Goal: Task Accomplishment & Management: Use online tool/utility

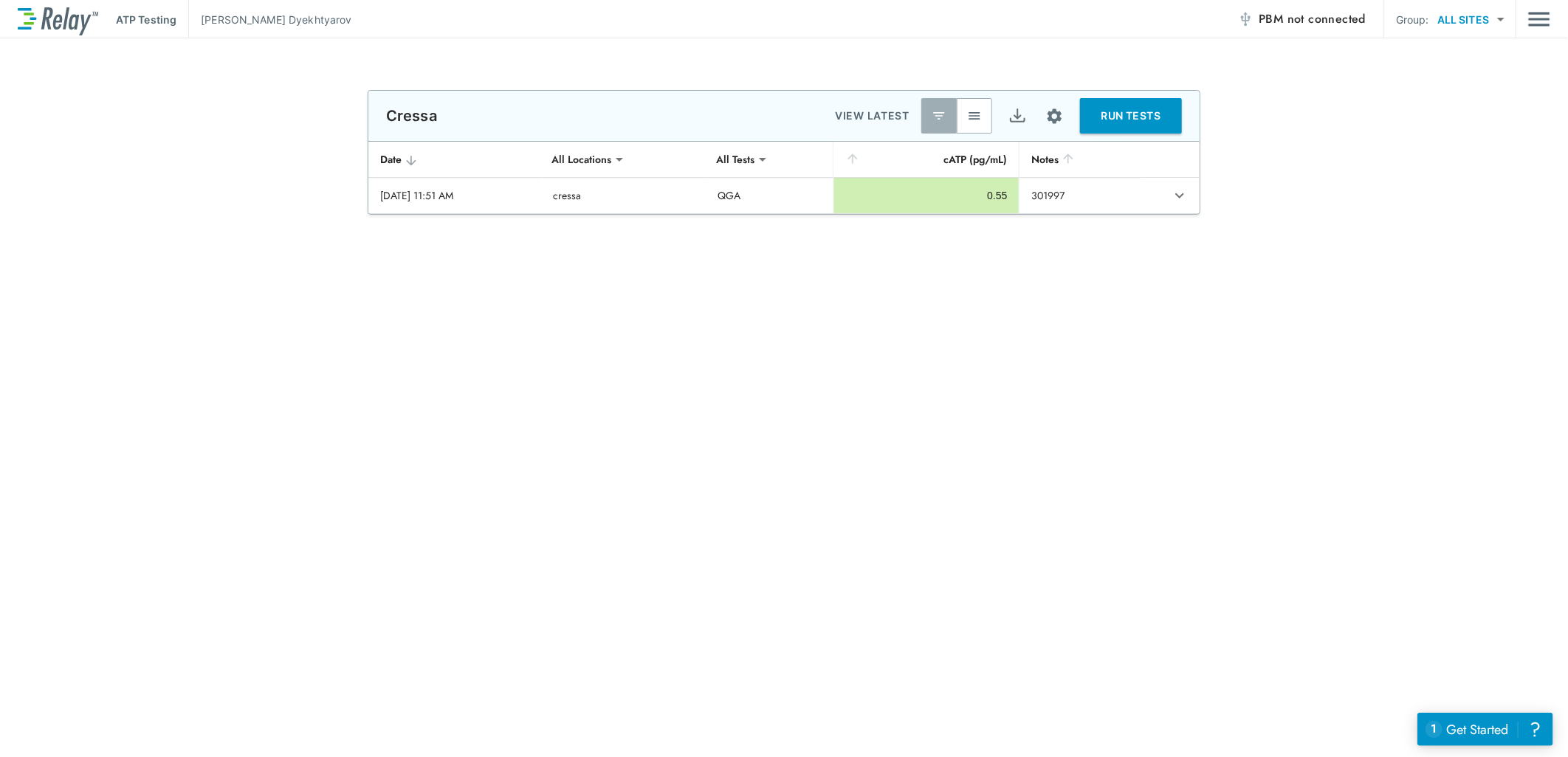
type input "******"
type input "***"
click at [1314, 15] on span "not connected" at bounding box center [1327, 19] width 78 height 17
click at [972, 113] on img "button" at bounding box center [974, 116] width 15 height 15
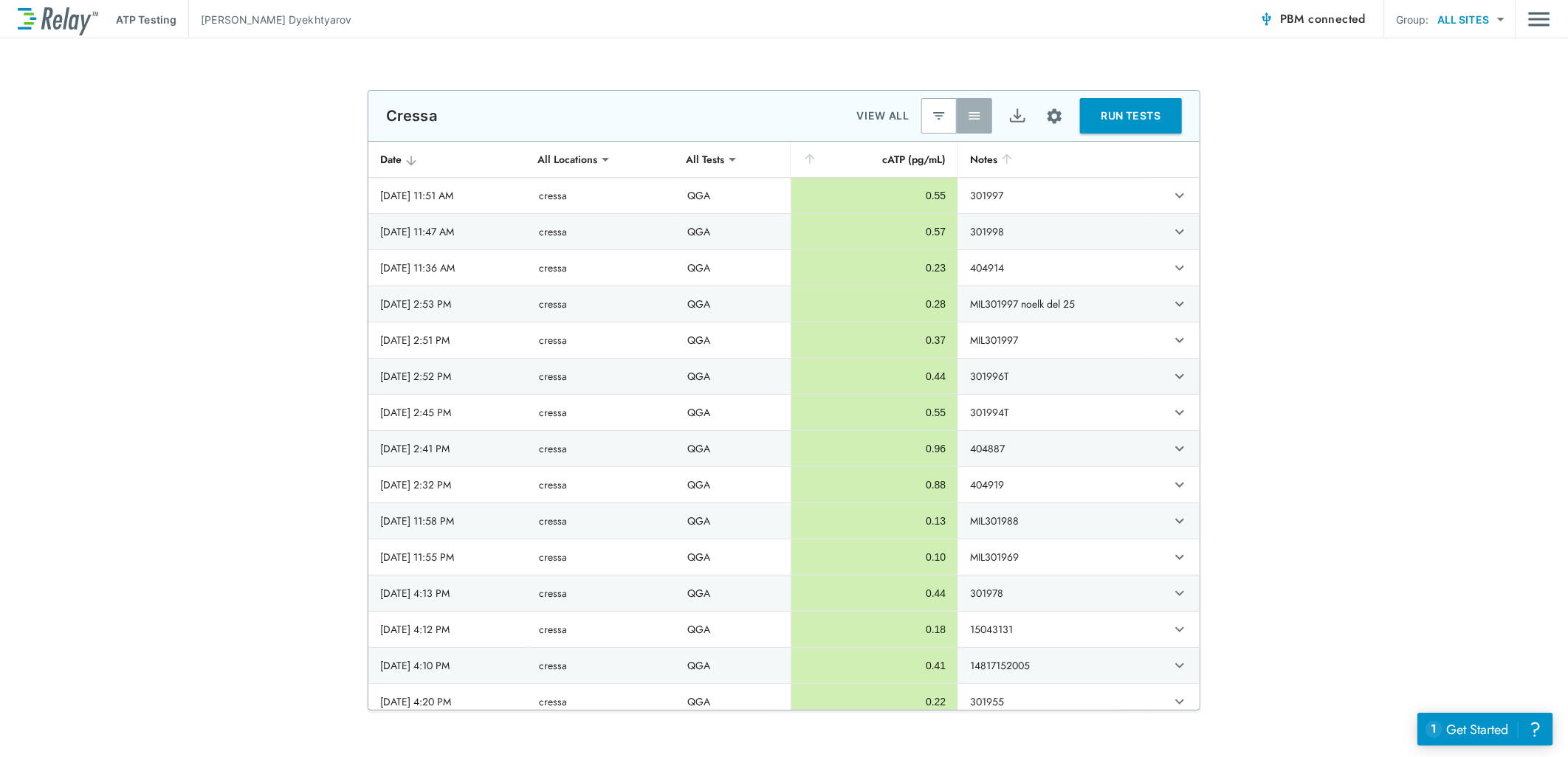
click at [1295, 15] on span "PBM connected" at bounding box center [1323, 20] width 86 height 21
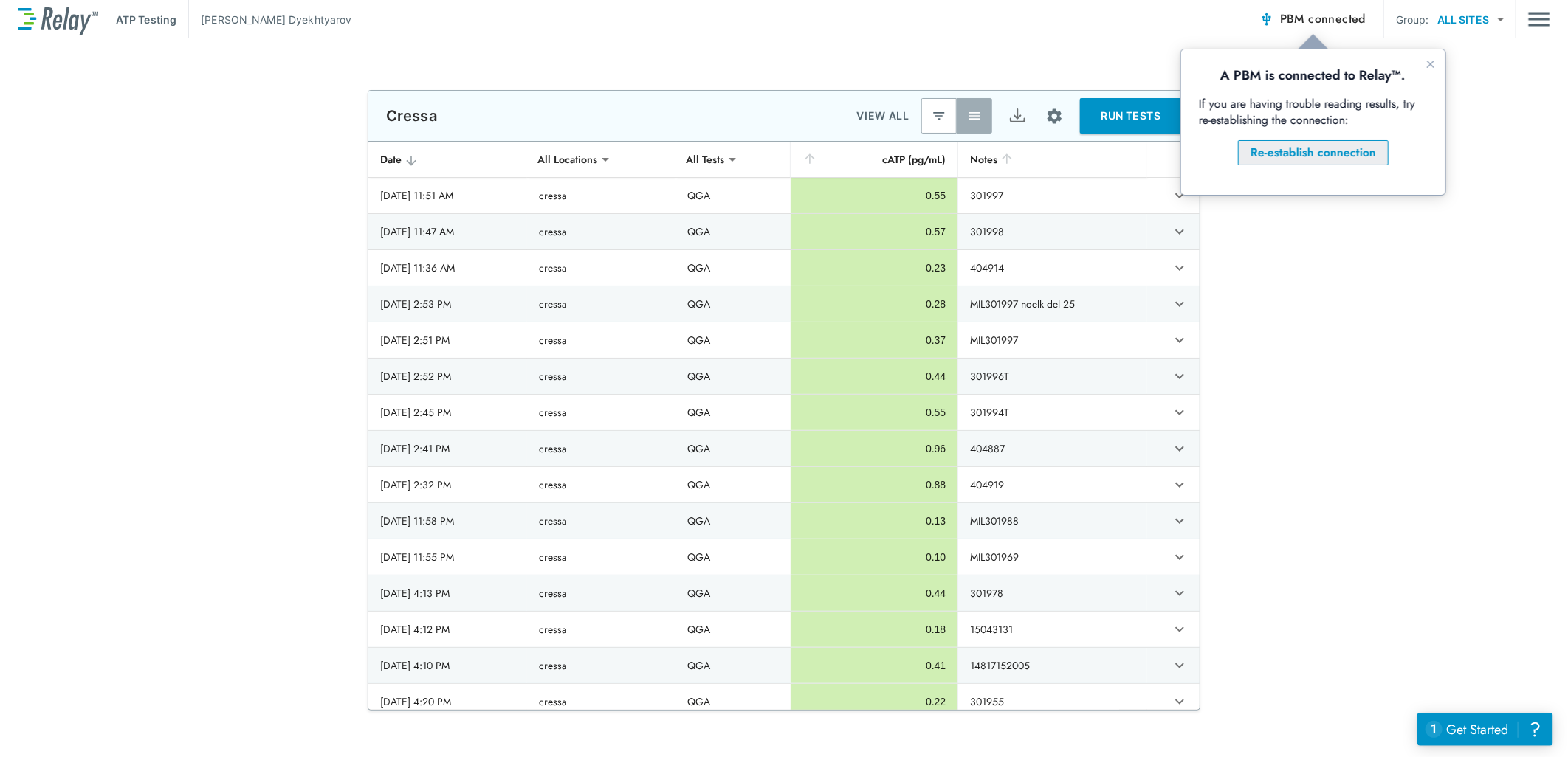
click at [1285, 146] on div "Re-establish connection" at bounding box center [1312, 152] width 126 height 18
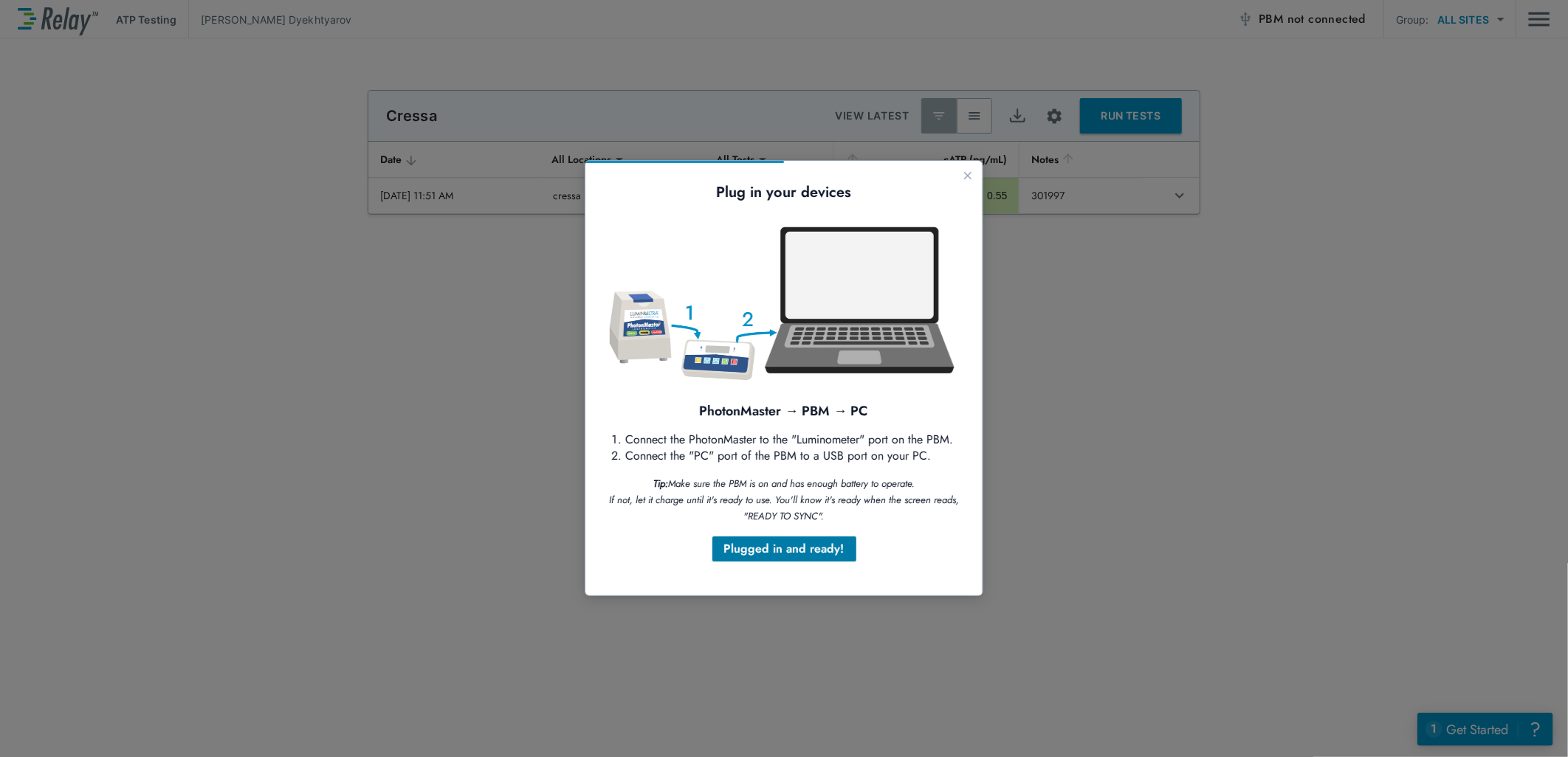
click at [791, 547] on div "Plugged in and ready!" at bounding box center [783, 548] width 120 height 18
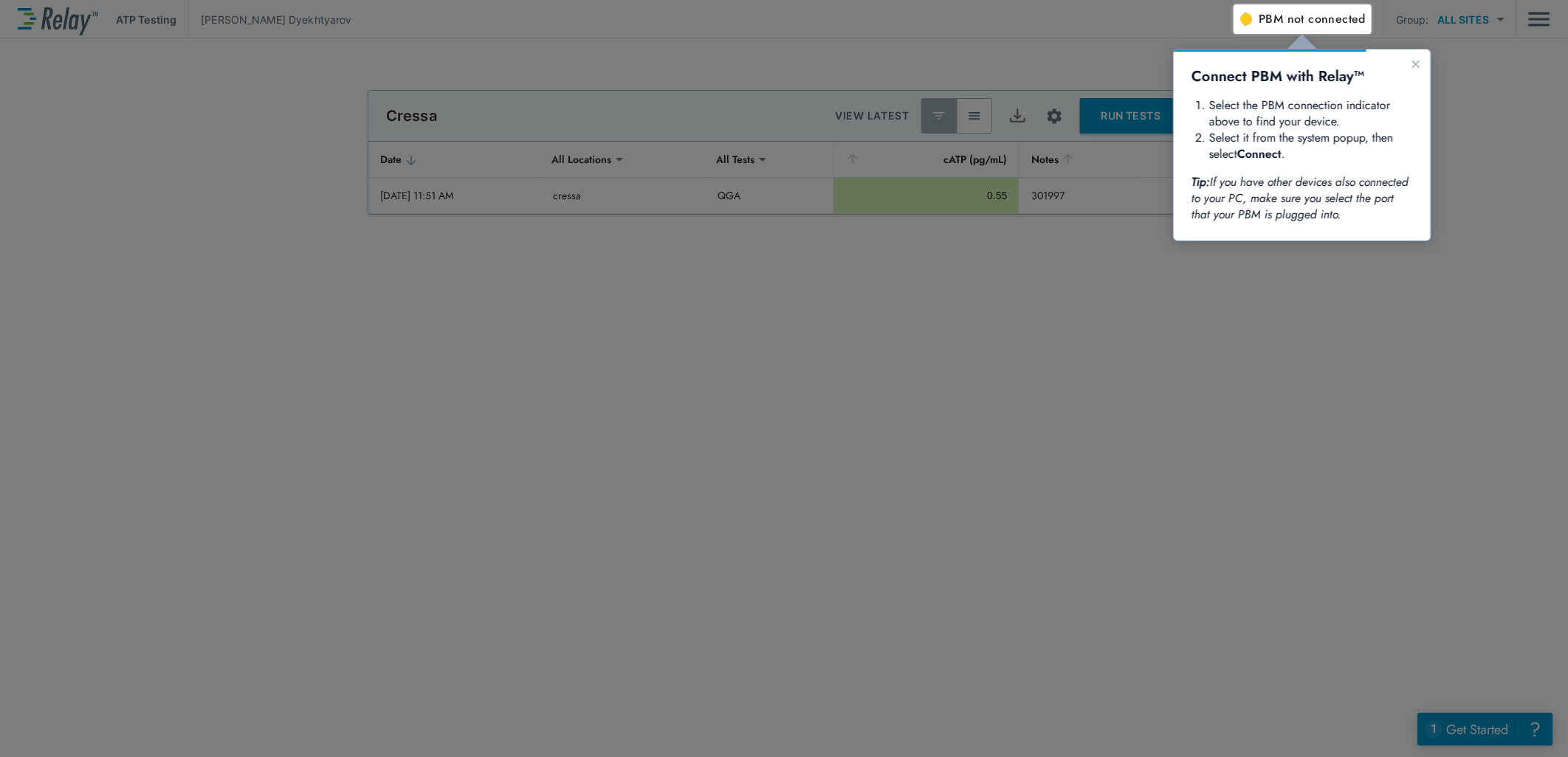
click at [1318, 4] on div at bounding box center [685, 2] width 1371 height 5
click at [1309, 23] on span "not connected" at bounding box center [1327, 19] width 78 height 17
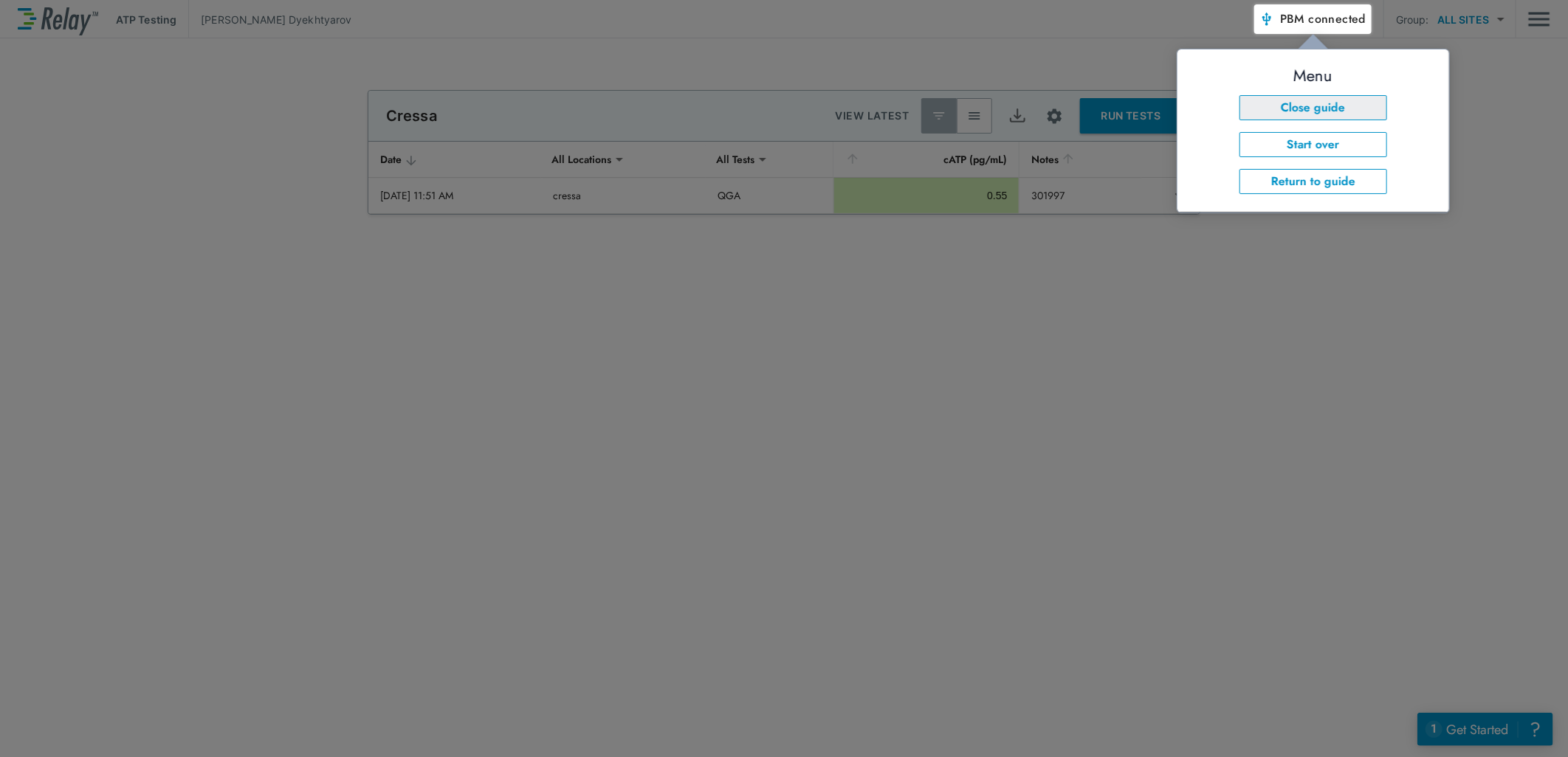
click at [1286, 118] on button "Close guide" at bounding box center [1312, 106] width 147 height 25
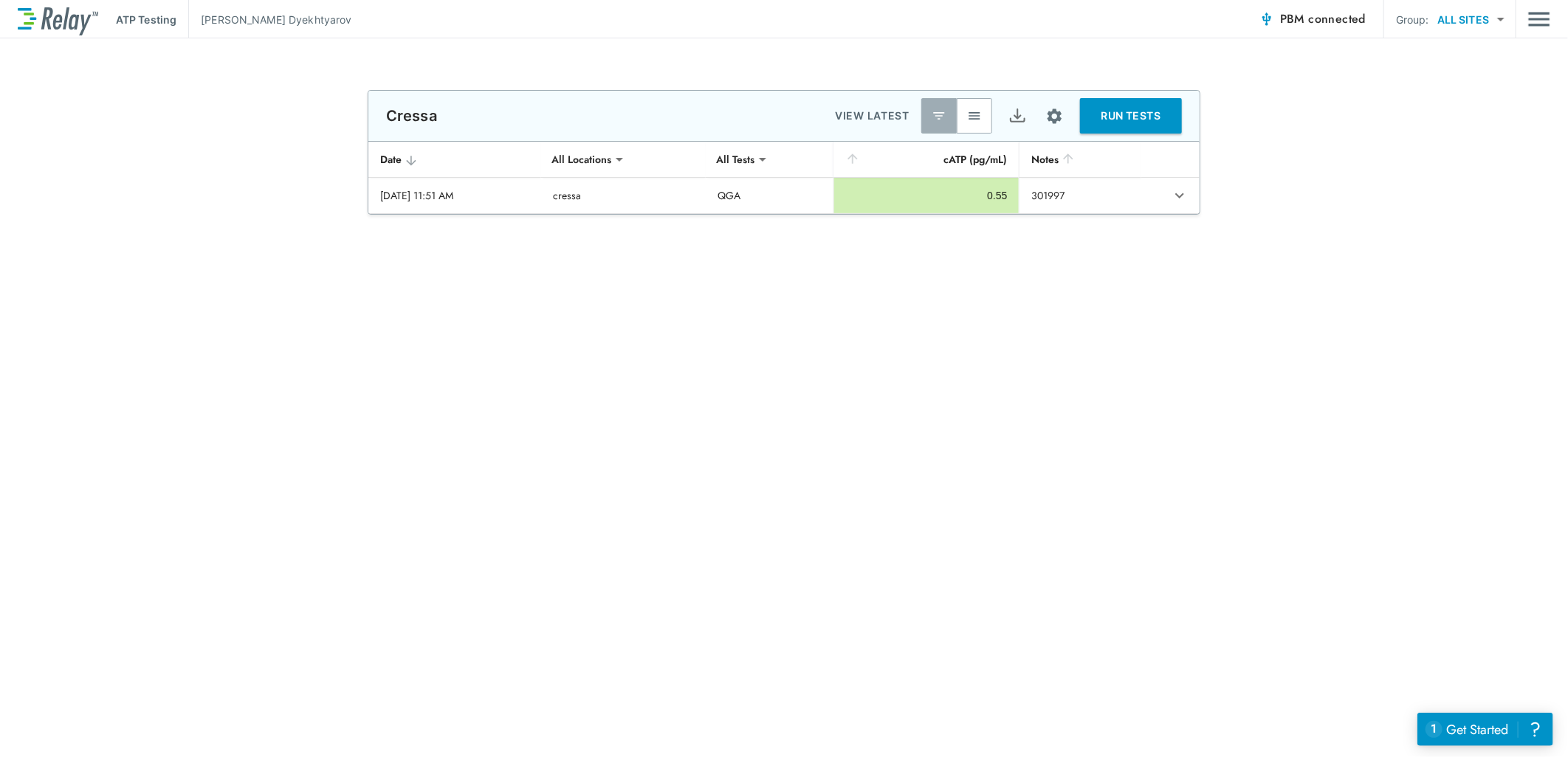
drag, startPoint x: 965, startPoint y: 116, endPoint x: 903, endPoint y: 112, distance: 62.1
click at [967, 117] on button "button" at bounding box center [974, 116] width 35 height 35
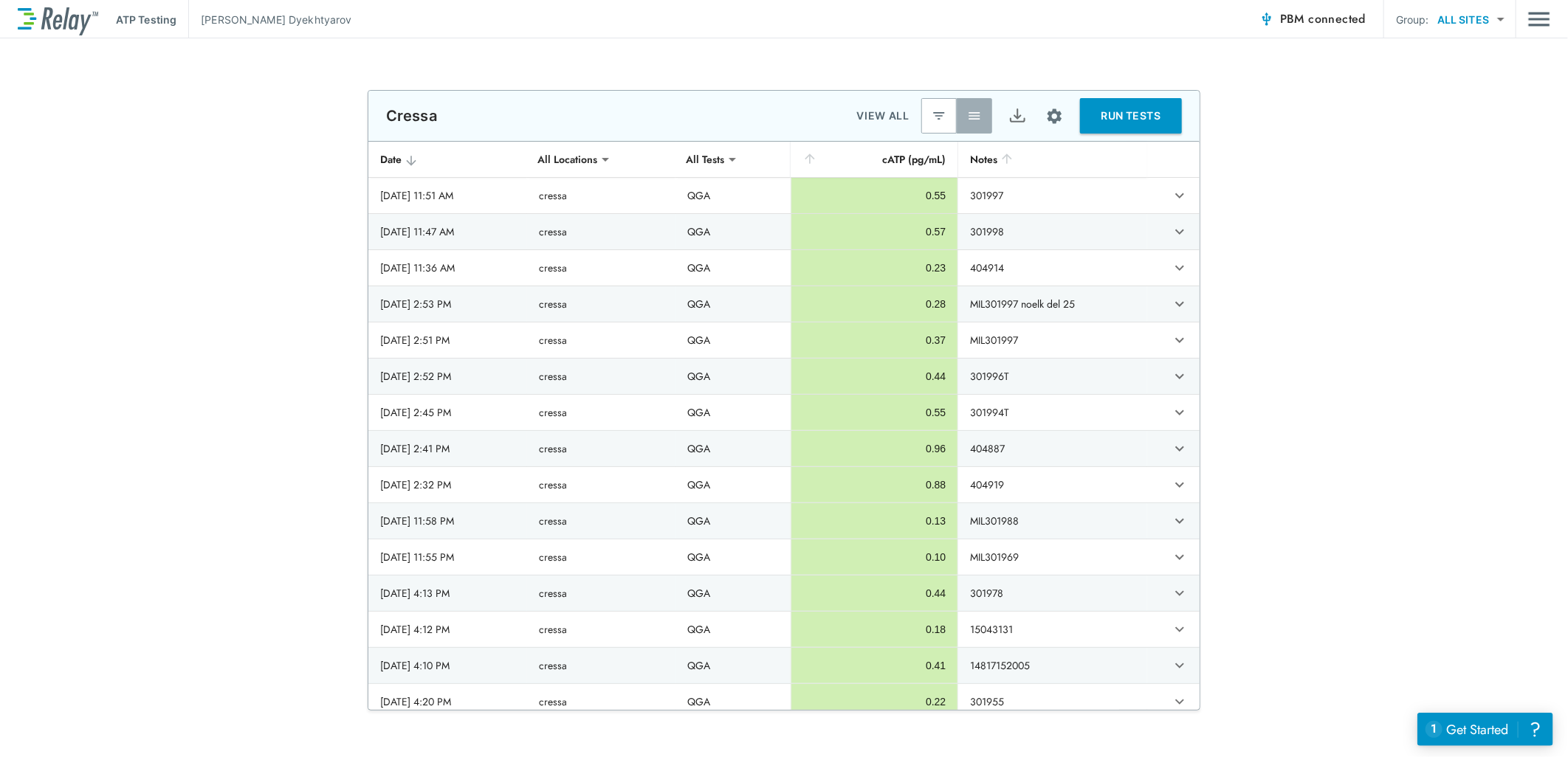
click at [149, 20] on p "ATP Testing" at bounding box center [145, 20] width 61 height 16
click at [1327, 23] on span "connected" at bounding box center [1338, 19] width 58 height 17
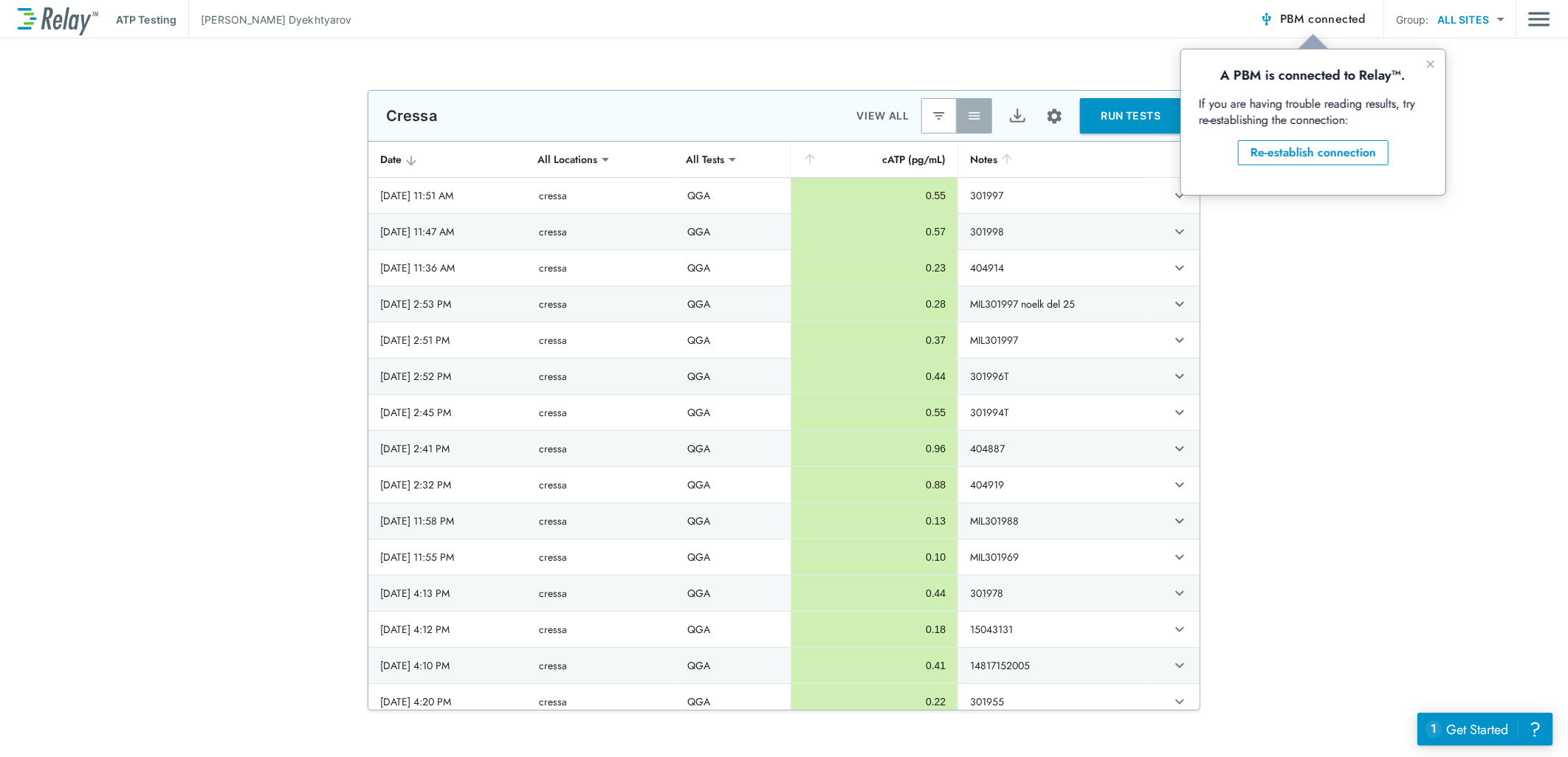
click at [1093, 48] on div "**********" at bounding box center [784, 397] width 1568 height 719
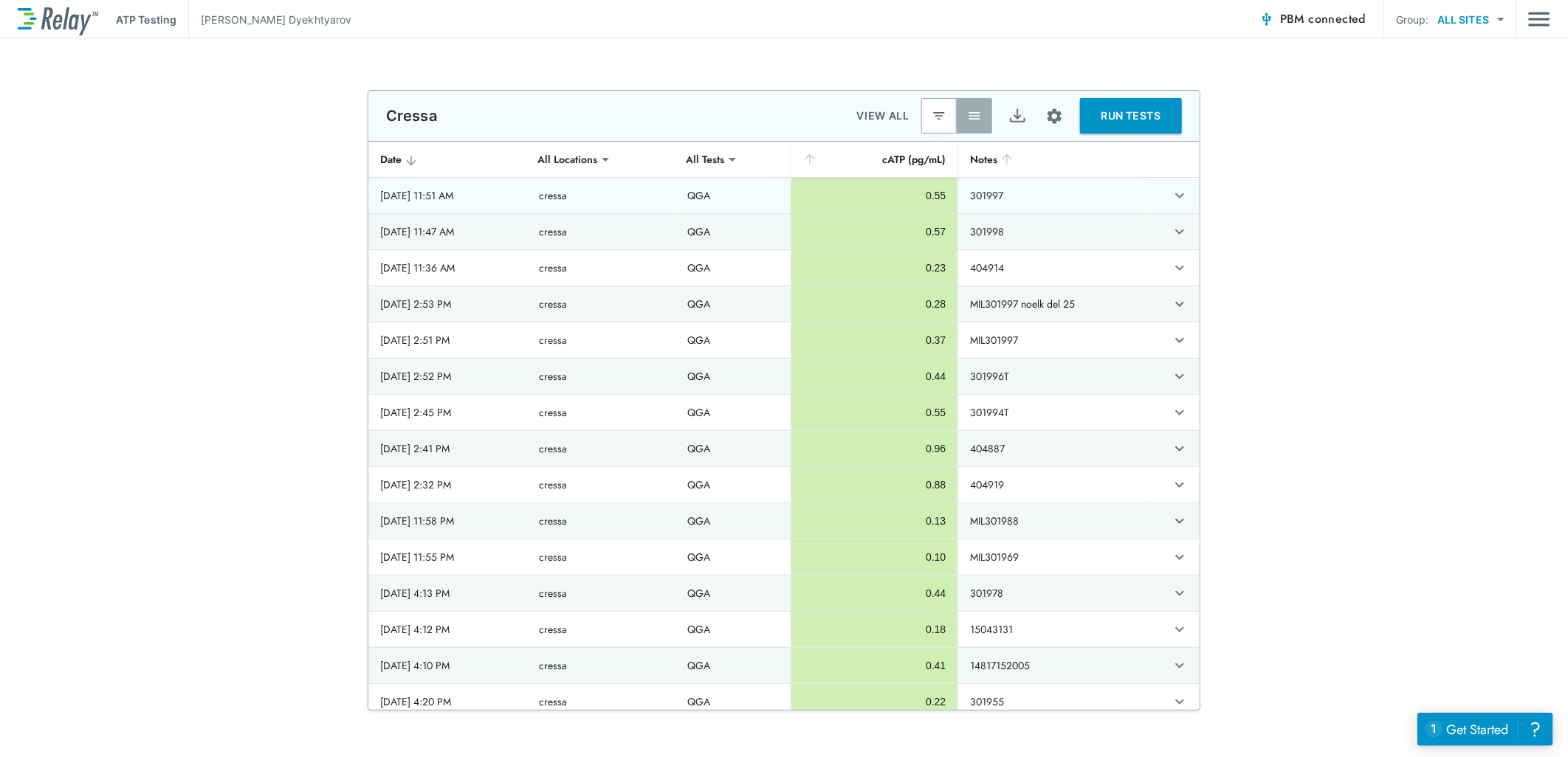
click at [1175, 197] on icon "expand row" at bounding box center [1179, 196] width 9 height 6
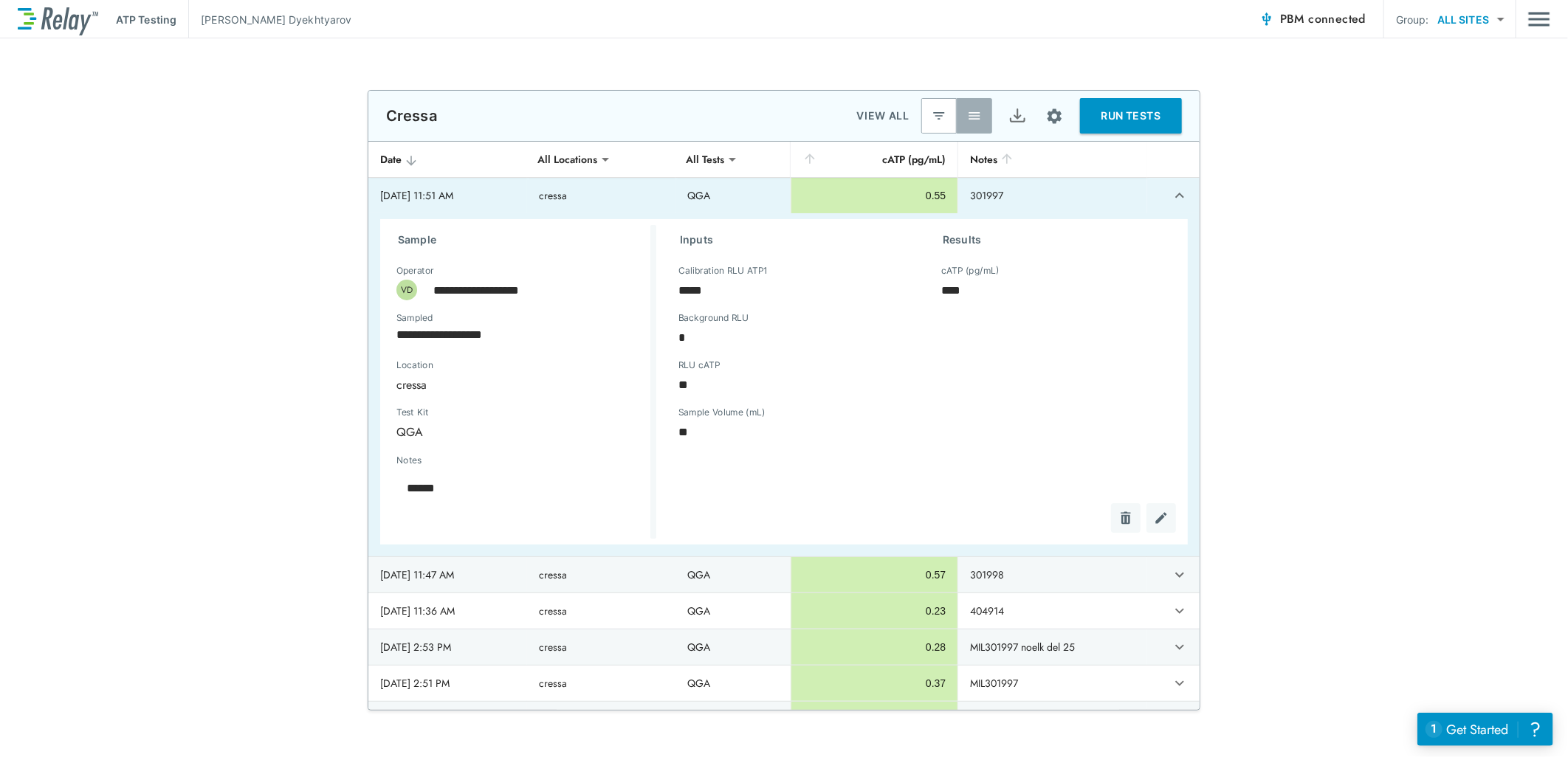
type textarea "*"
click at [1172, 196] on button "expand row" at bounding box center [1179, 195] width 25 height 25
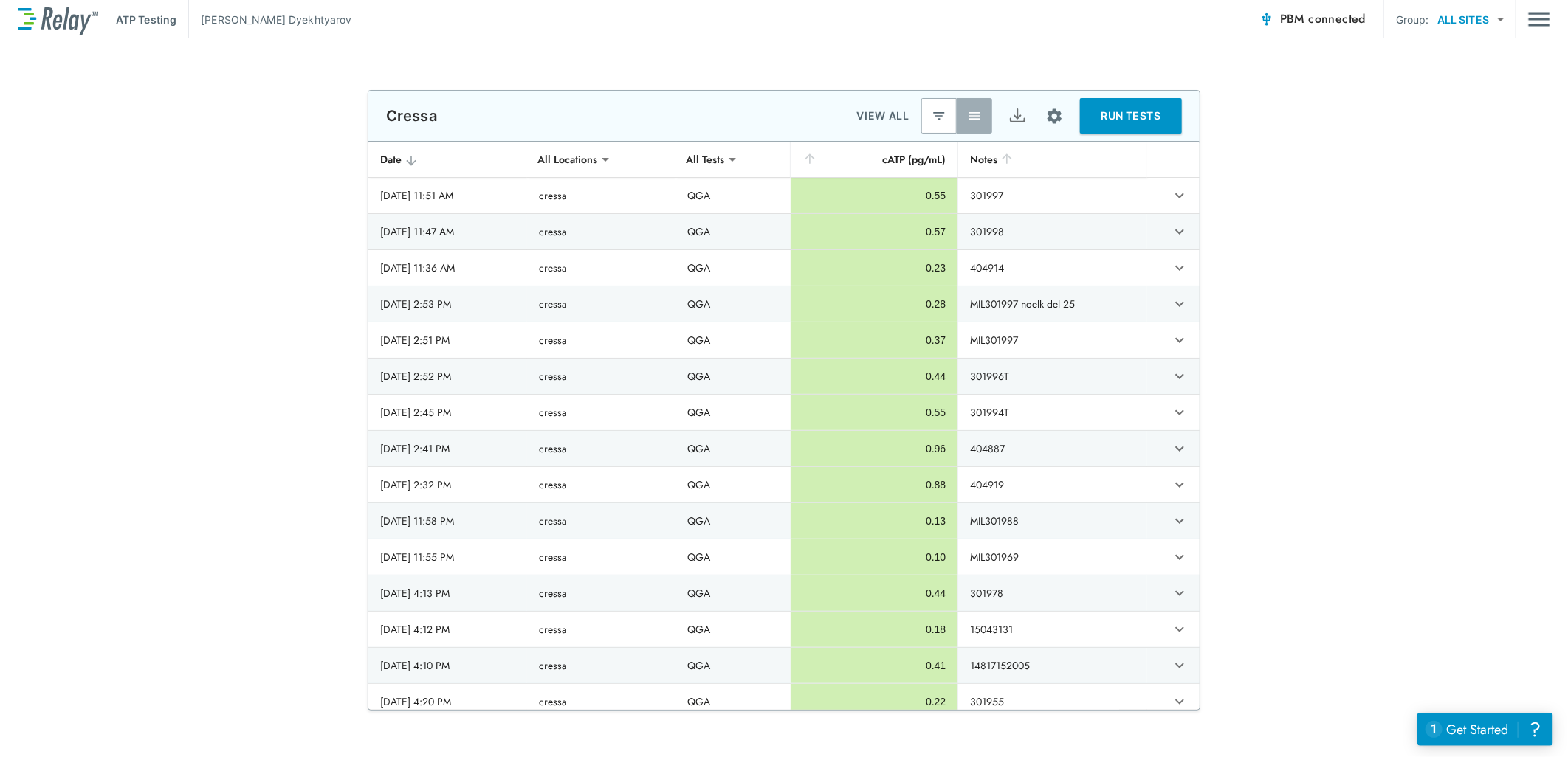
click at [1157, 112] on button "RUN TESTS" at bounding box center [1130, 116] width 102 height 35
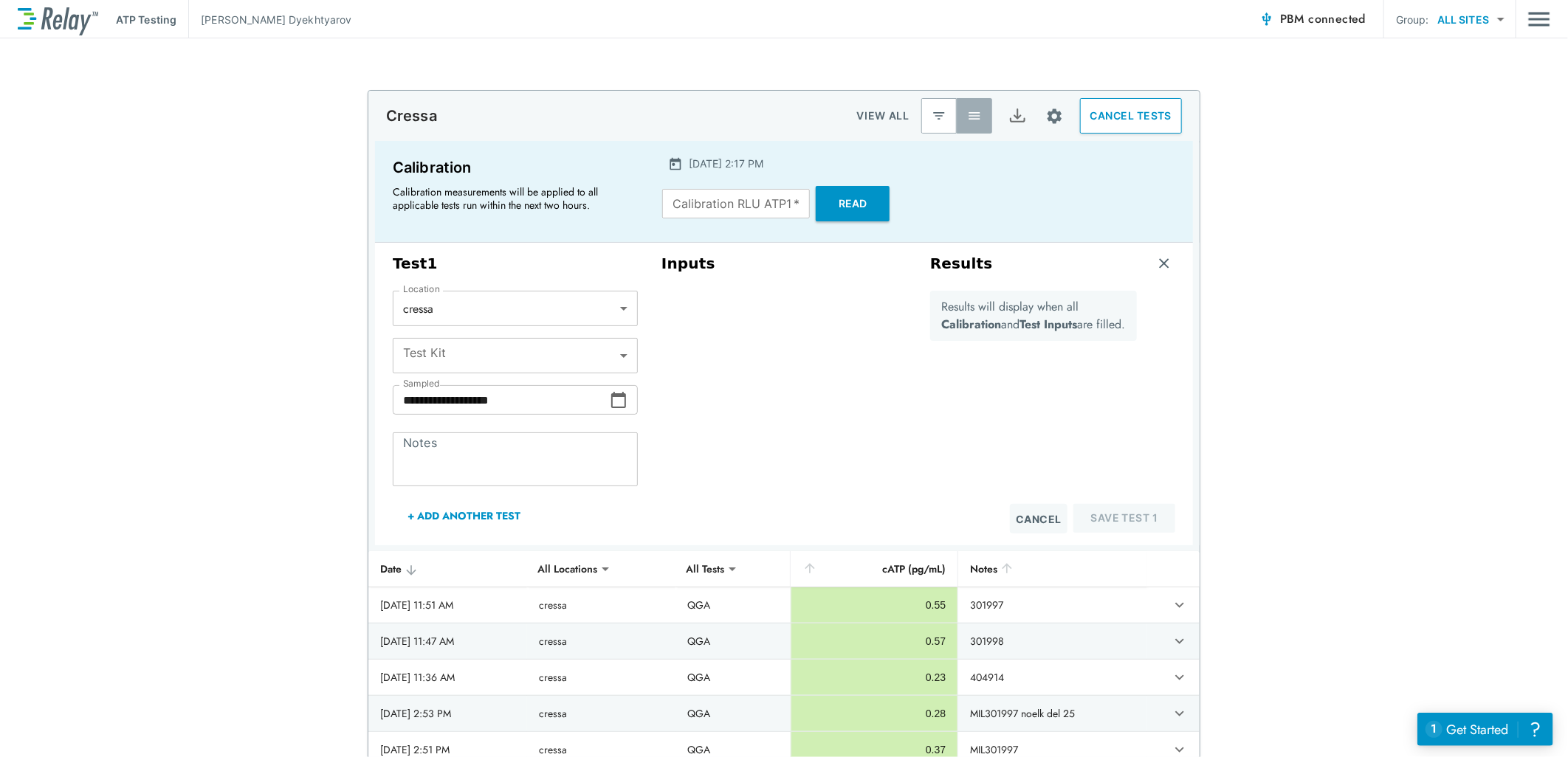
type input "***"
click at [852, 307] on button "Read" at bounding box center [851, 309] width 74 height 35
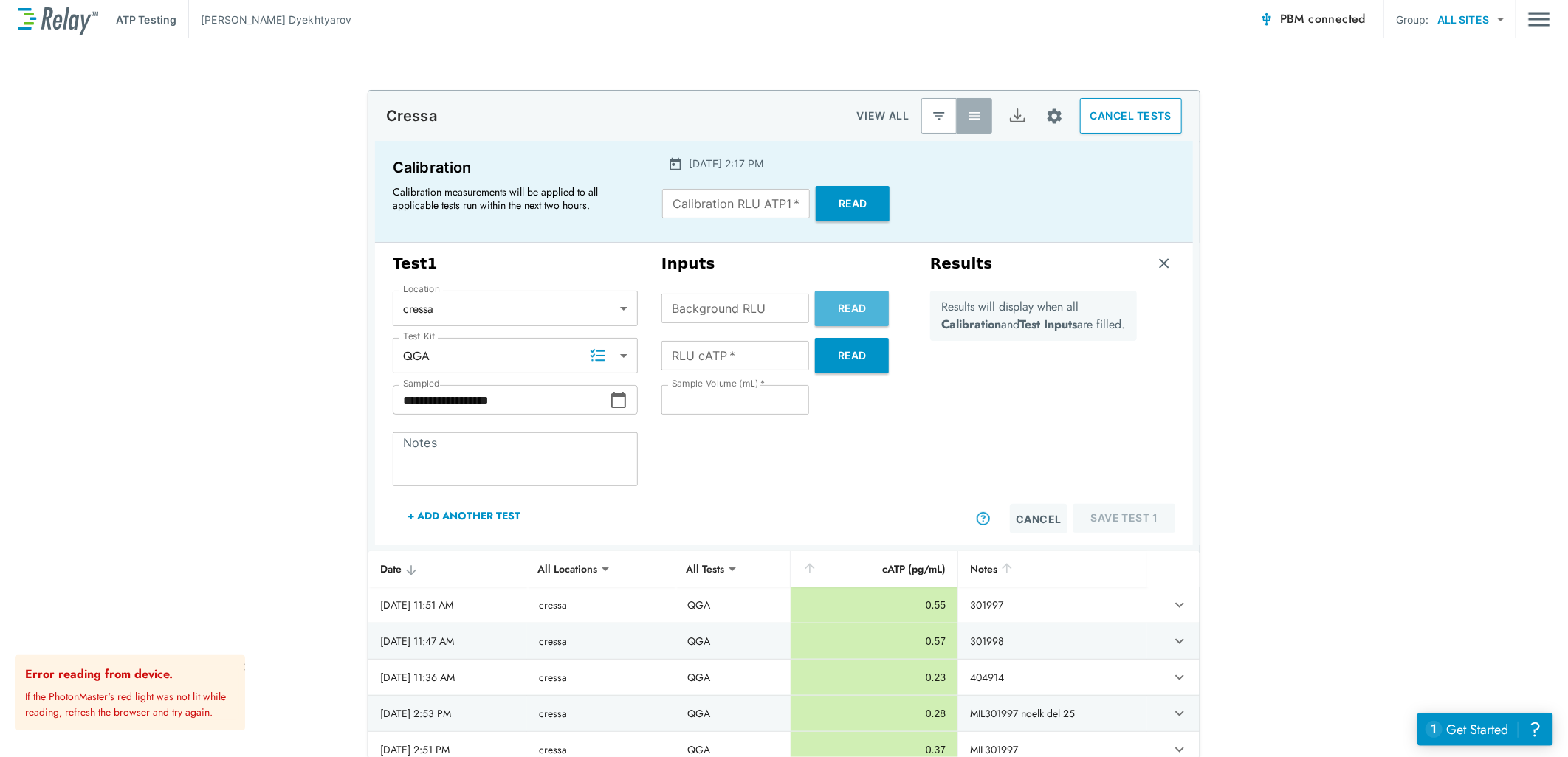
click at [846, 303] on button "Read" at bounding box center [851, 309] width 74 height 35
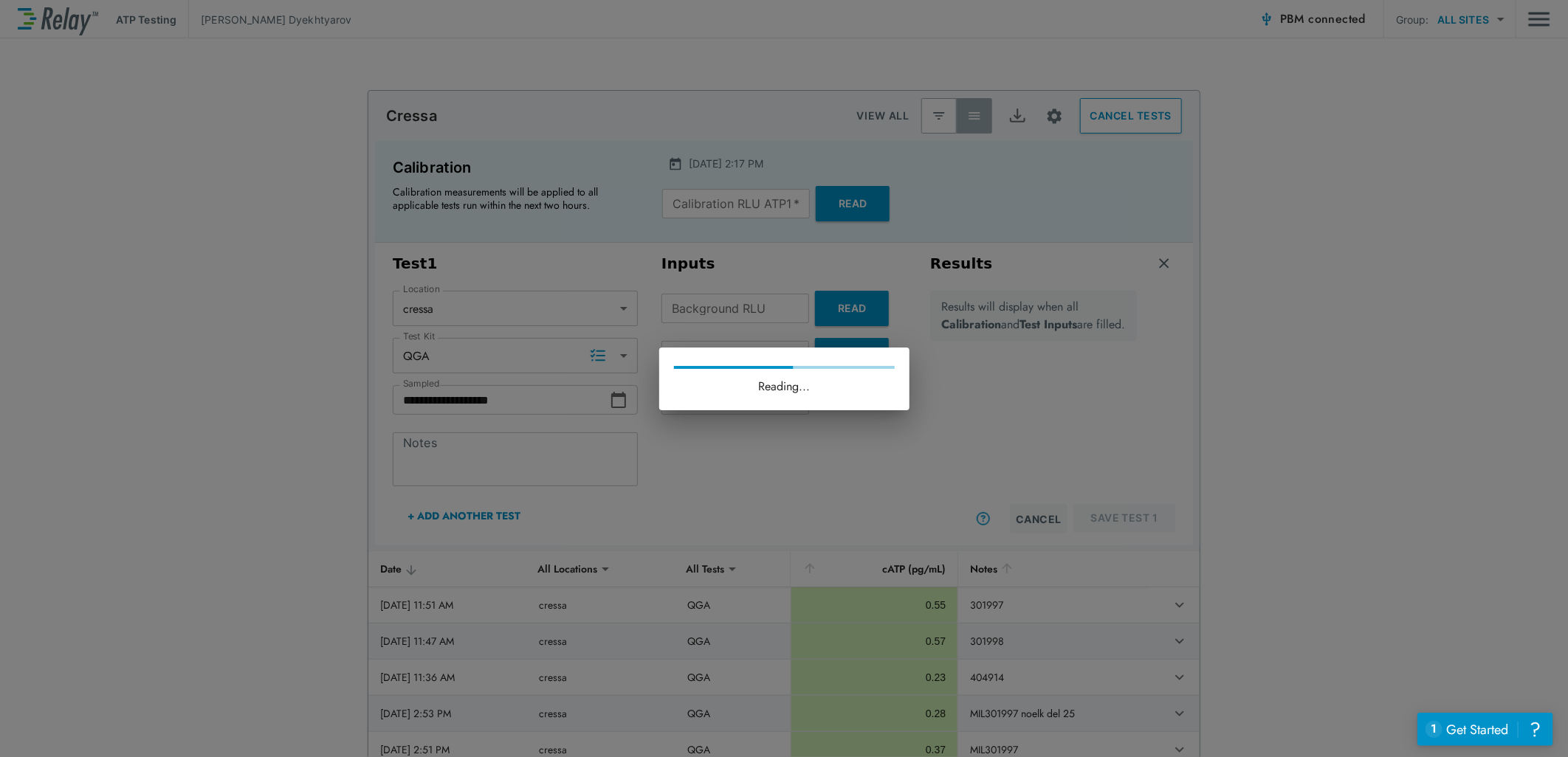
type input "*"
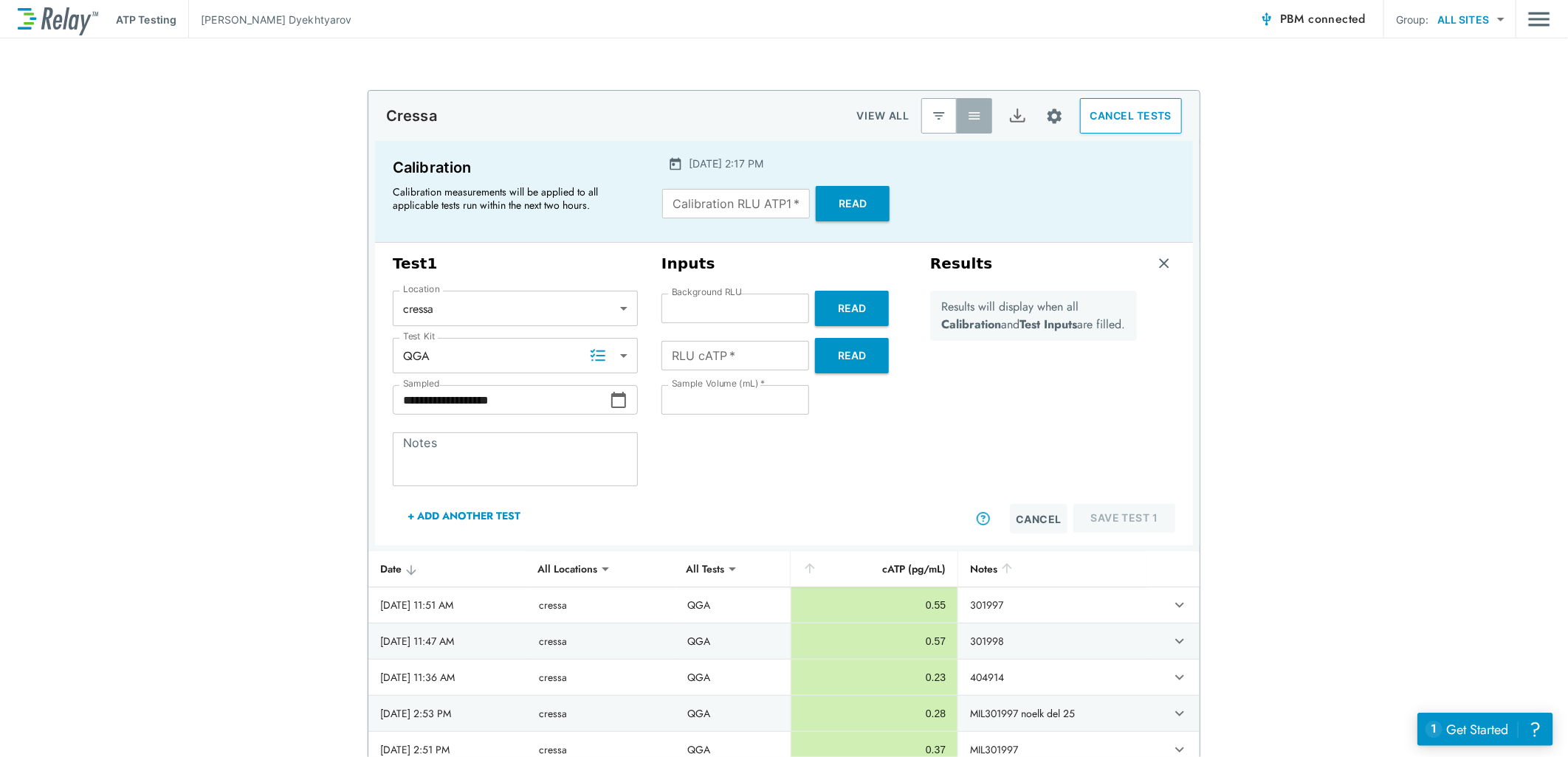
click at [845, 196] on button "Read" at bounding box center [852, 204] width 74 height 35
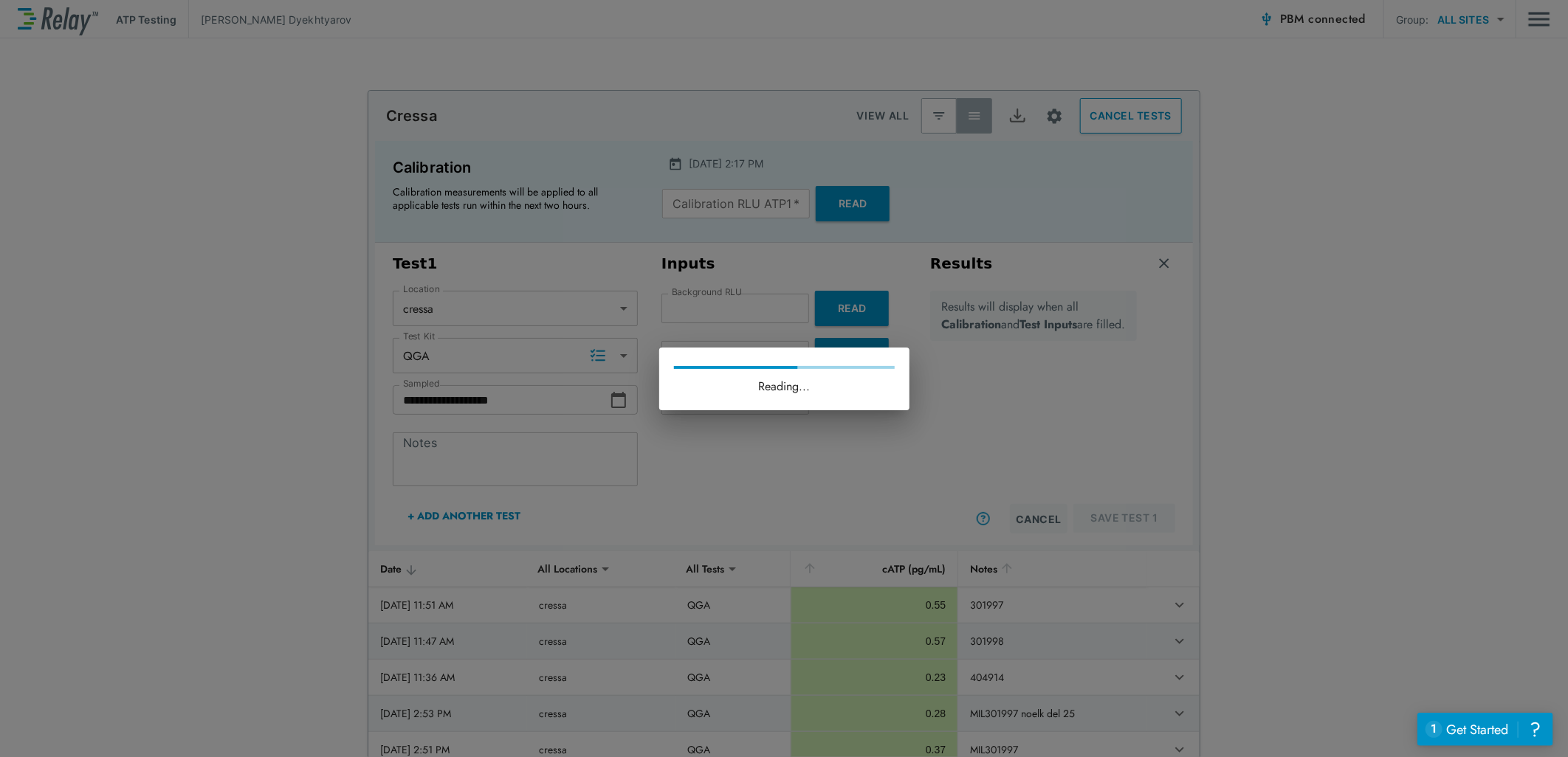
type input "****"
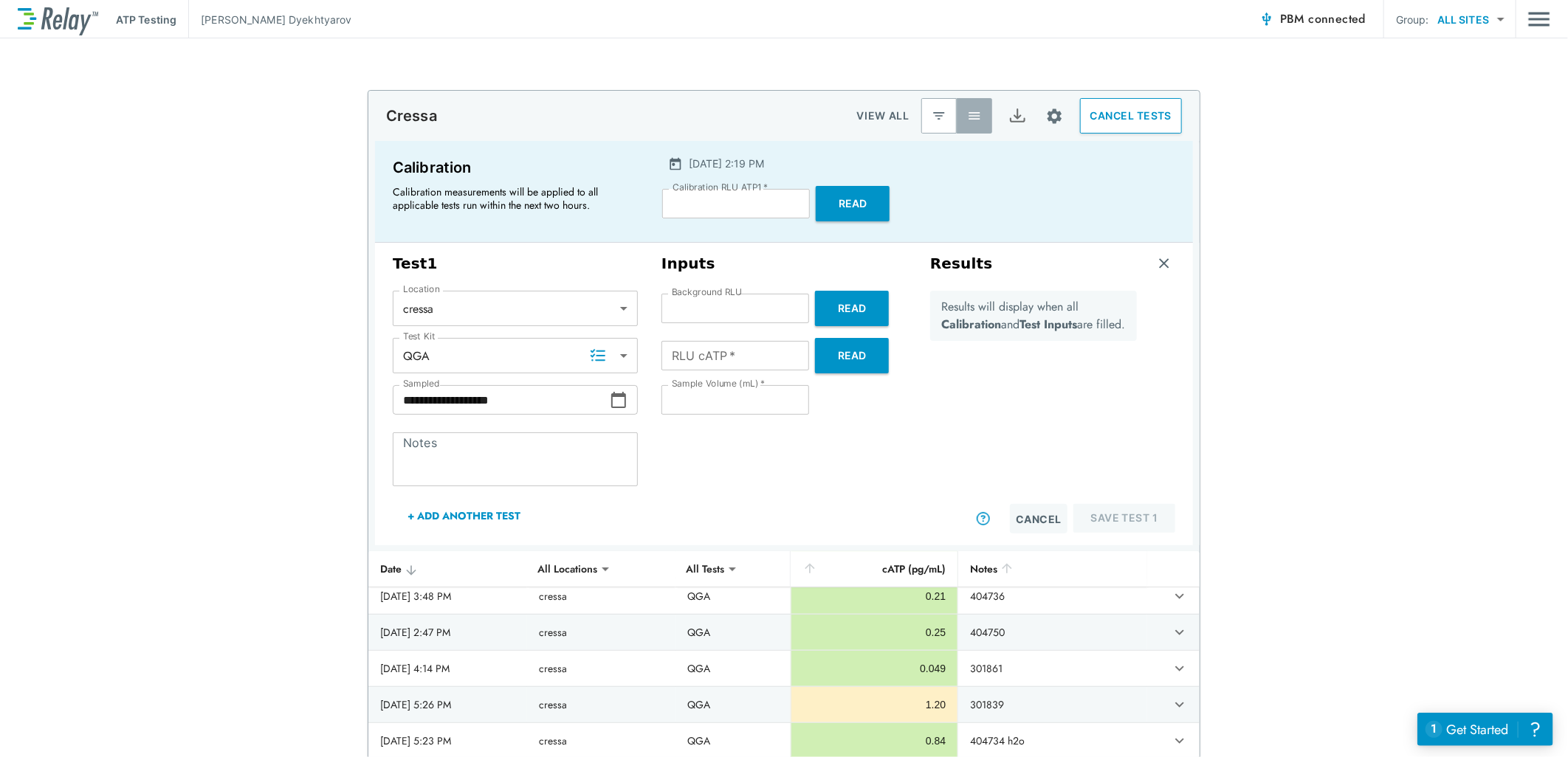
scroll to position [3434, 0]
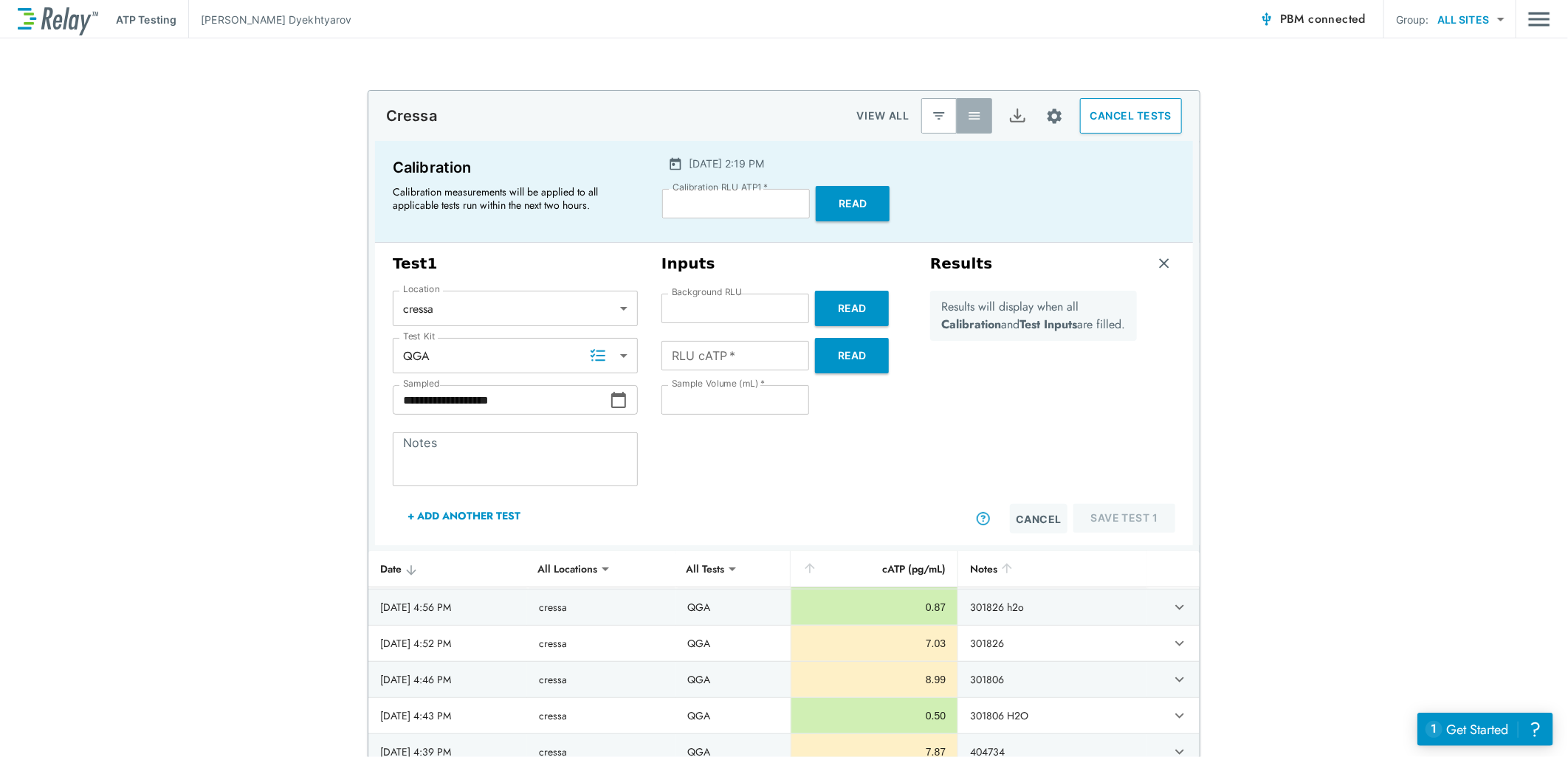
drag, startPoint x: 794, startPoint y: 104, endPoint x: 807, endPoint y: 96, distance: 15.3
click at [795, 59] on div "**********" at bounding box center [784, 397] width 1568 height 719
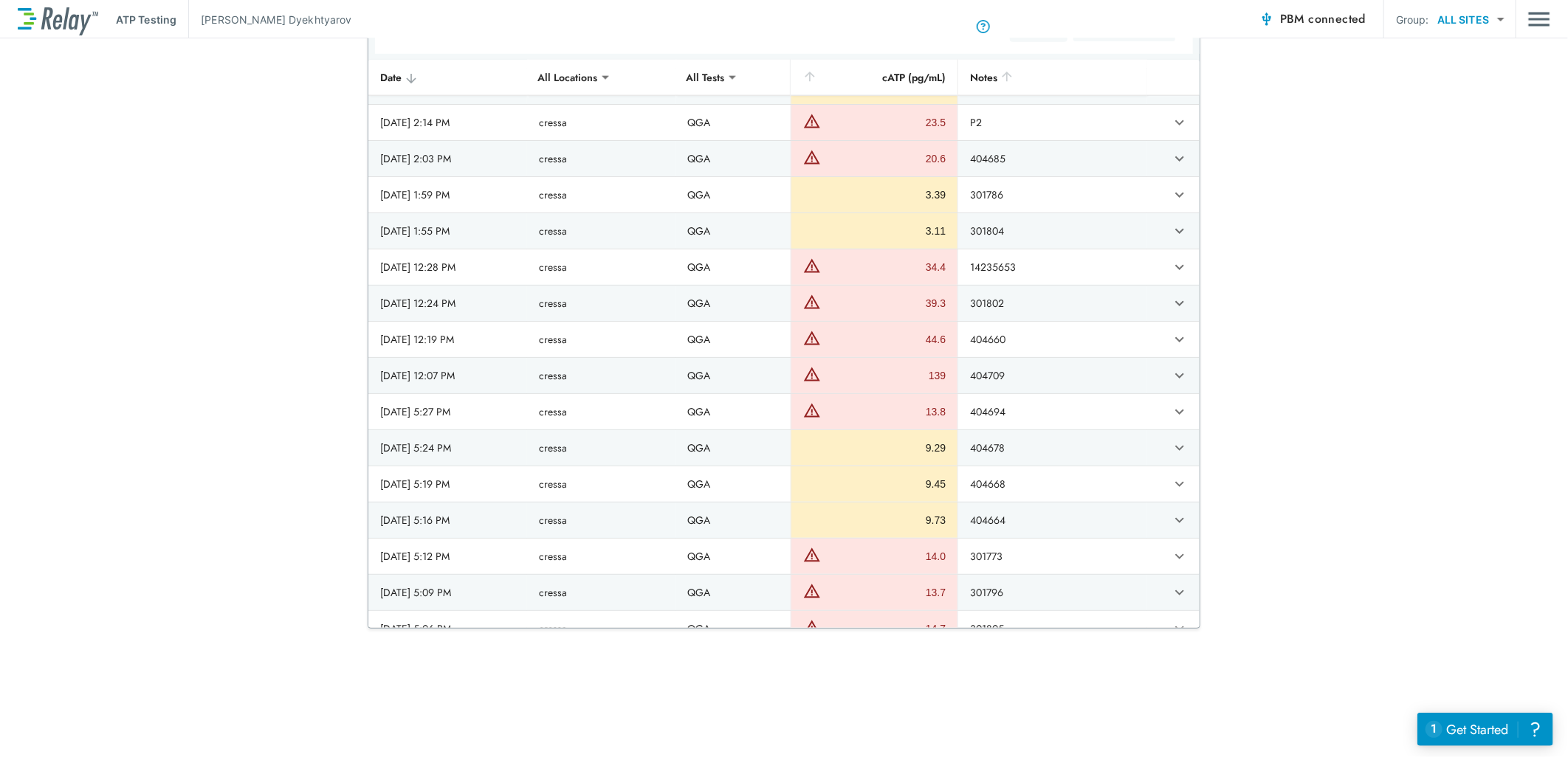
click at [997, 683] on td "T5 del 10/06" at bounding box center [1052, 701] width 189 height 35
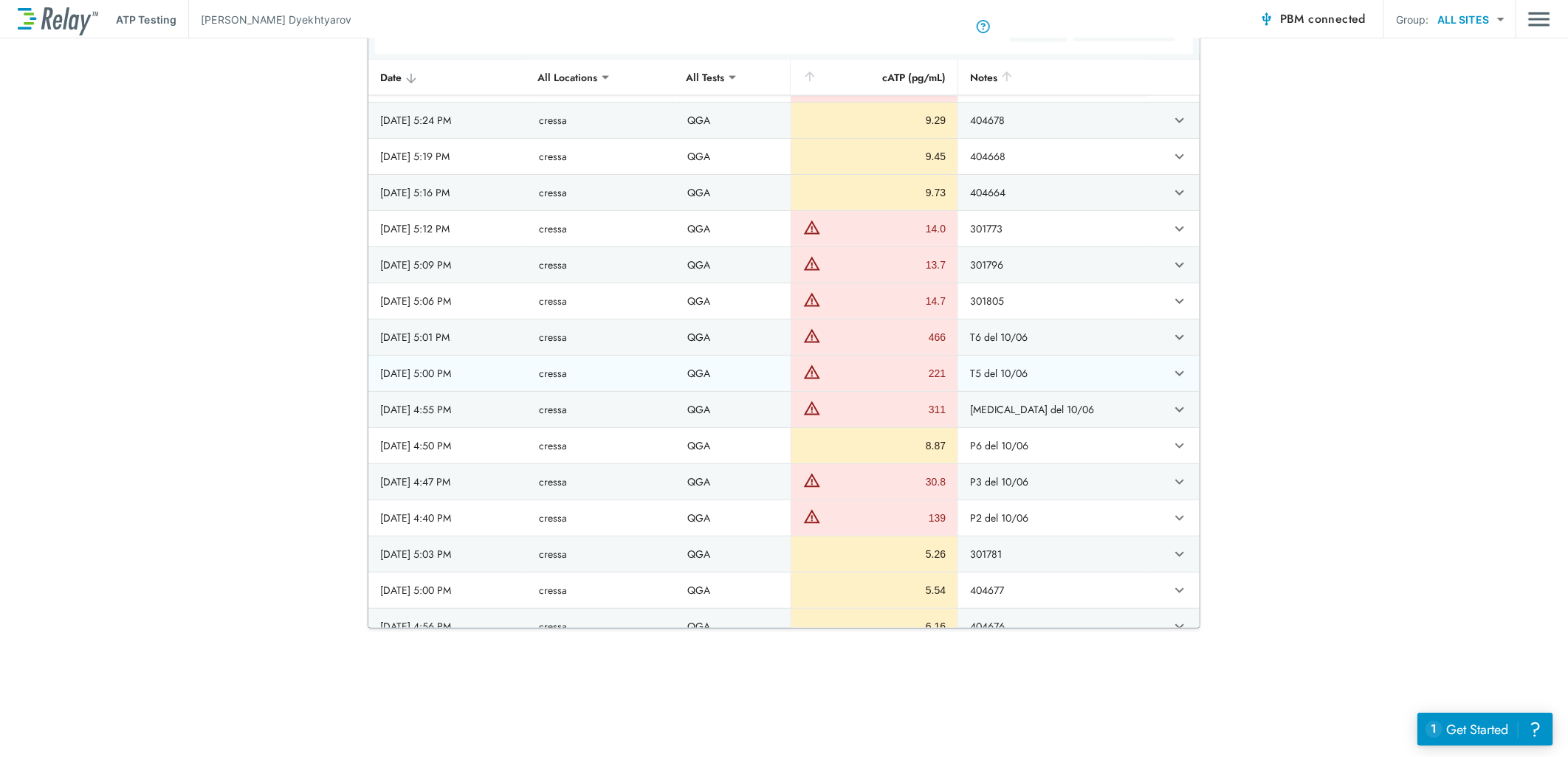
drag, startPoint x: 997, startPoint y: 387, endPoint x: 1006, endPoint y: 387, distance: 9.0
click at [998, 387] on td "T5 del 10/06" at bounding box center [1052, 374] width 189 height 35
click at [1171, 381] on icon "expand row" at bounding box center [1179, 373] width 18 height 18
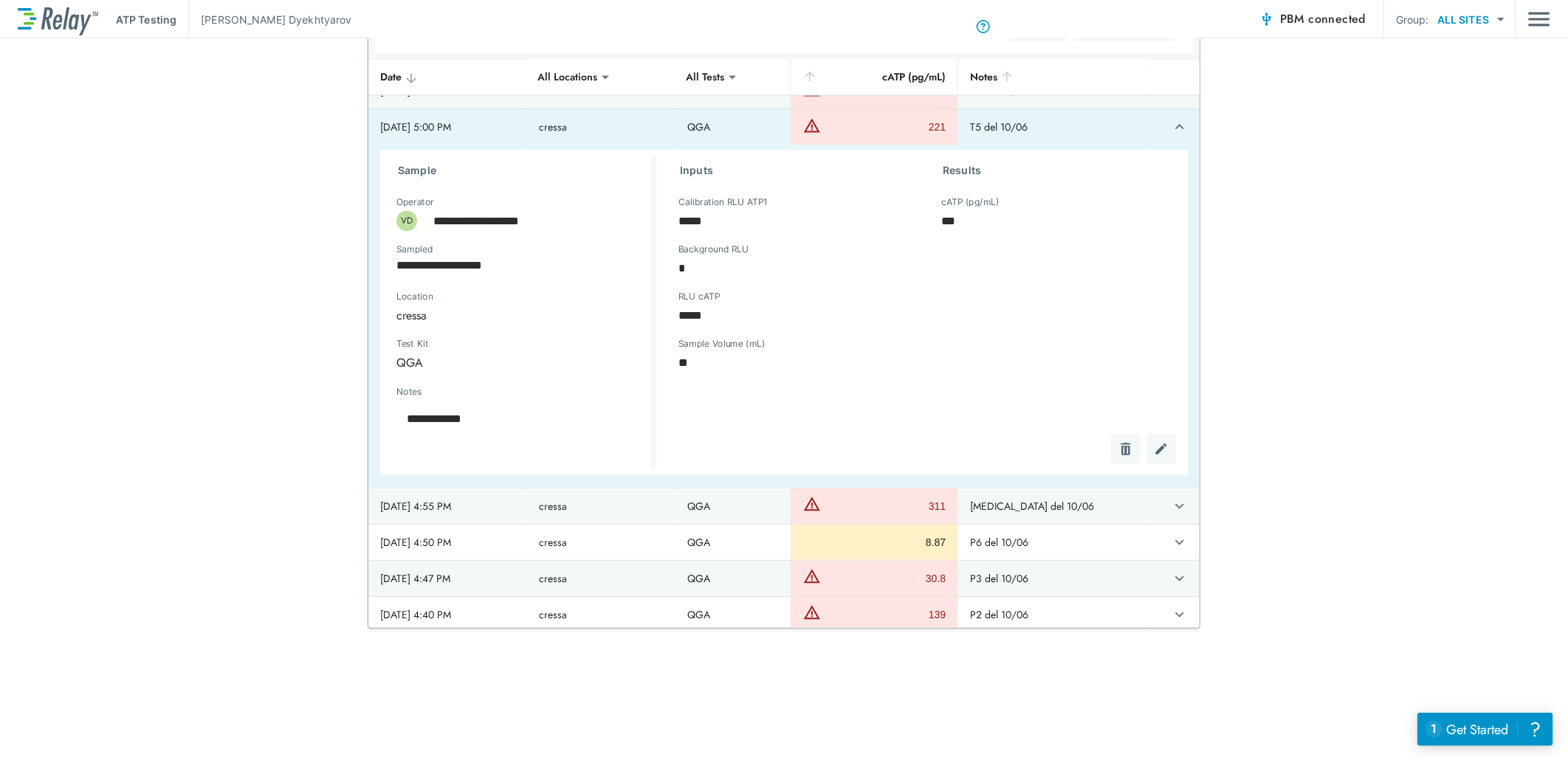
scroll to position [6304, 0]
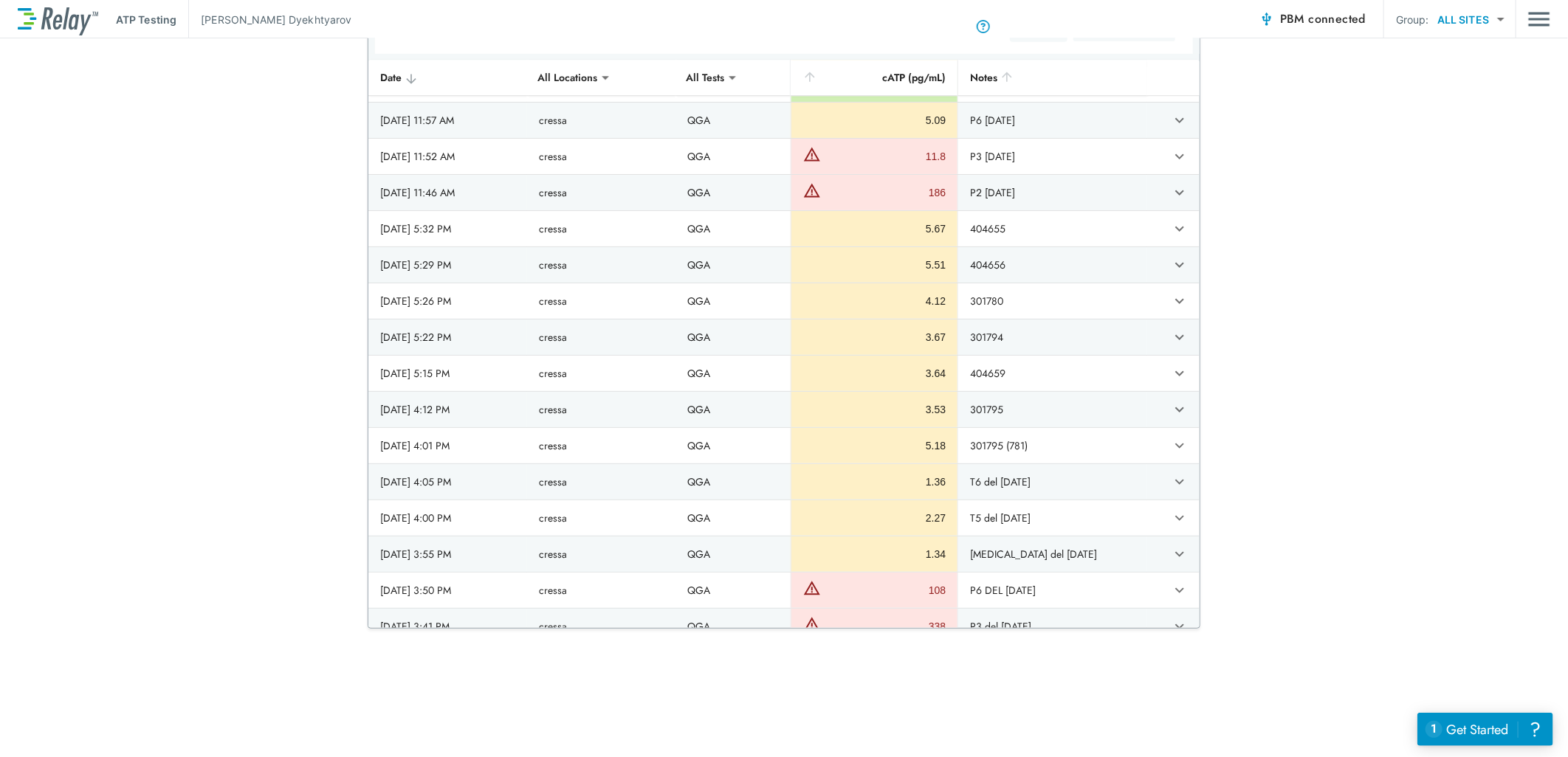
click at [1171, 451] on icon "expand row" at bounding box center [1179, 446] width 18 height 18
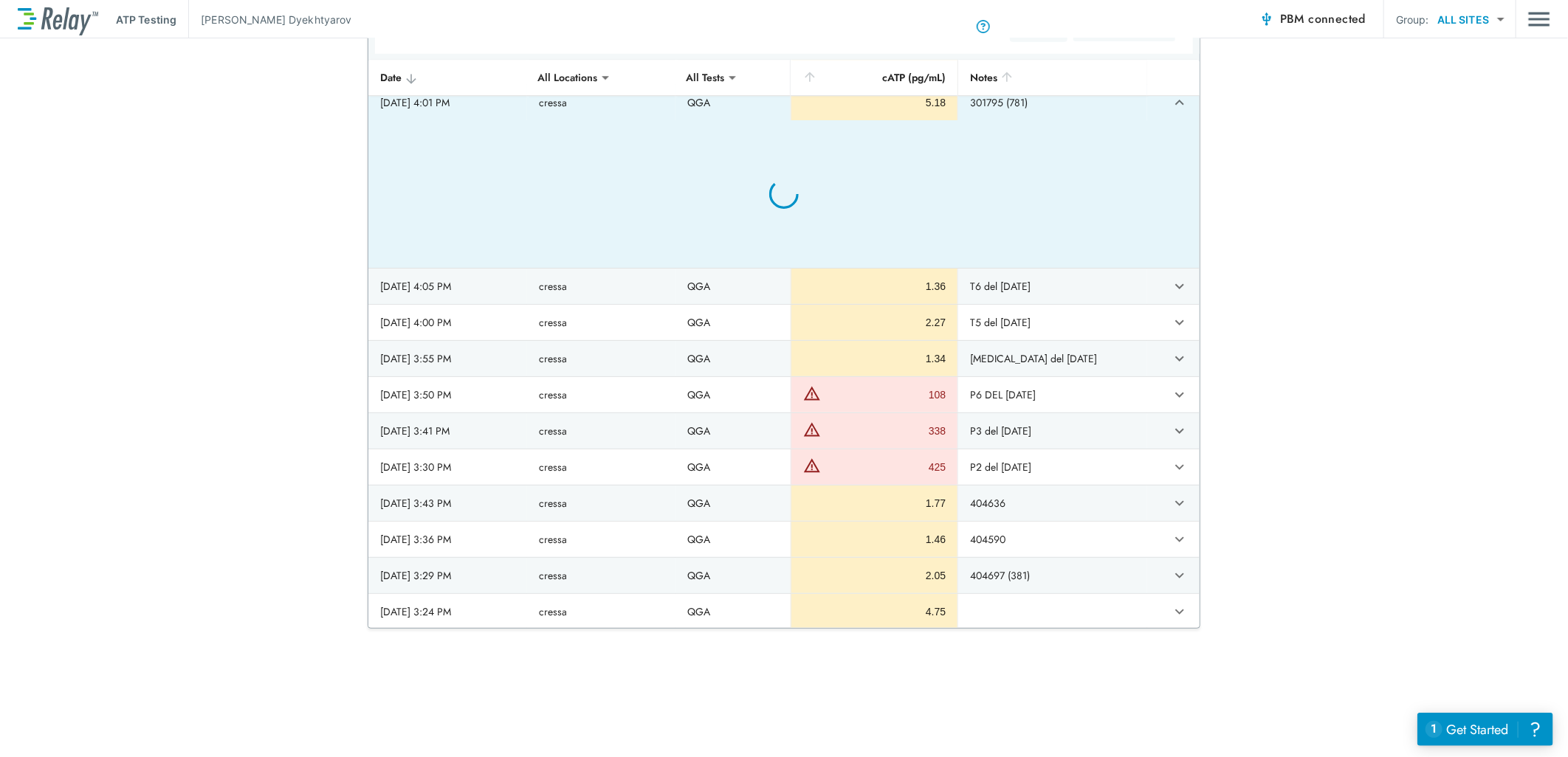
type textarea "*"
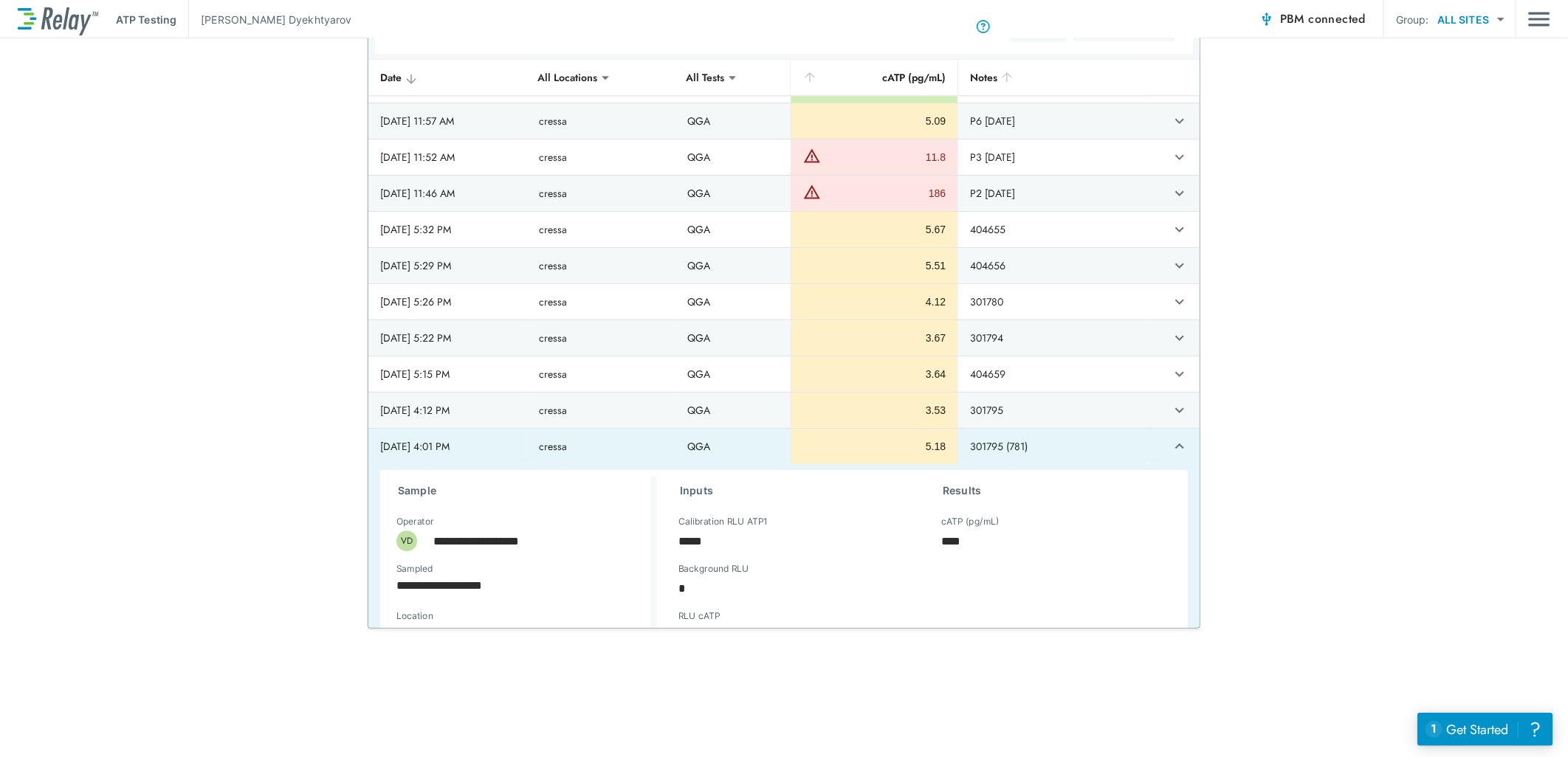
scroll to position [6861, 0]
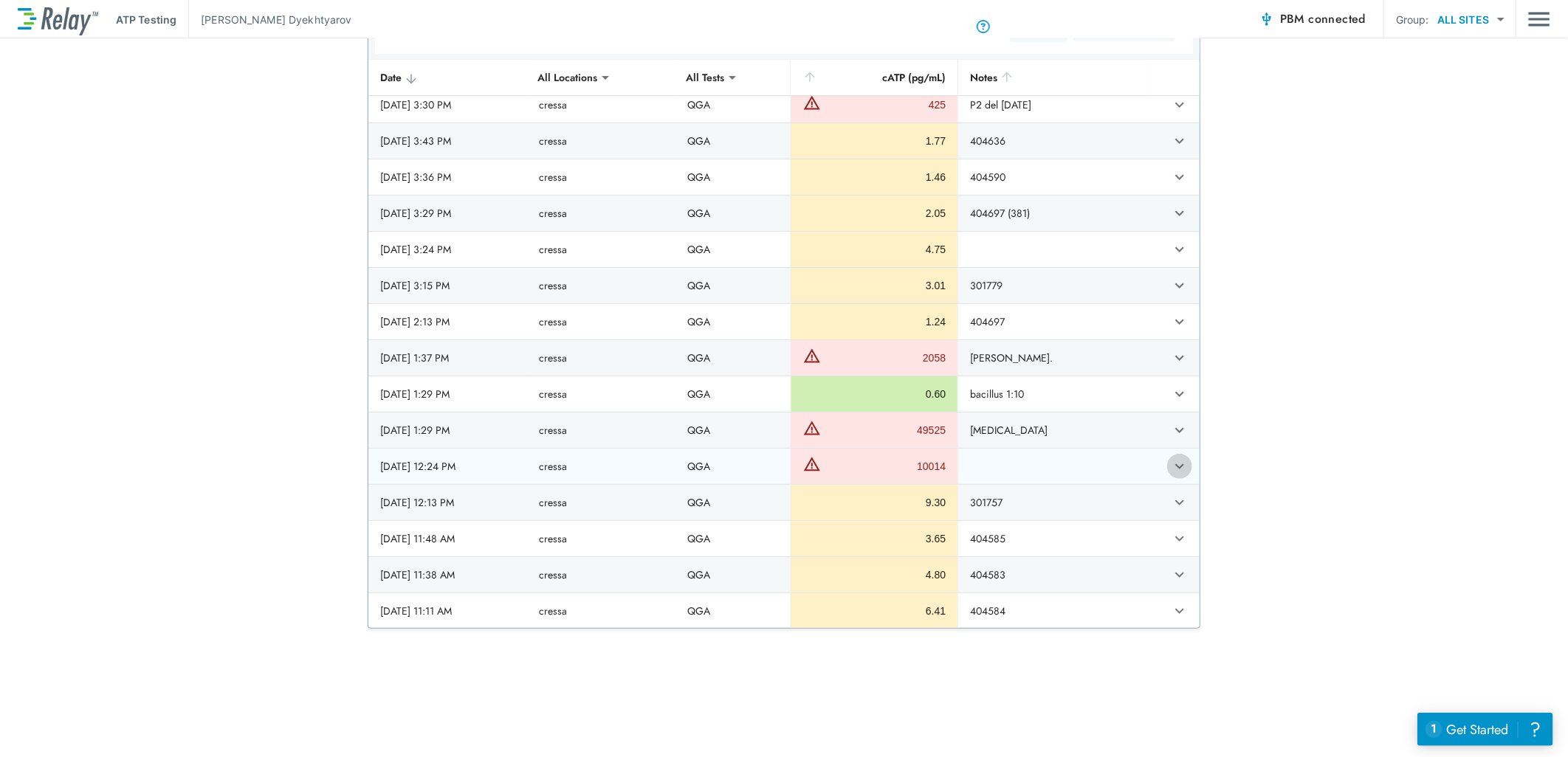
click at [1171, 475] on icon "expand row" at bounding box center [1179, 466] width 18 height 18
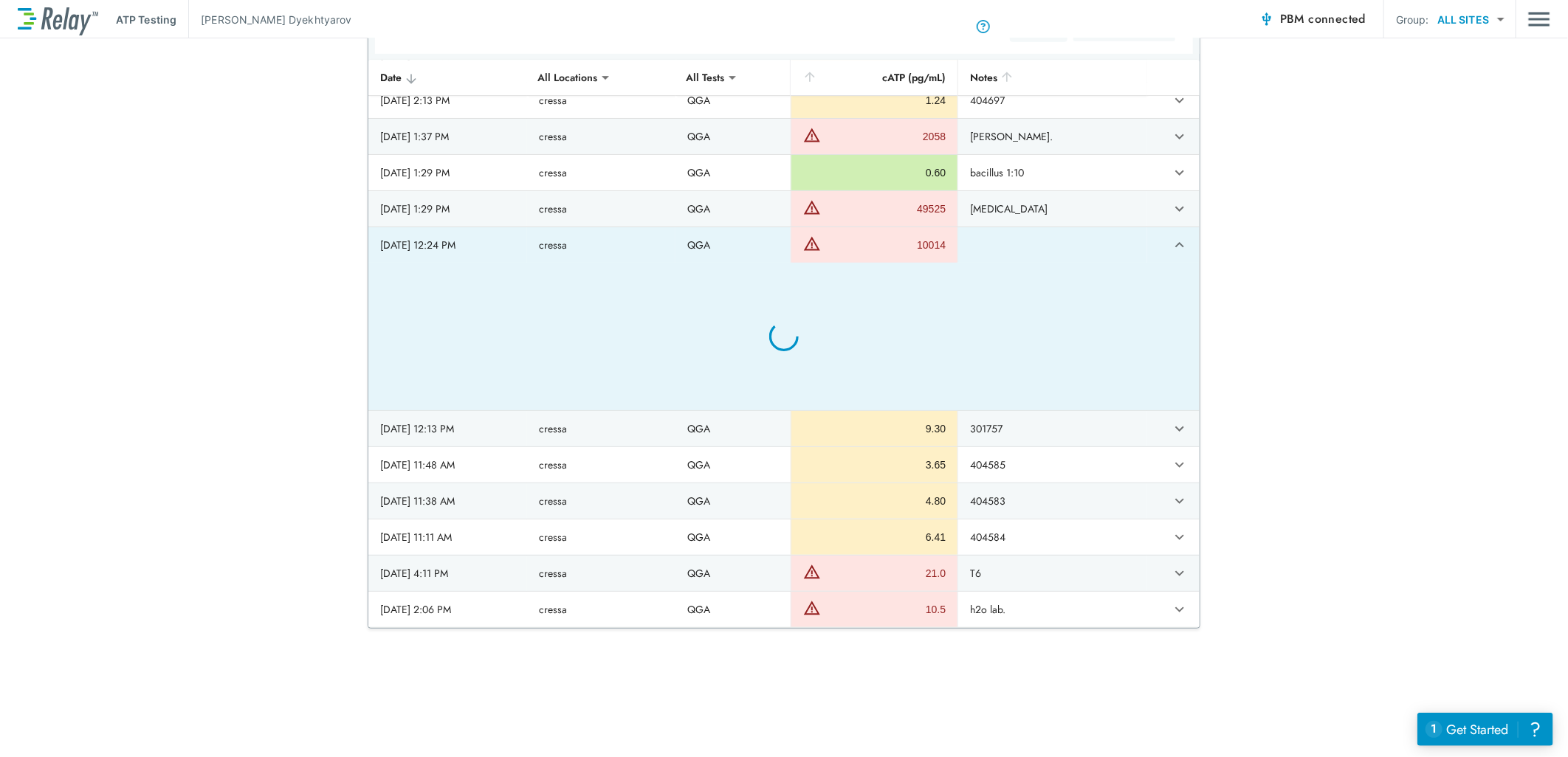
type textarea "*"
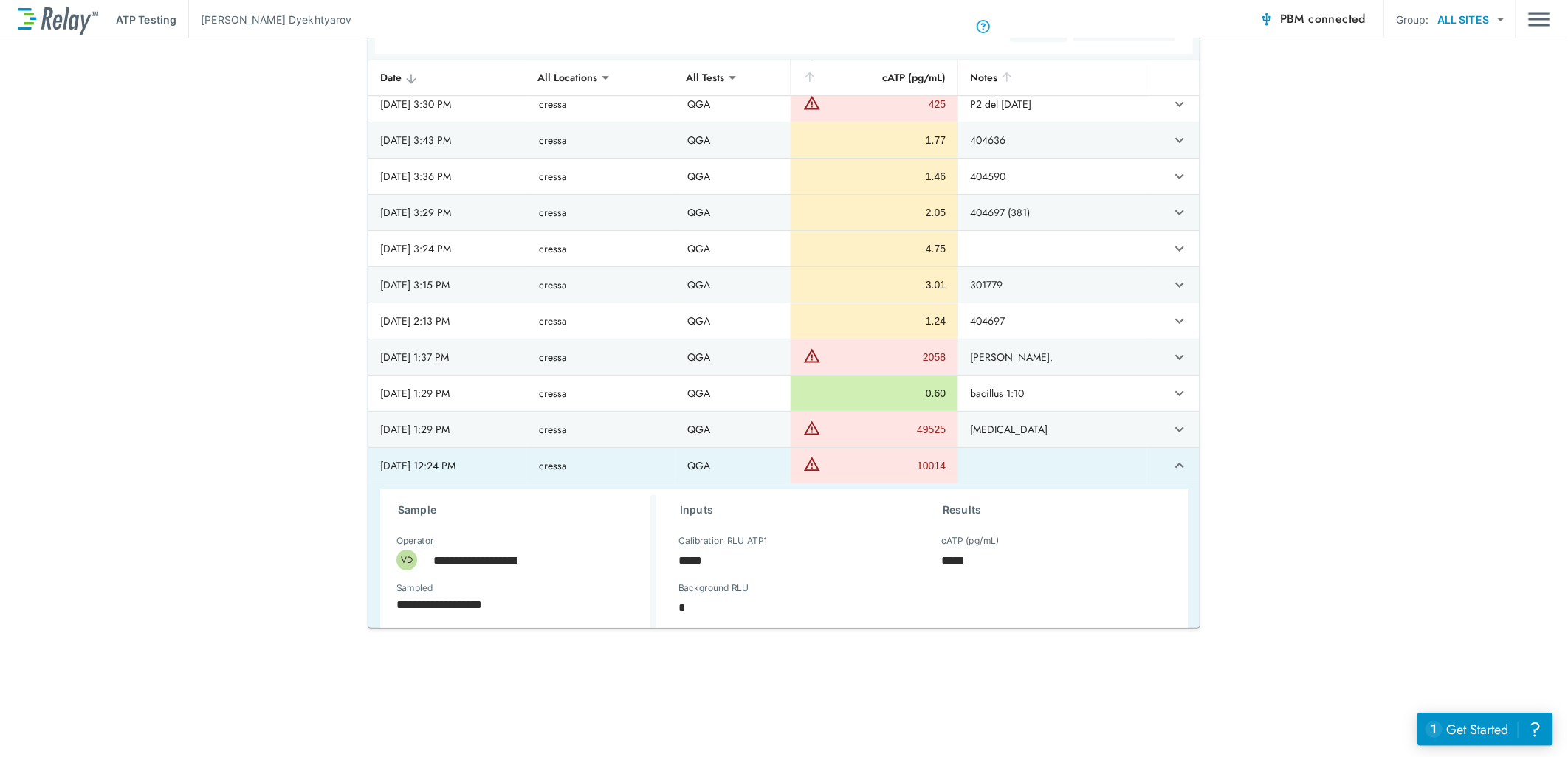
scroll to position [6949, 0]
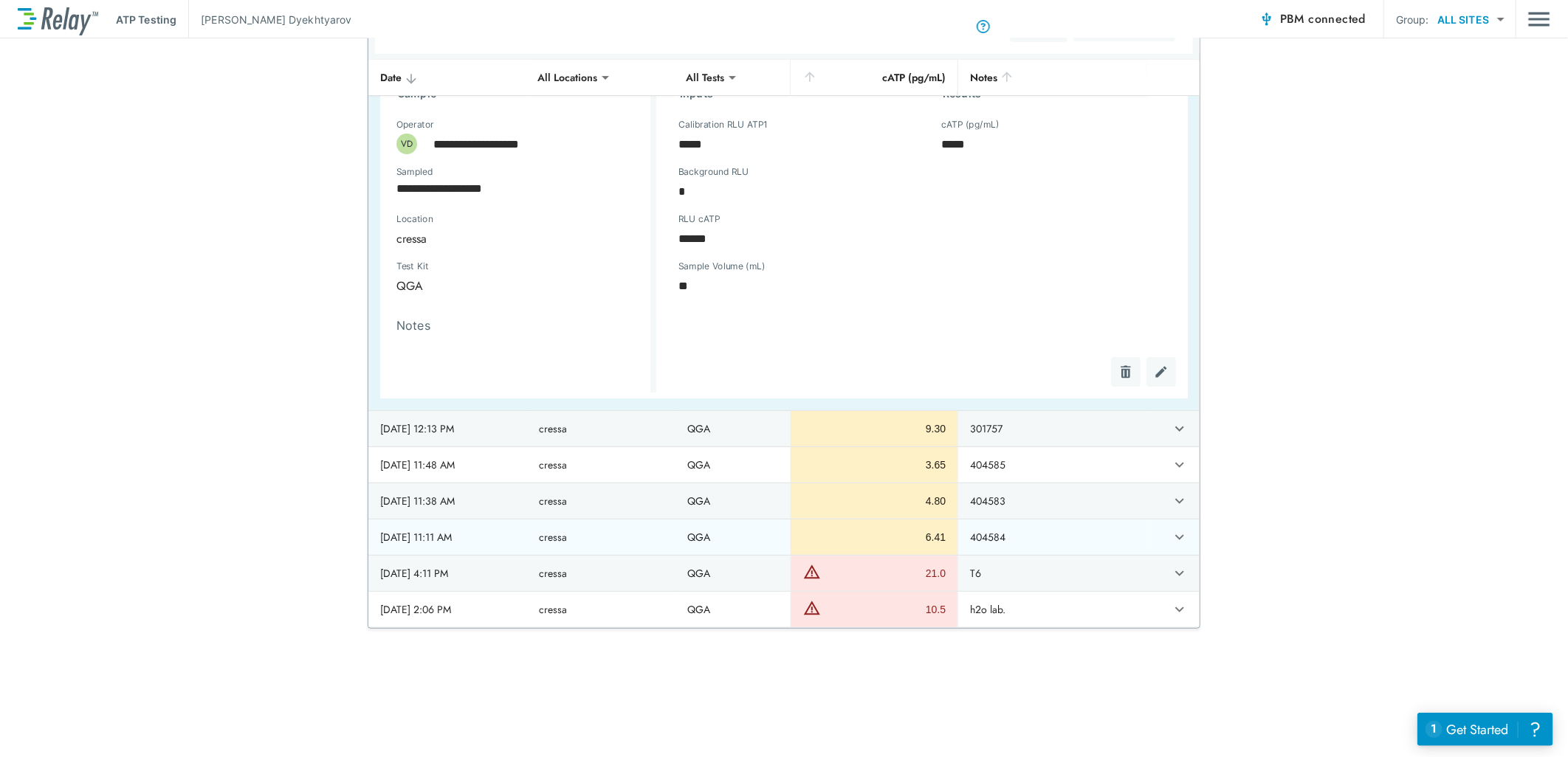
click at [1171, 533] on icon "expand row" at bounding box center [1179, 537] width 18 height 18
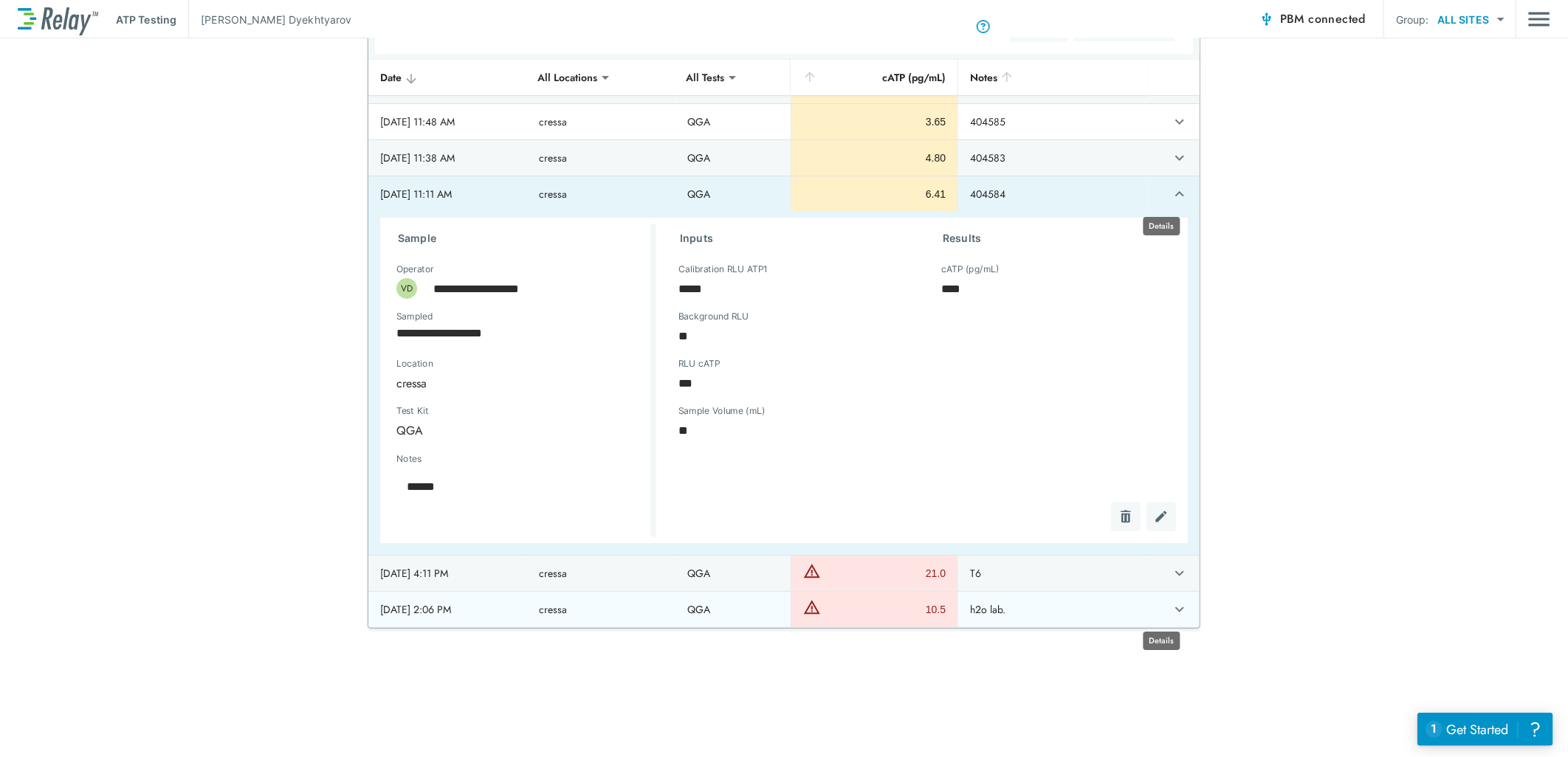
click at [1175, 608] on icon "expand row" at bounding box center [1179, 610] width 9 height 6
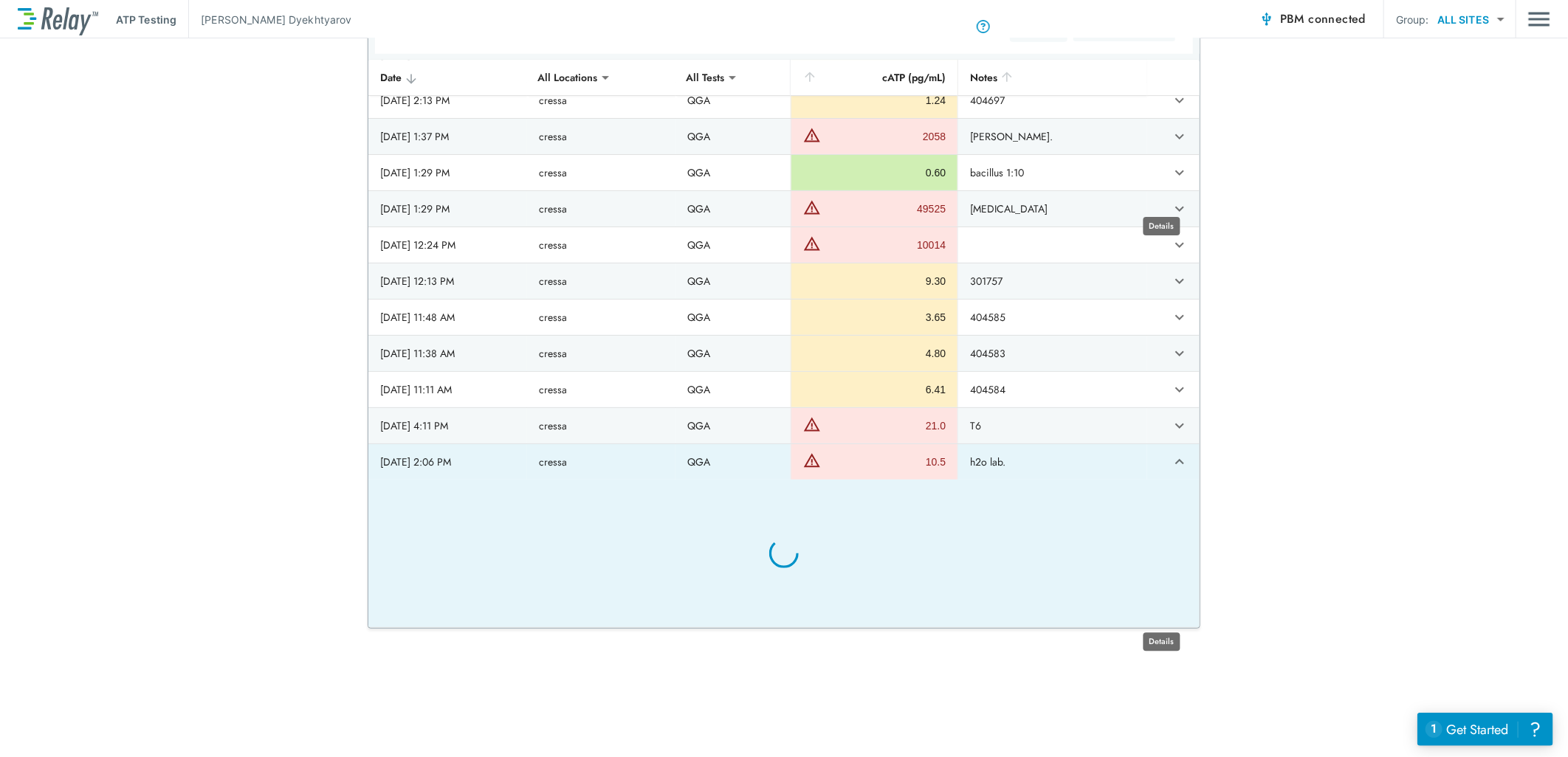
type textarea "*"
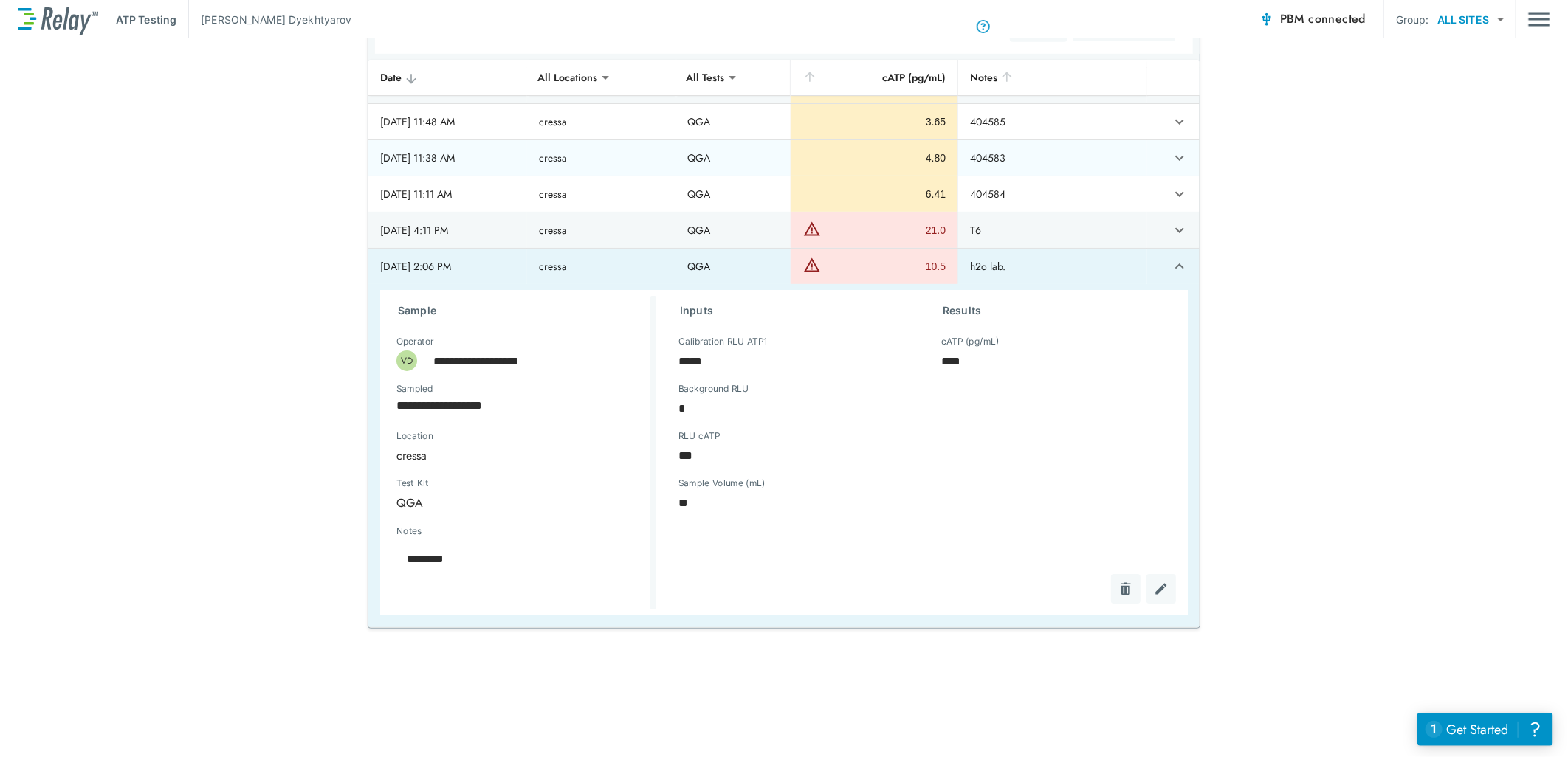
scroll to position [6785, 0]
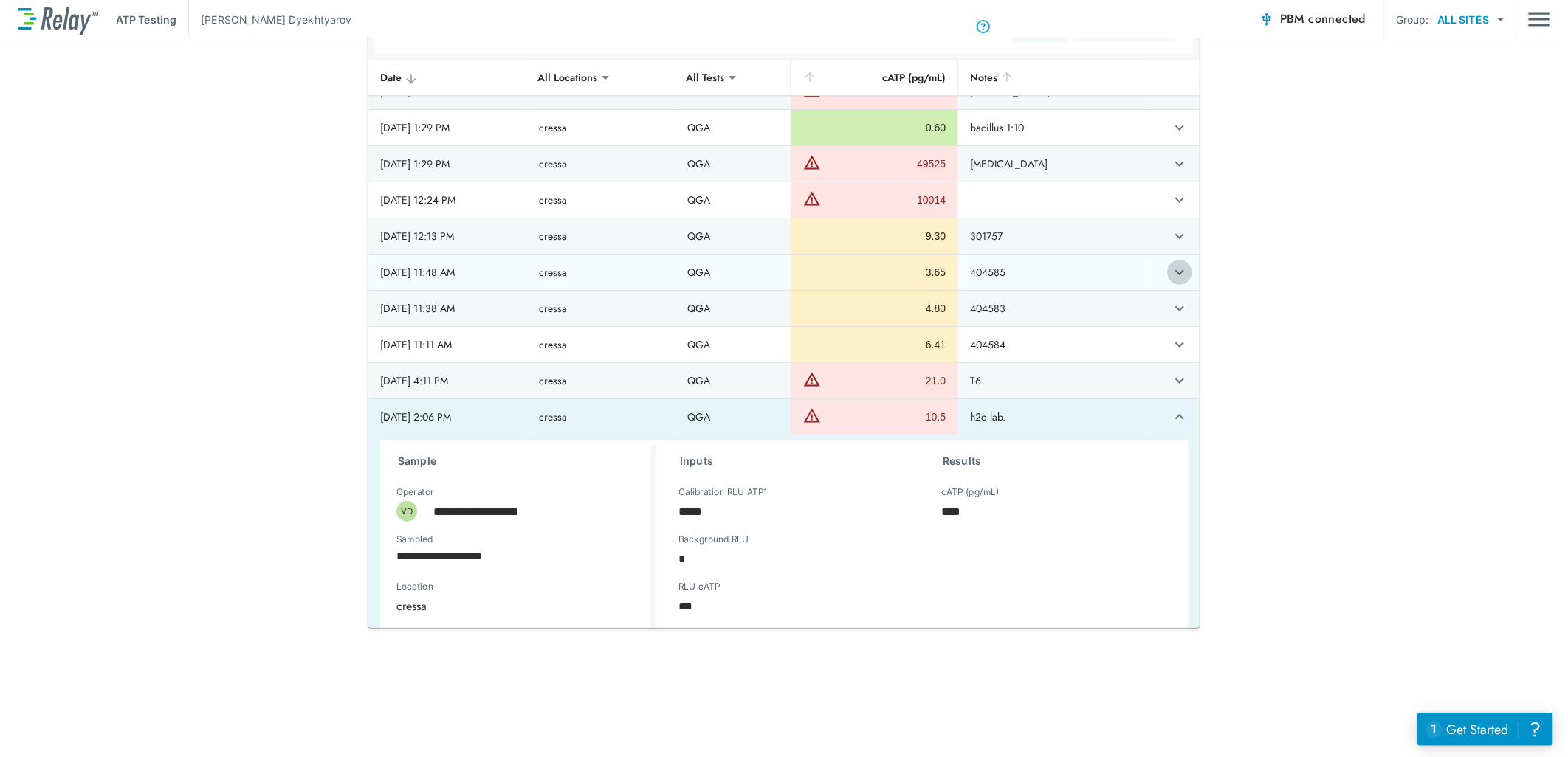
click at [1171, 282] on icon "expand row" at bounding box center [1179, 272] width 18 height 18
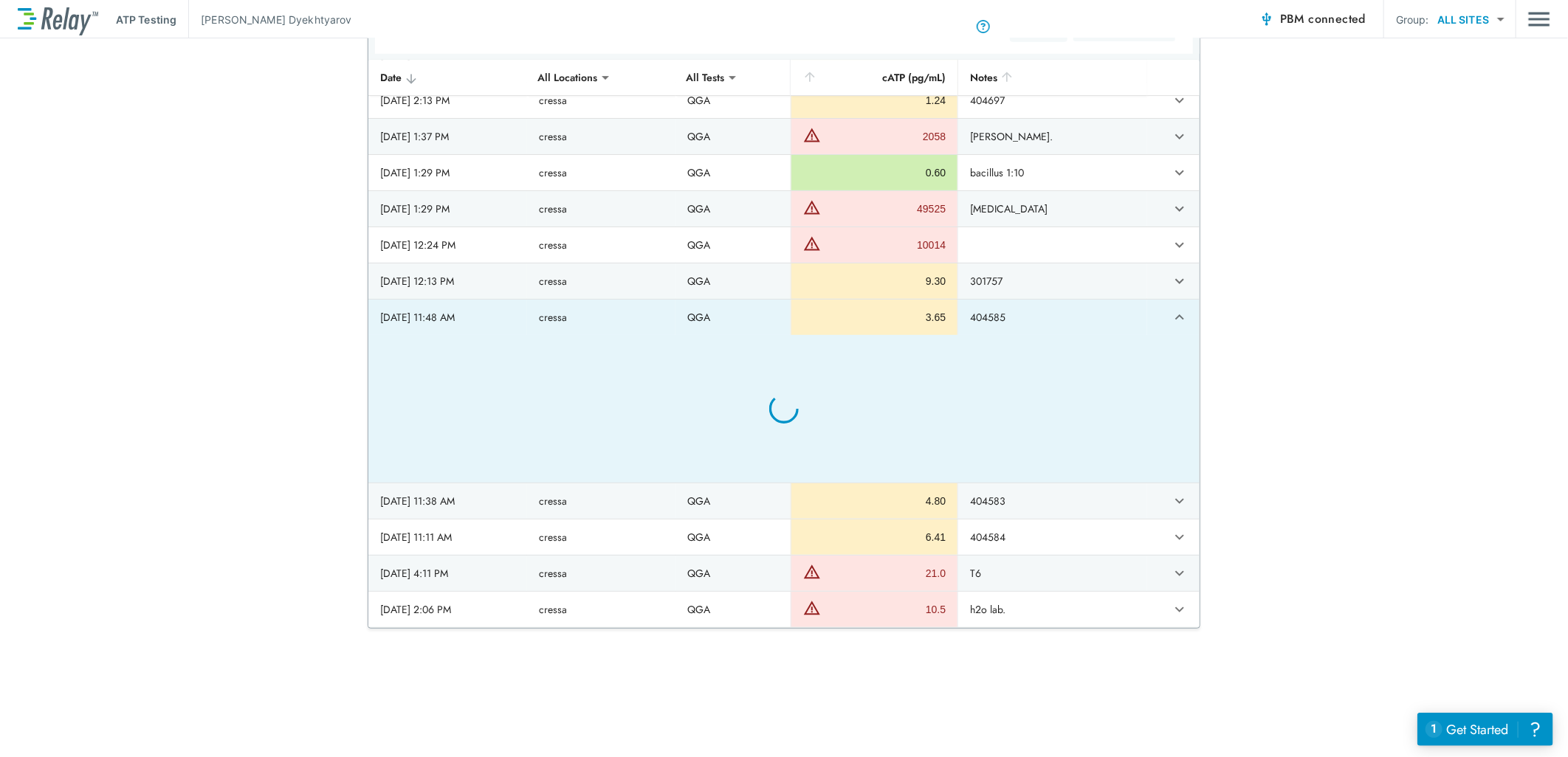
type textarea "*"
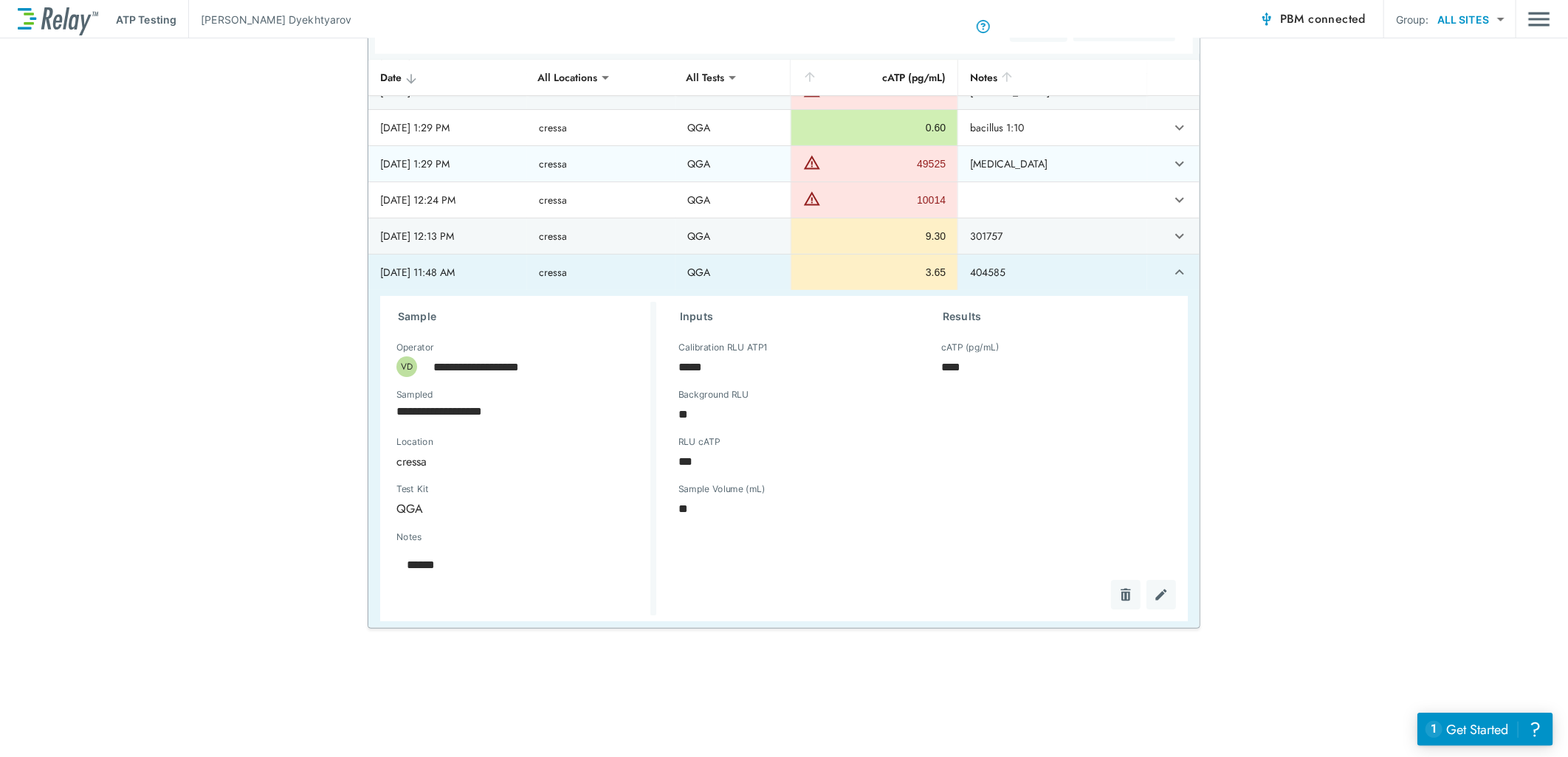
click at [1175, 167] on icon "expand row" at bounding box center [1179, 164] width 9 height 6
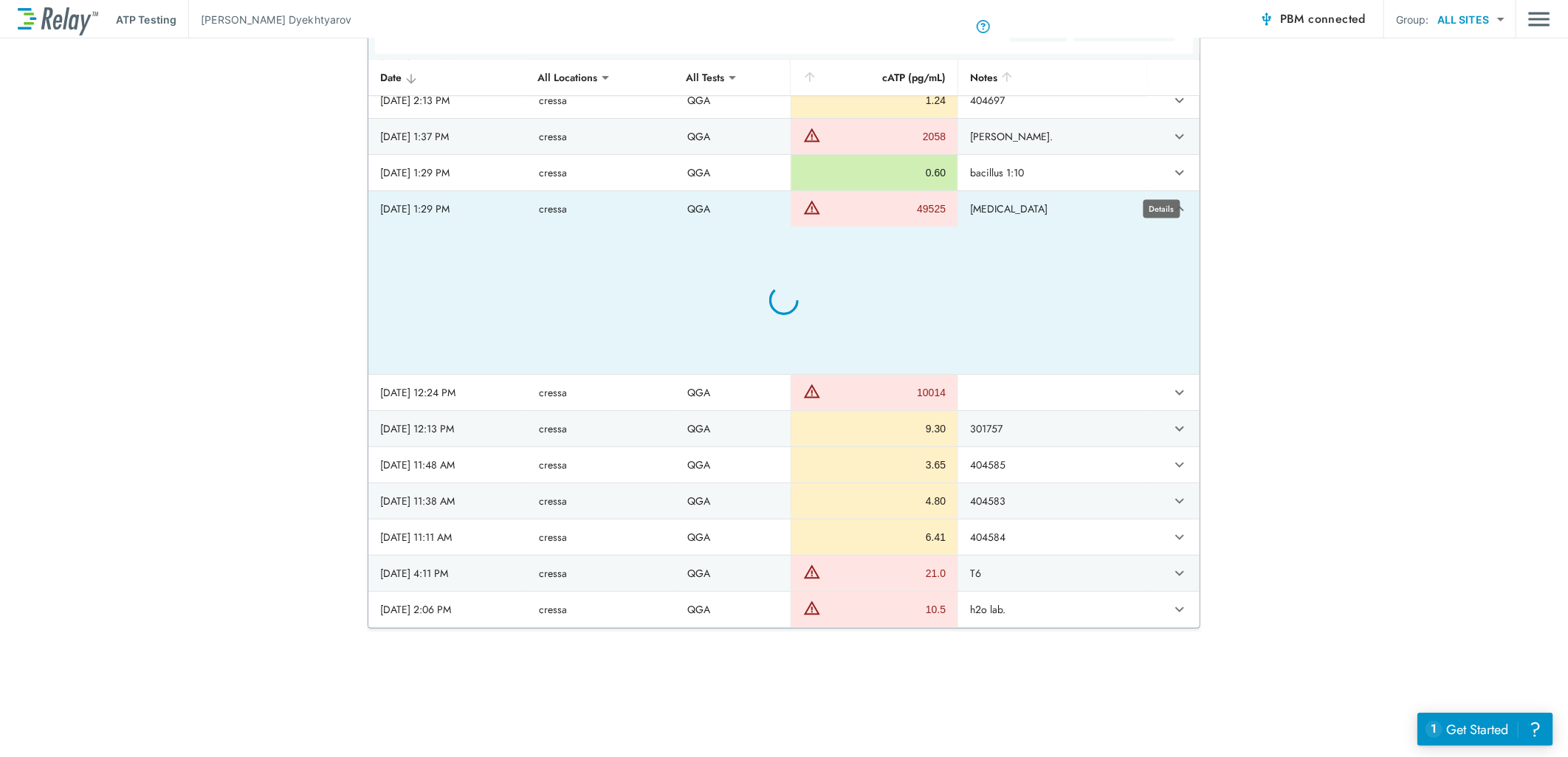
type textarea "*"
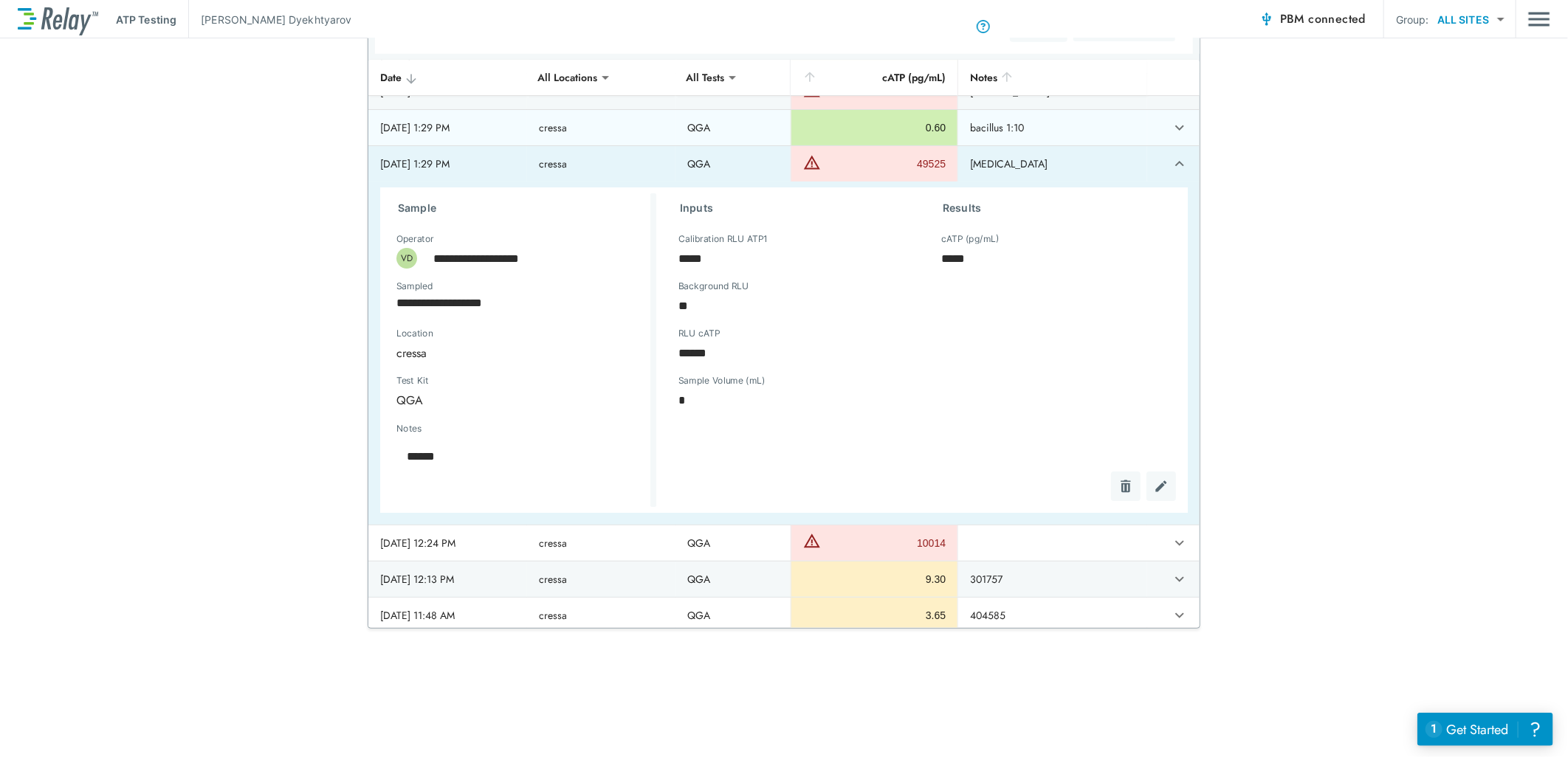
click at [1171, 136] on icon "expand row" at bounding box center [1179, 127] width 18 height 18
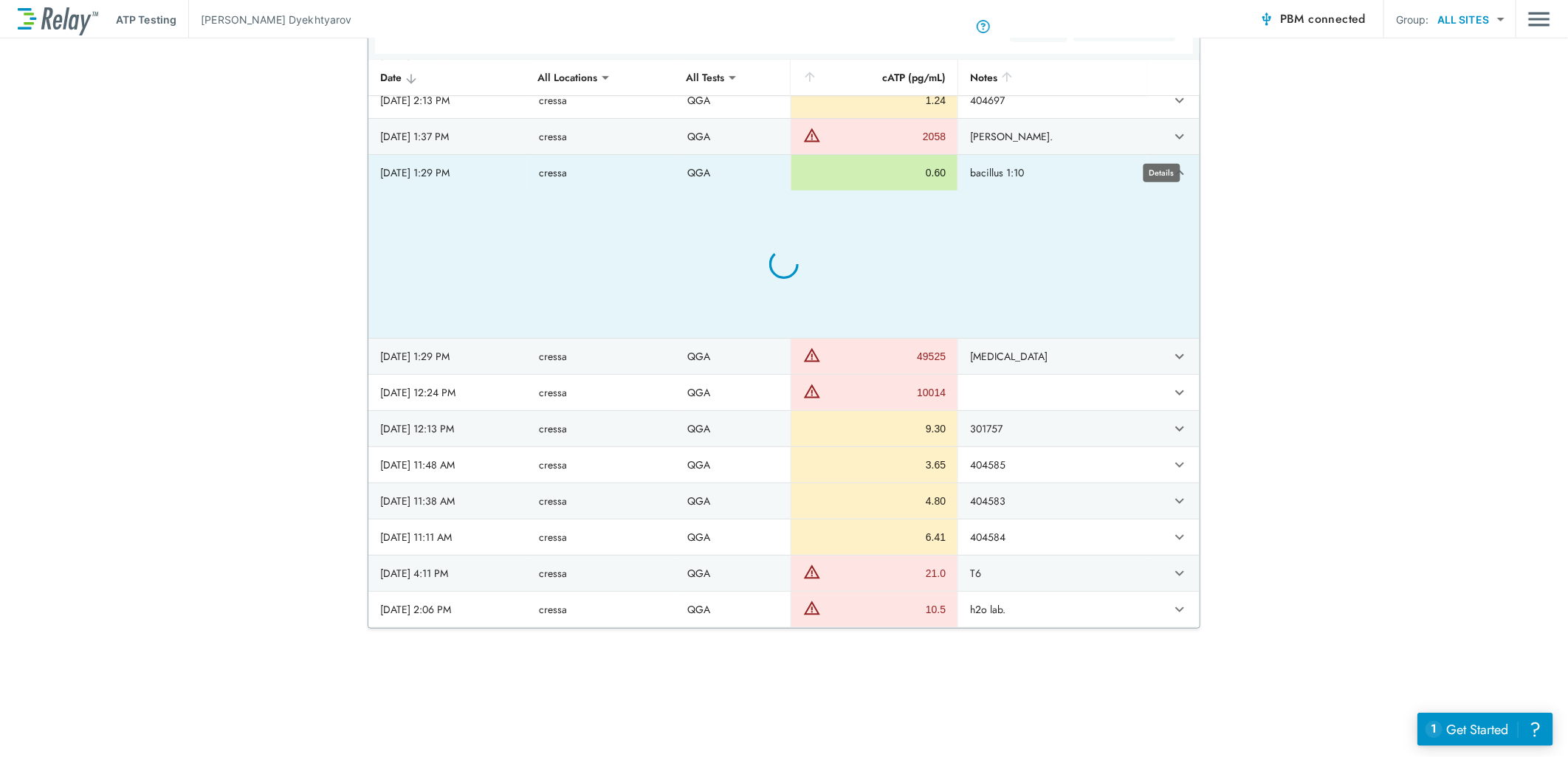
type textarea "*"
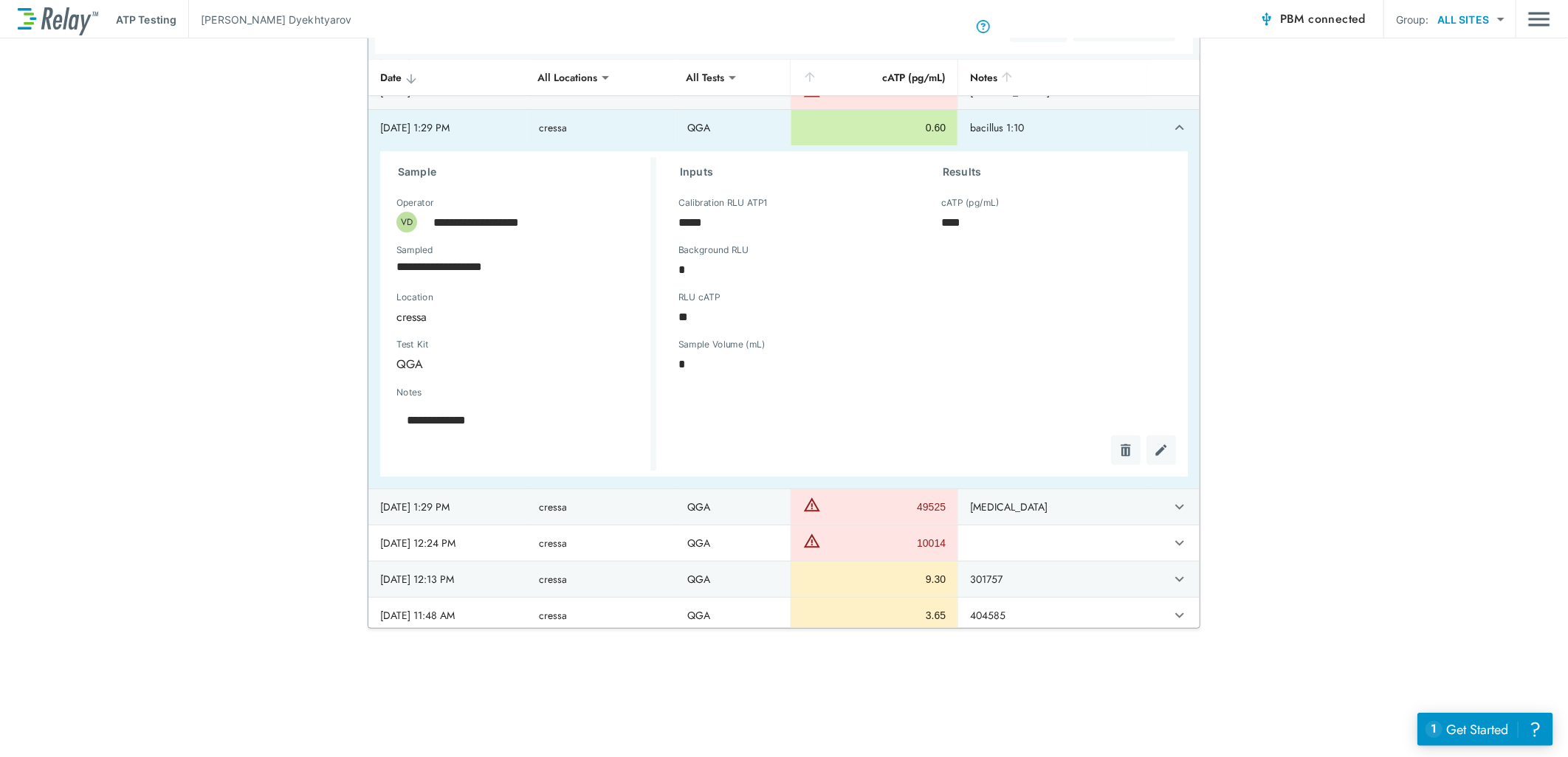
scroll to position [6375, 0]
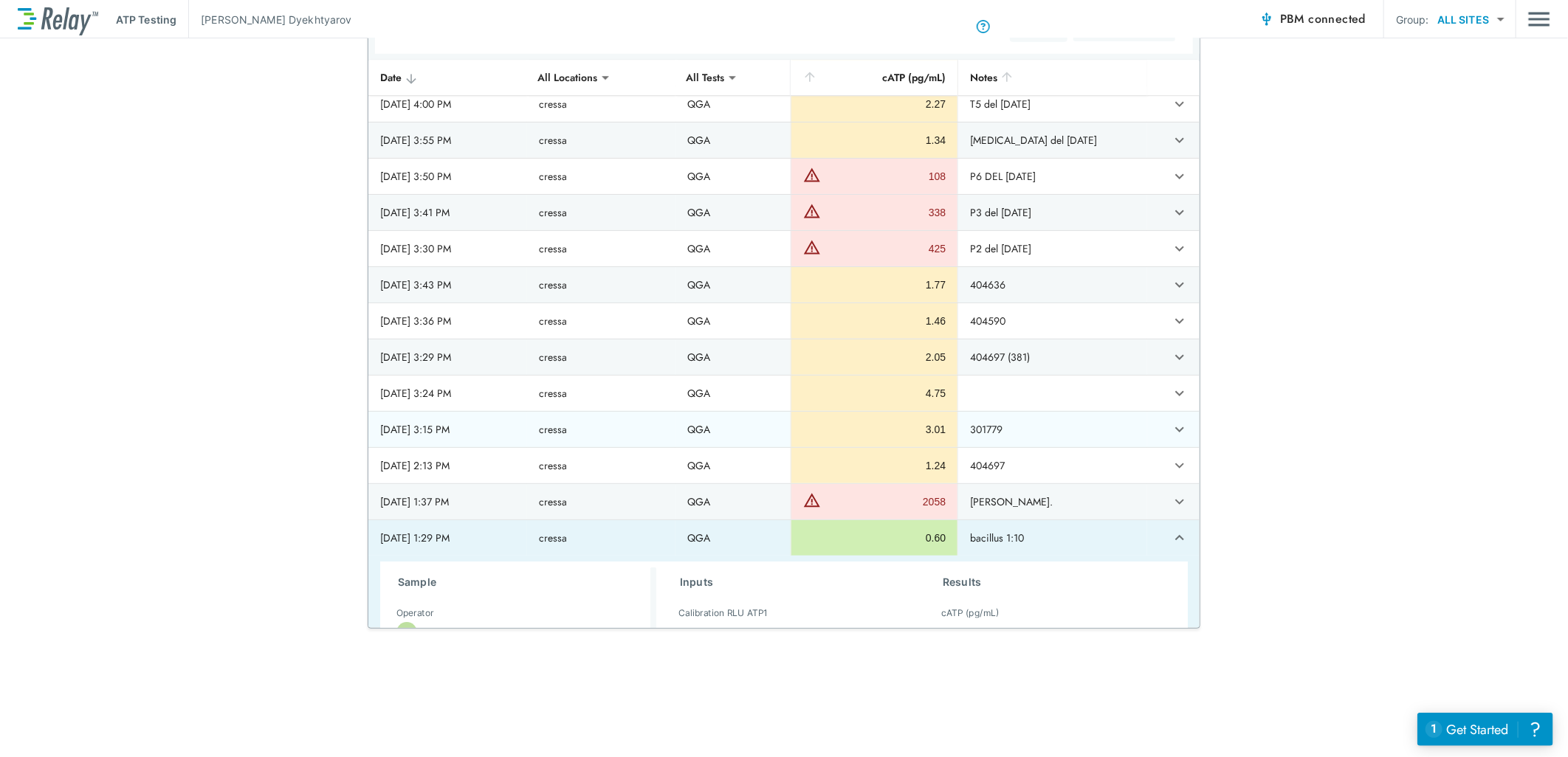
click at [1171, 434] on icon "expand row" at bounding box center [1179, 429] width 18 height 18
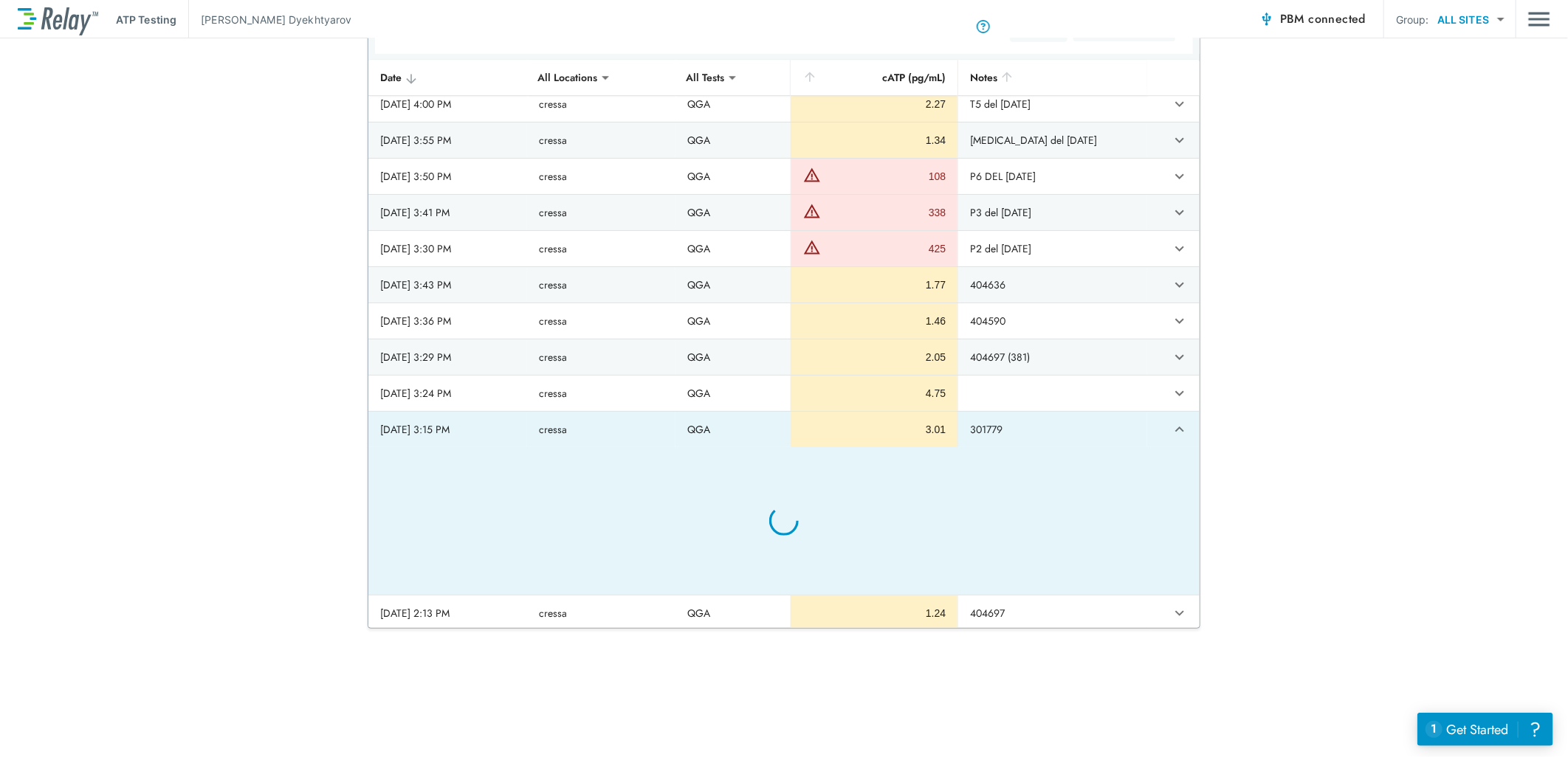
type textarea "*"
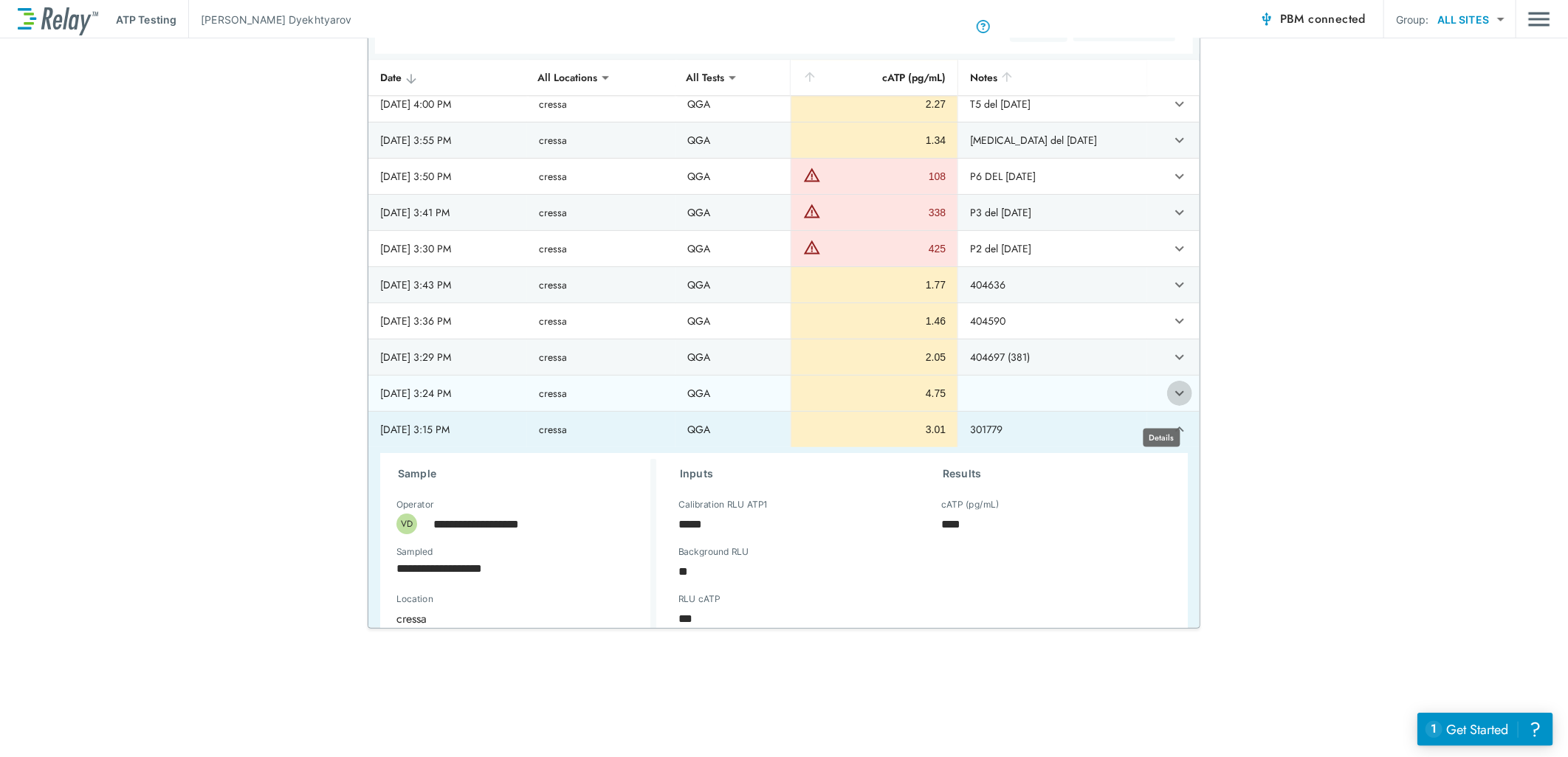
click at [1171, 402] on icon "expand row" at bounding box center [1179, 392] width 18 height 18
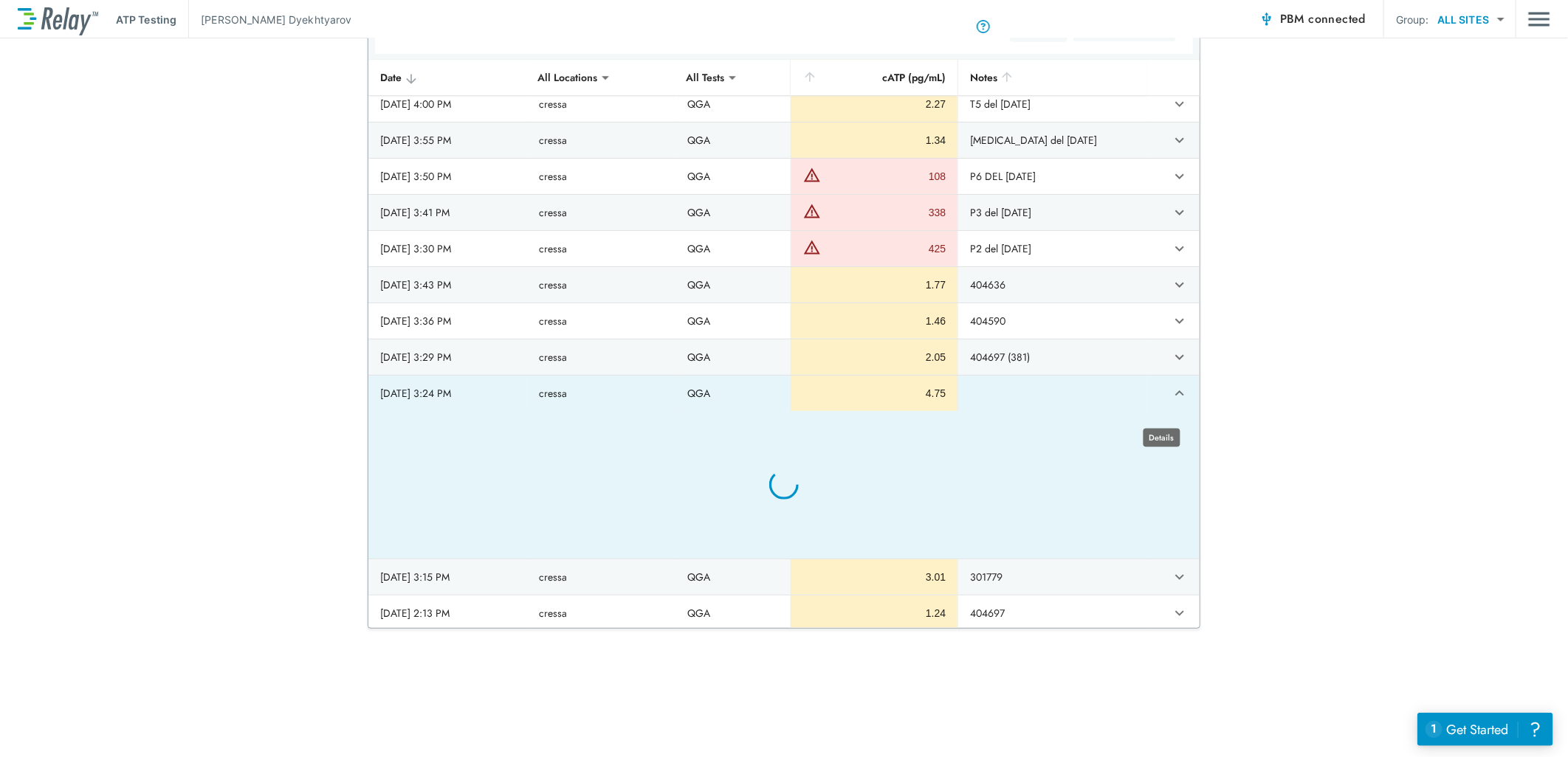
type textarea "*"
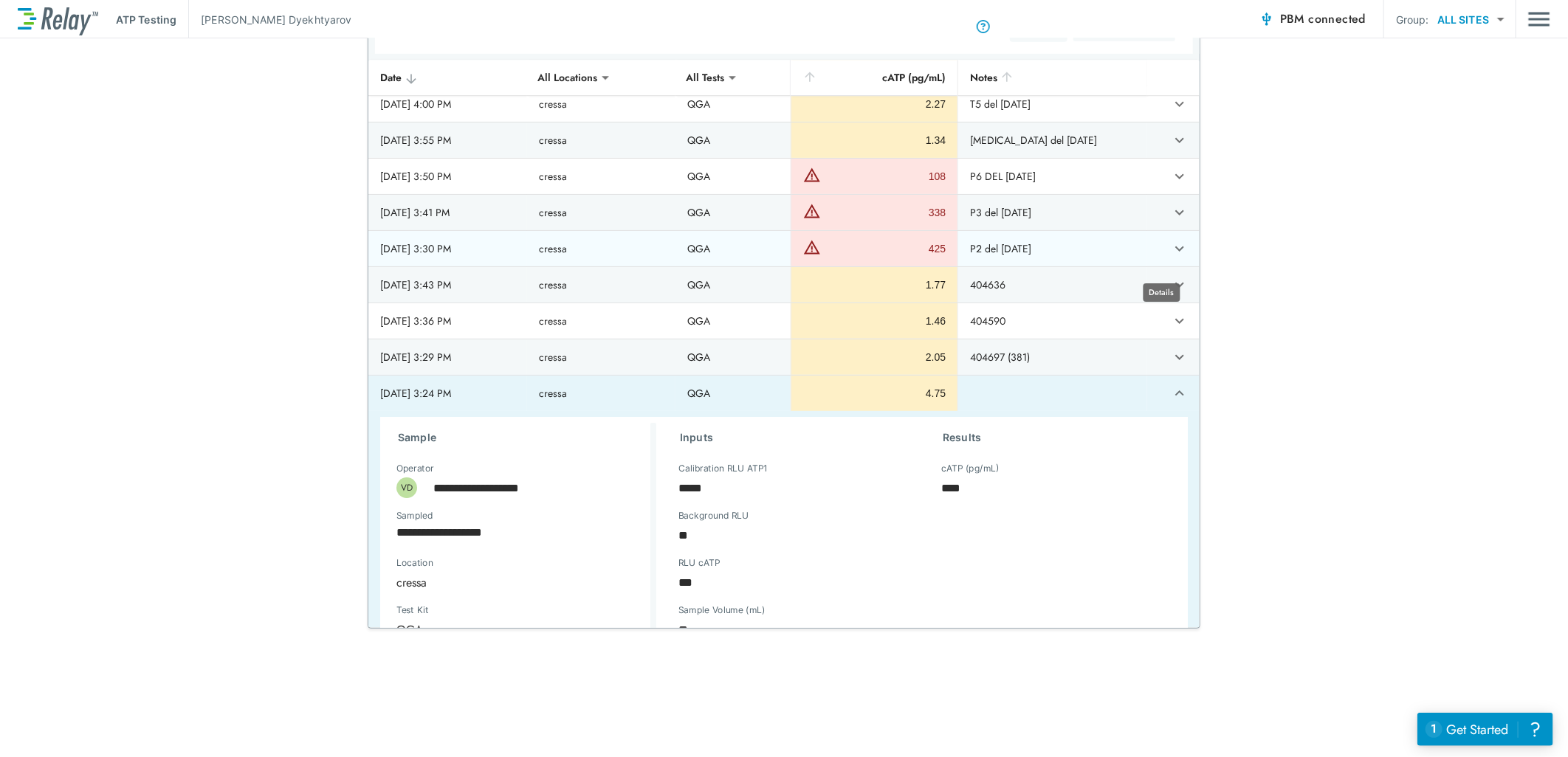
click at [1171, 254] on icon "expand row" at bounding box center [1179, 248] width 18 height 18
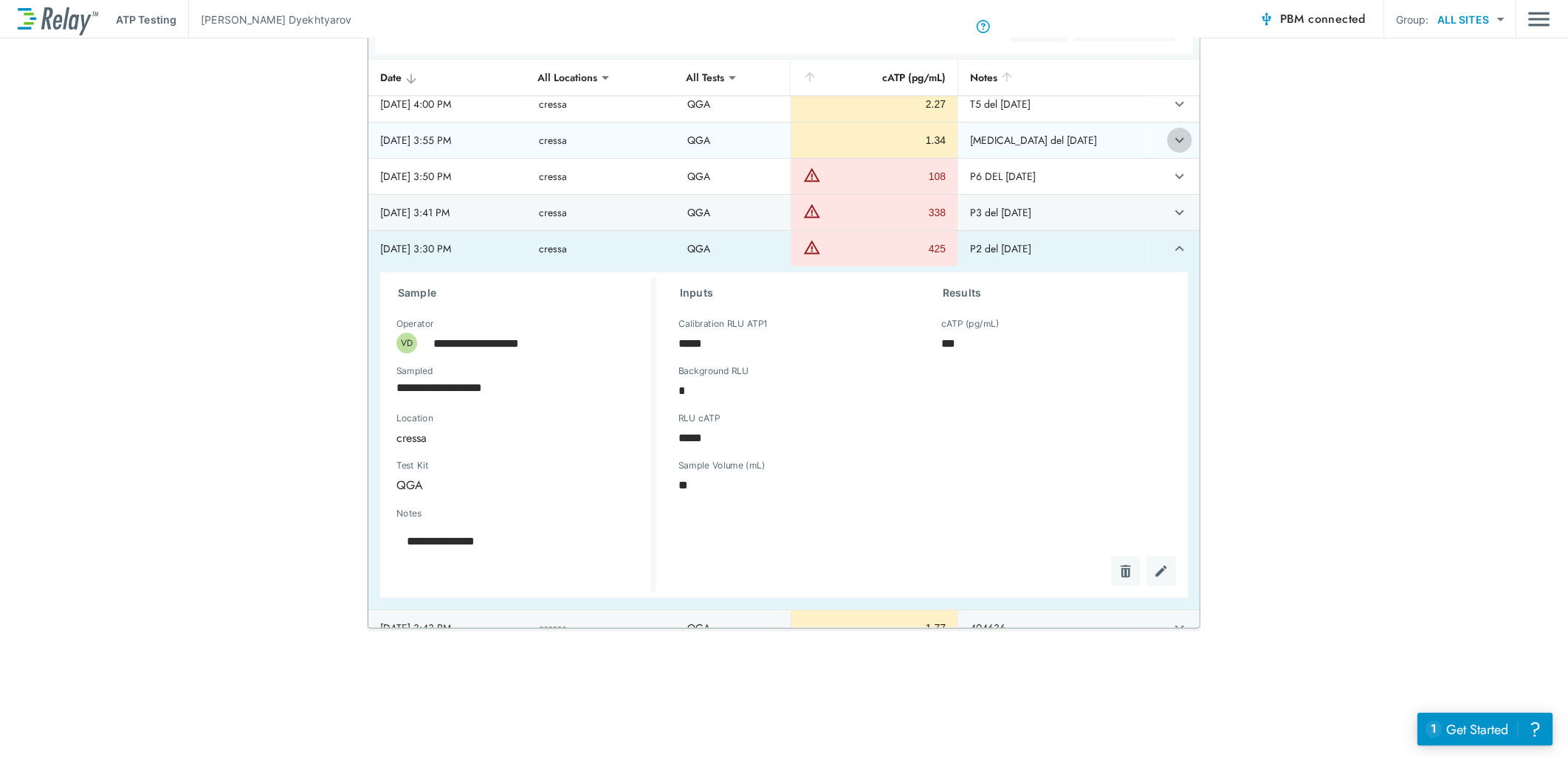
drag, startPoint x: 1162, startPoint y: 153, endPoint x: 1152, endPoint y: 189, distance: 37.4
click at [1171, 149] on icon "expand row" at bounding box center [1179, 140] width 18 height 18
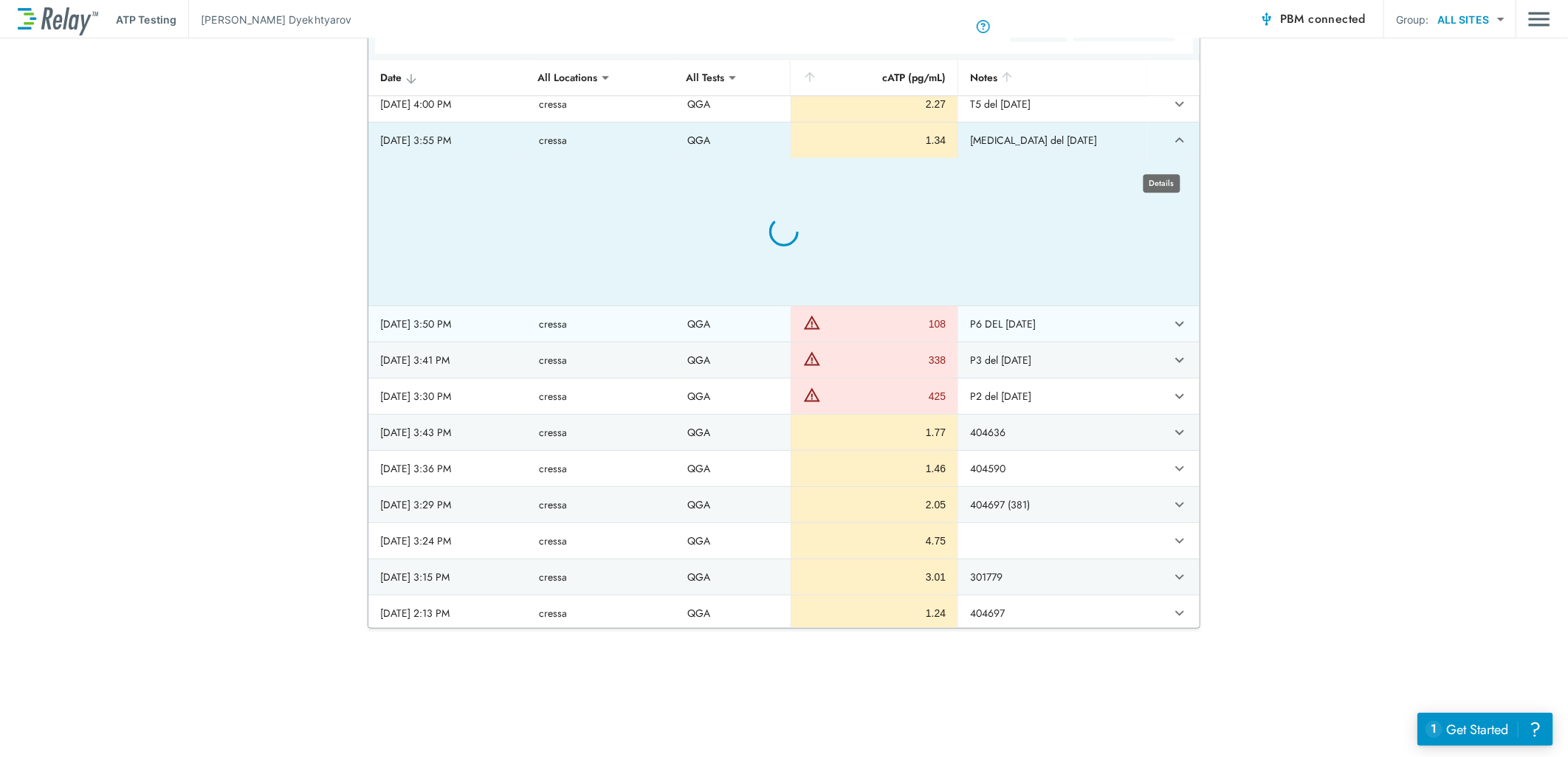
type textarea "*"
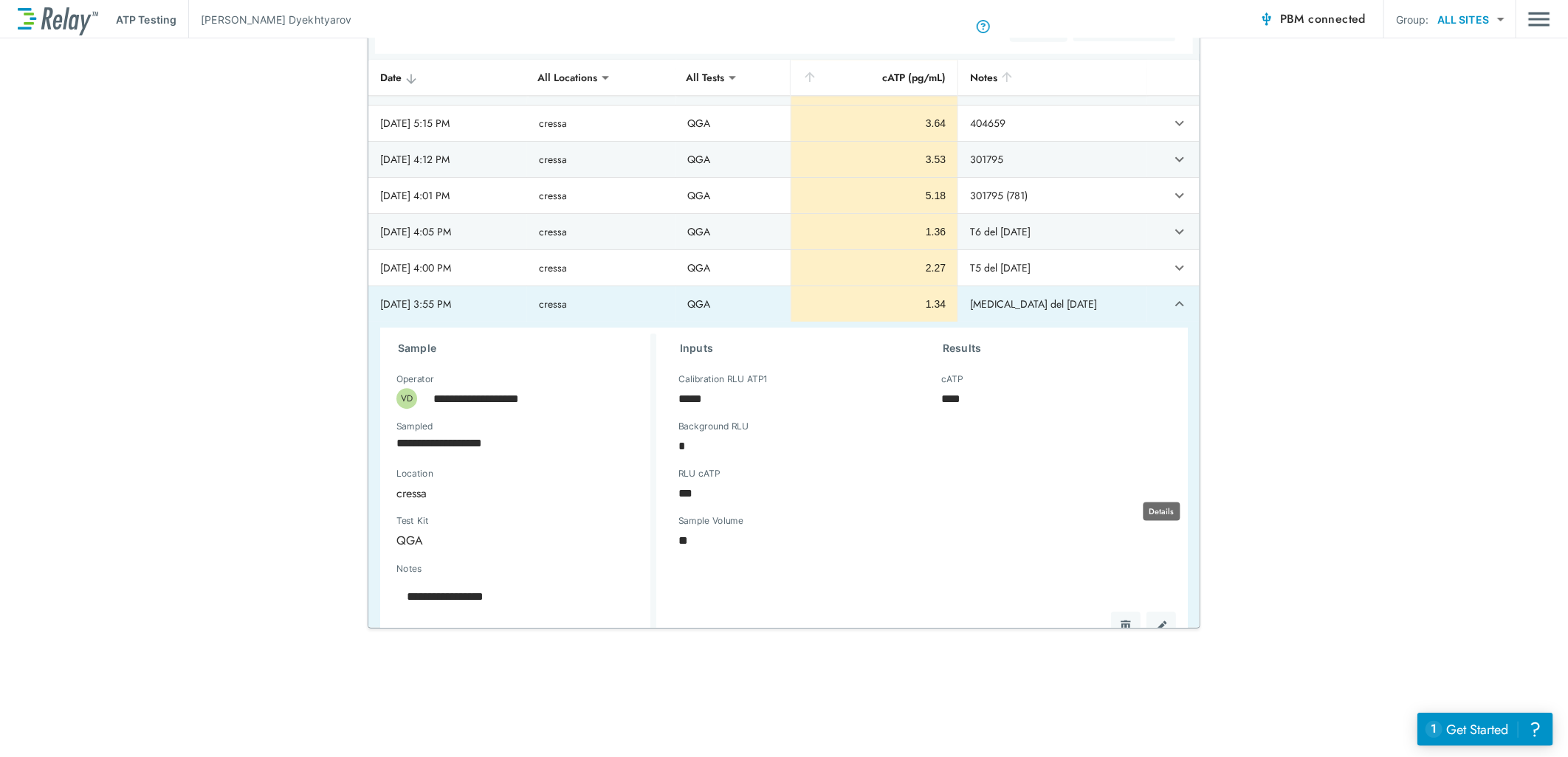
scroll to position [6047, 0]
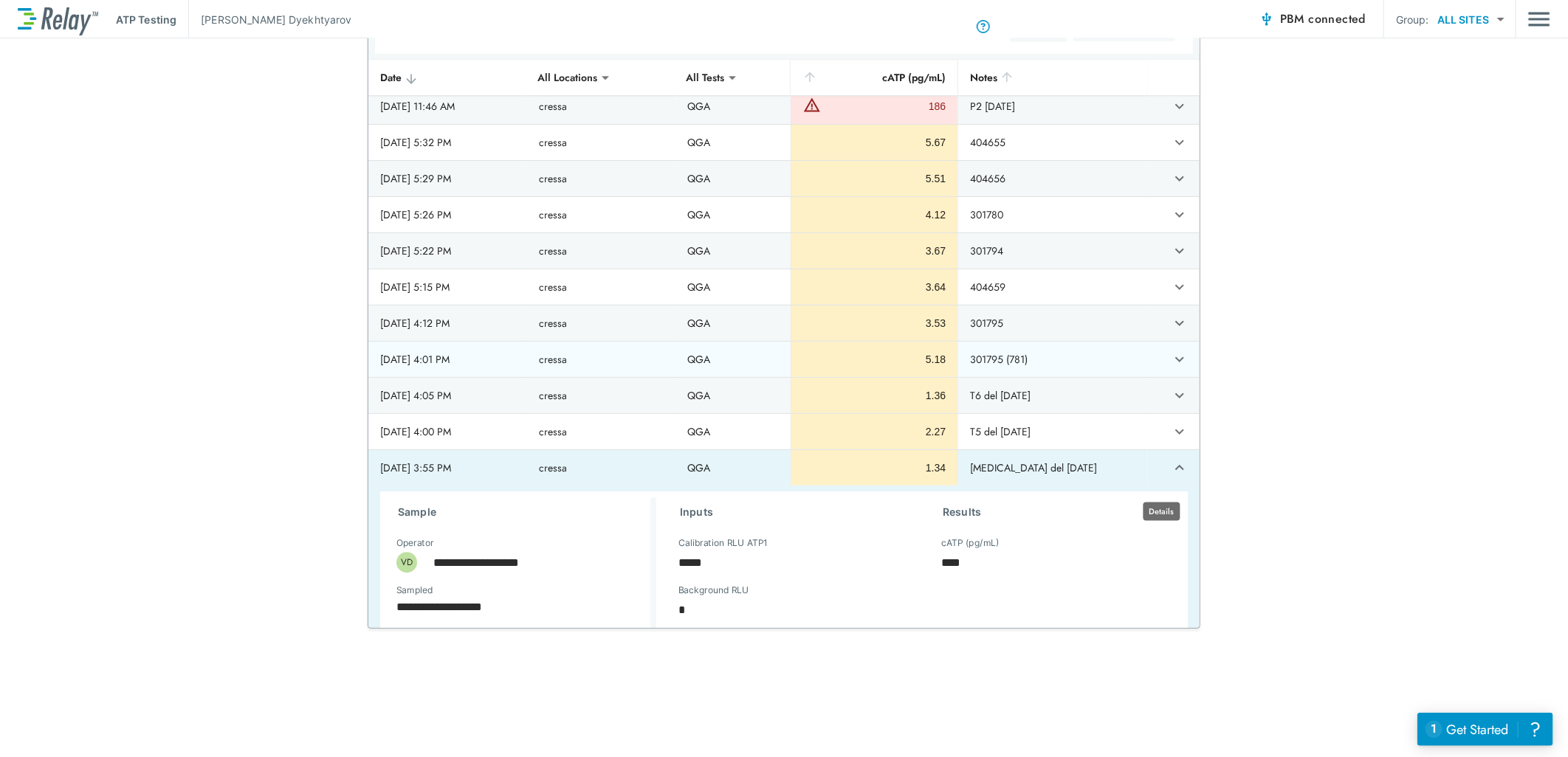
click at [1171, 368] on icon "expand row" at bounding box center [1179, 359] width 18 height 18
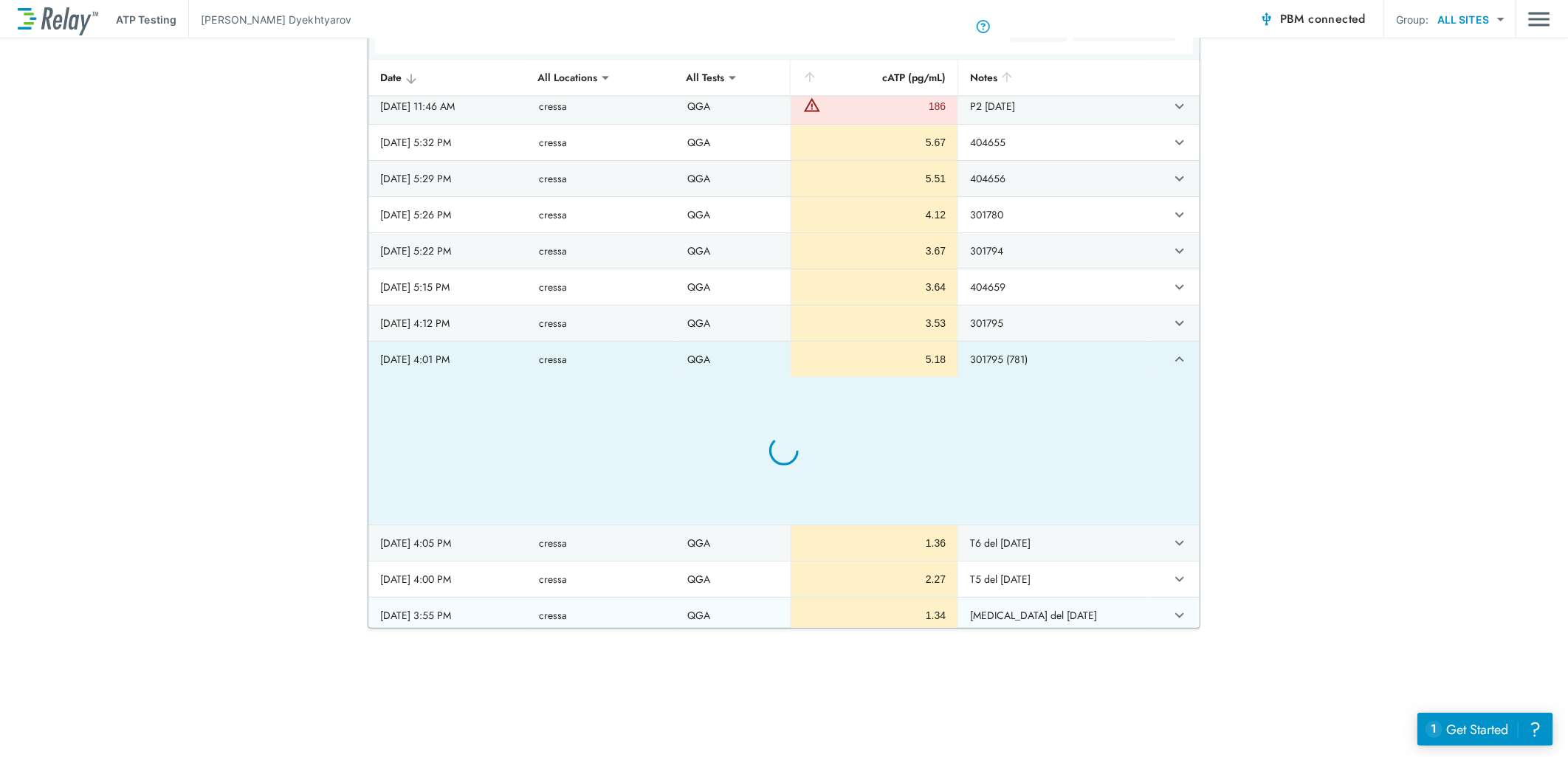
type textarea "*"
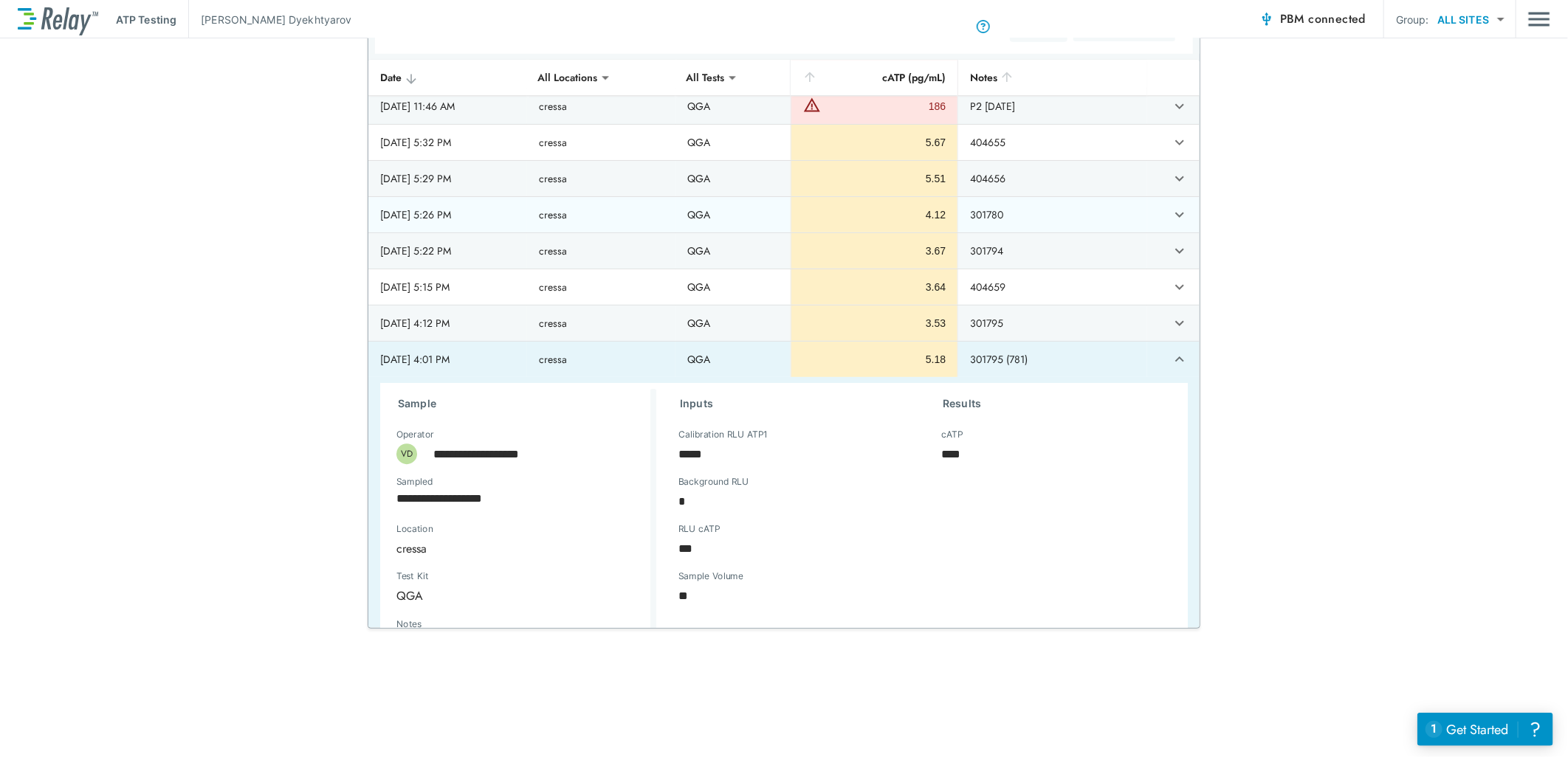
click at [1170, 224] on button "expand row" at bounding box center [1179, 214] width 25 height 25
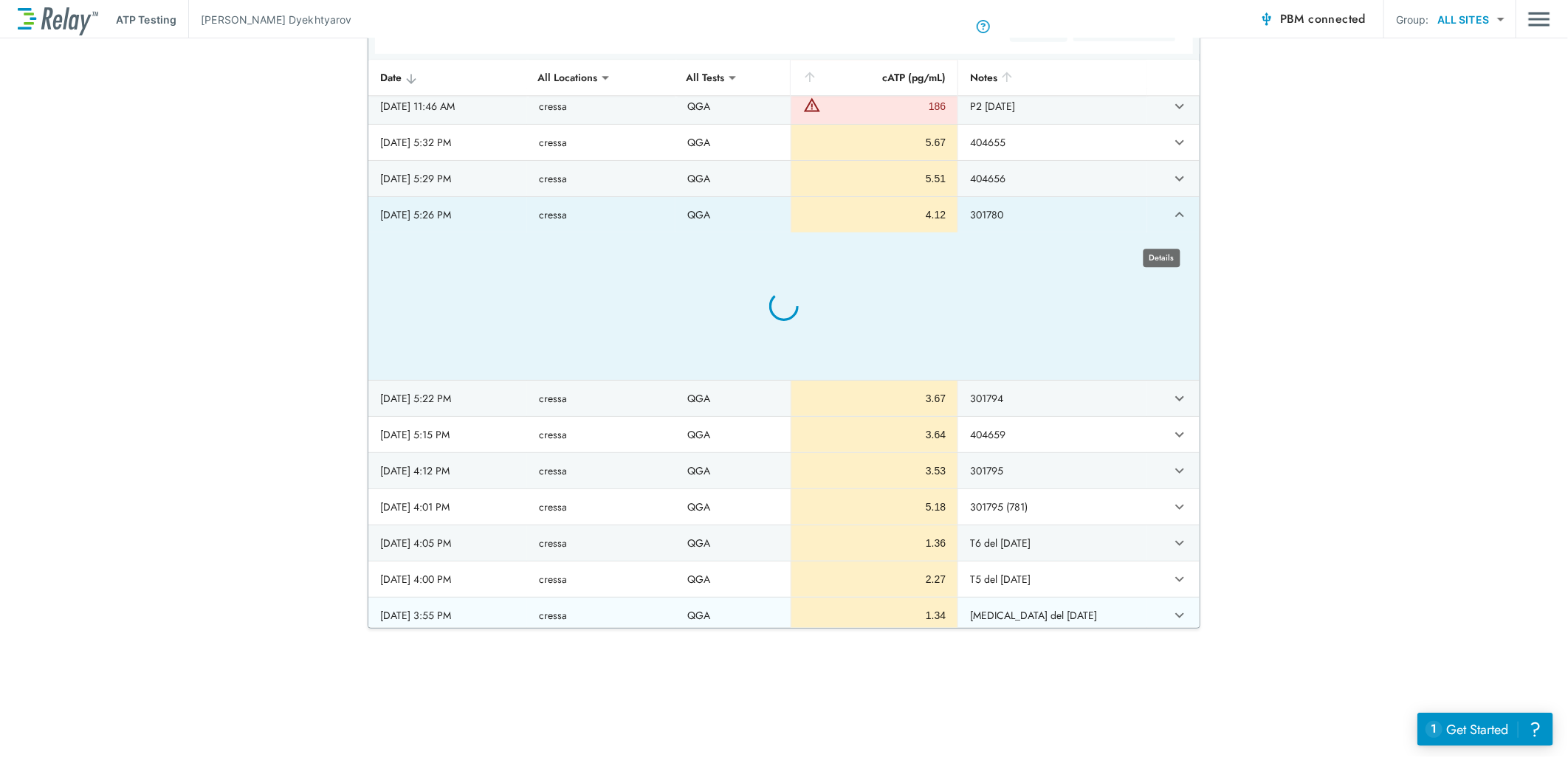
type textarea "*"
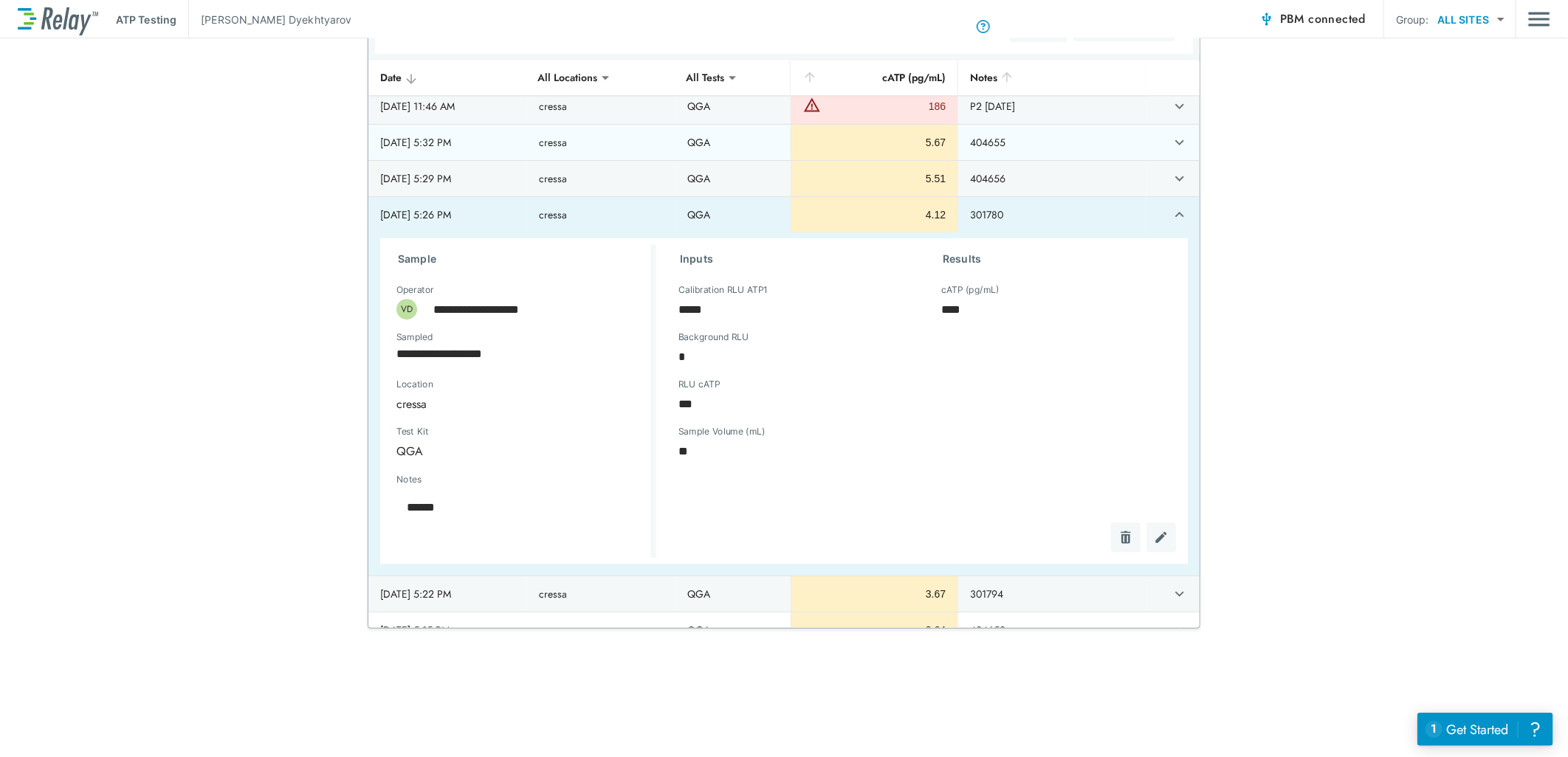
click at [1171, 151] on icon "expand row" at bounding box center [1179, 142] width 18 height 18
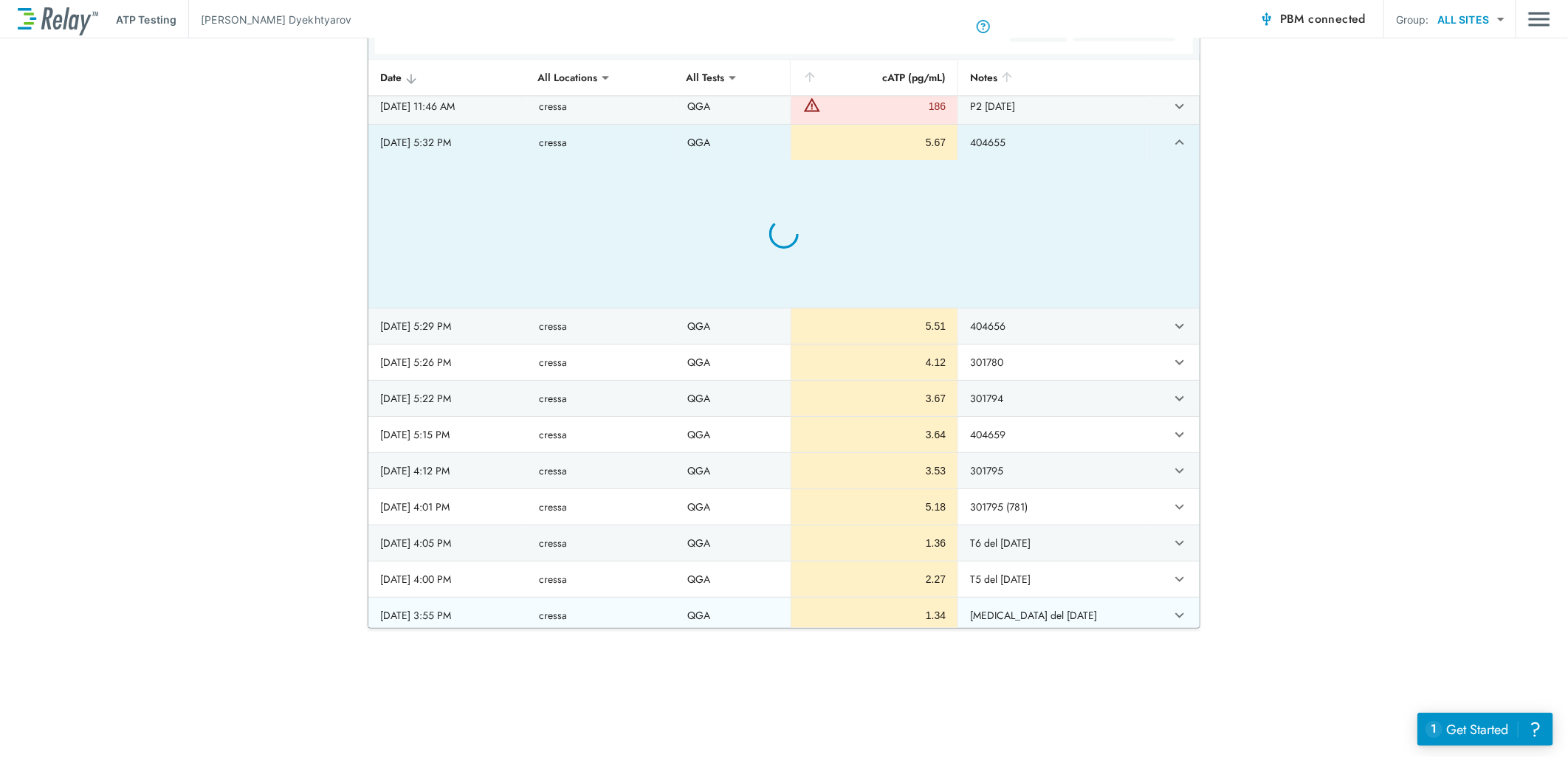
type textarea "*"
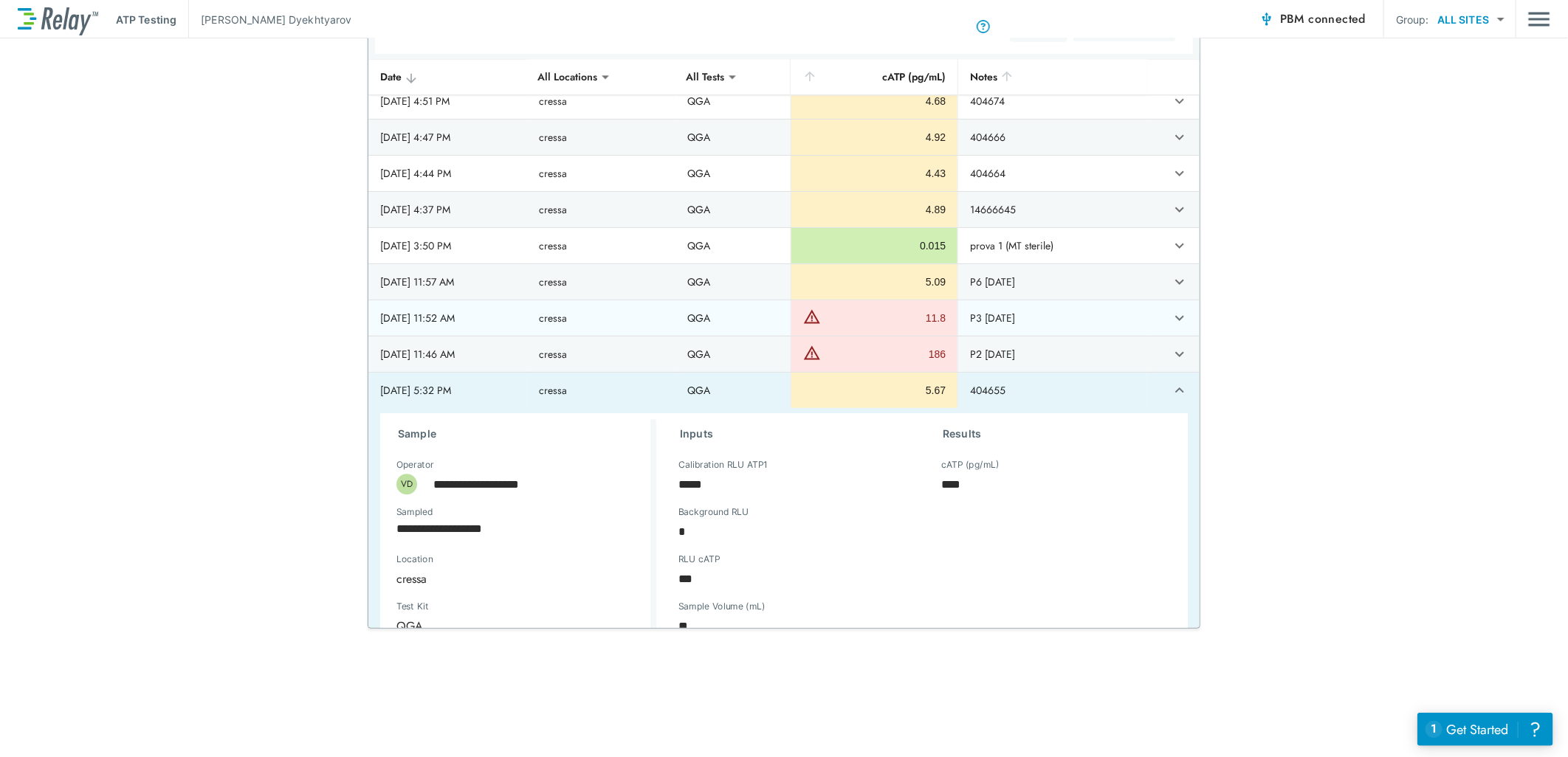
scroll to position [5636, 0]
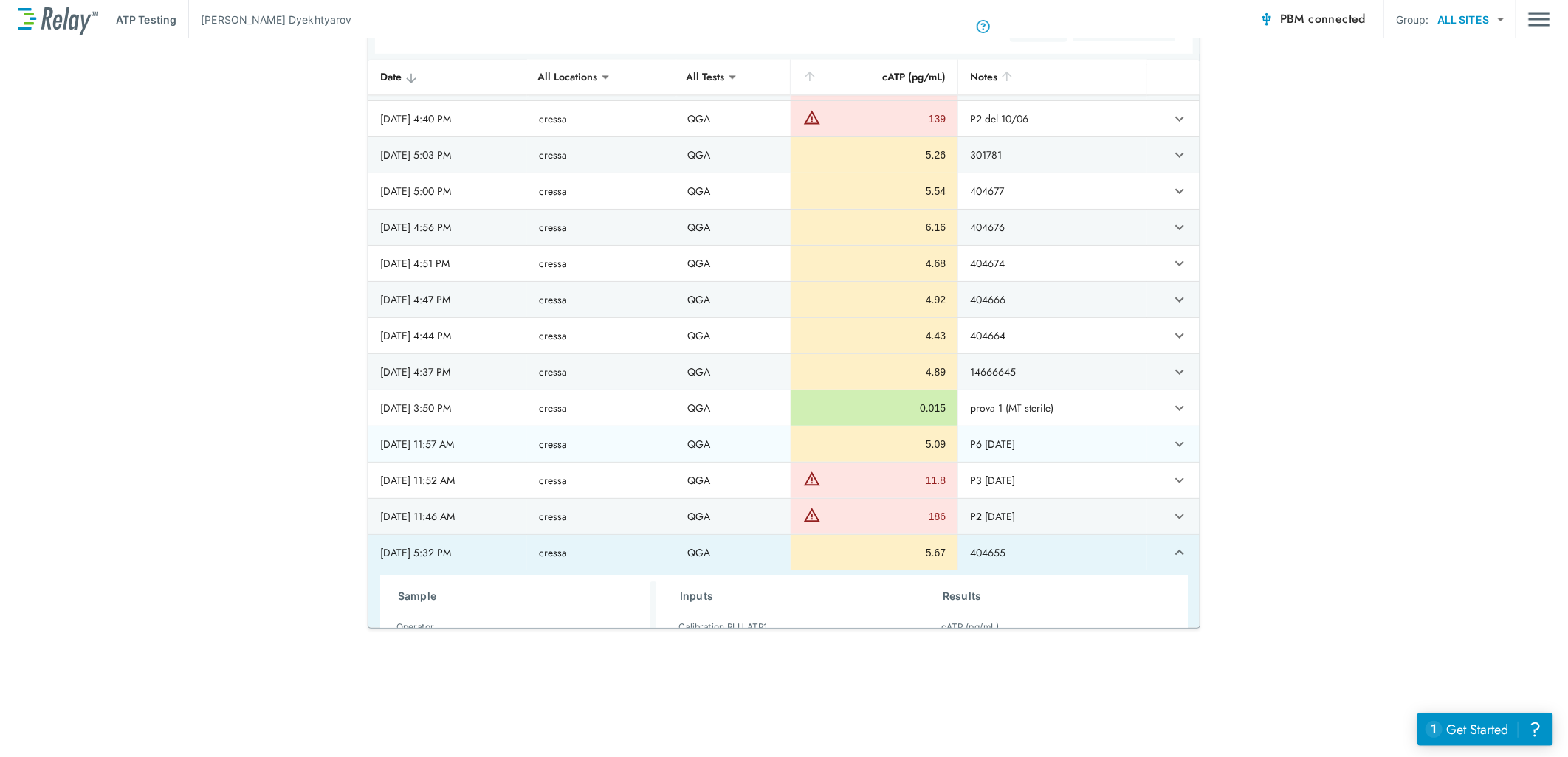
click at [1171, 452] on icon "expand row" at bounding box center [1179, 444] width 18 height 18
type textarea "*"
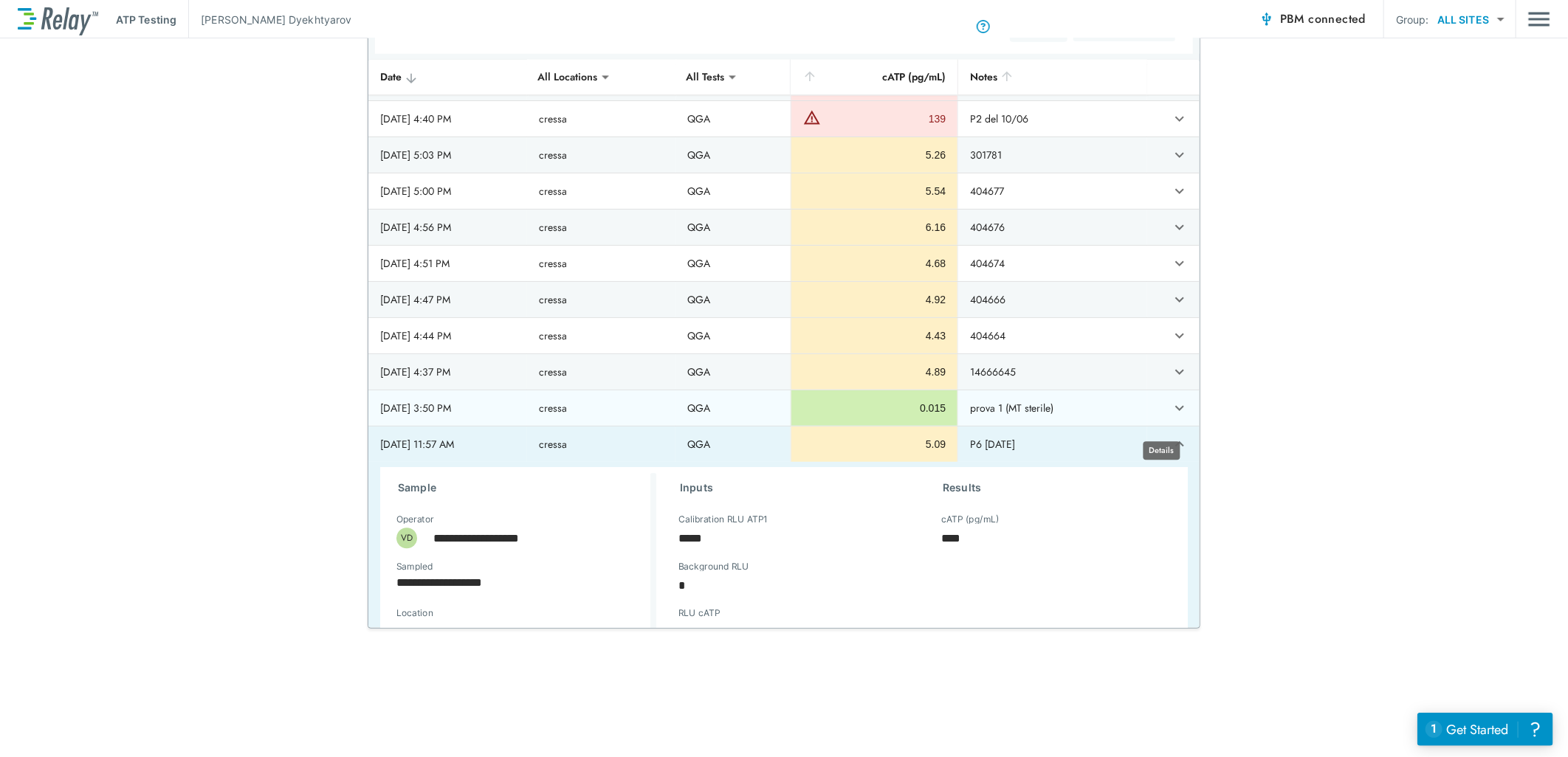
click at [1175, 411] on icon "expand row" at bounding box center [1179, 408] width 9 height 6
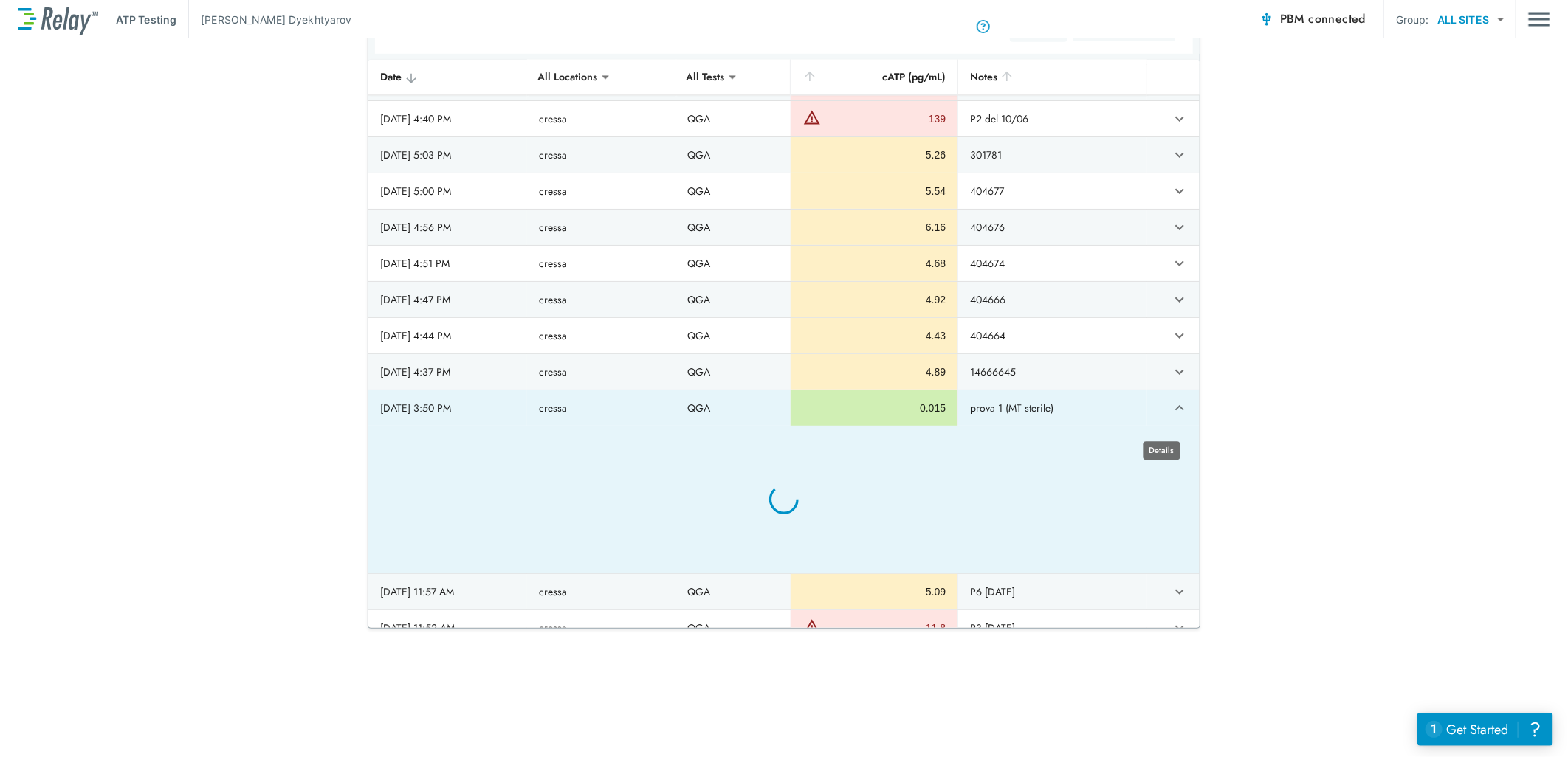
type textarea "*"
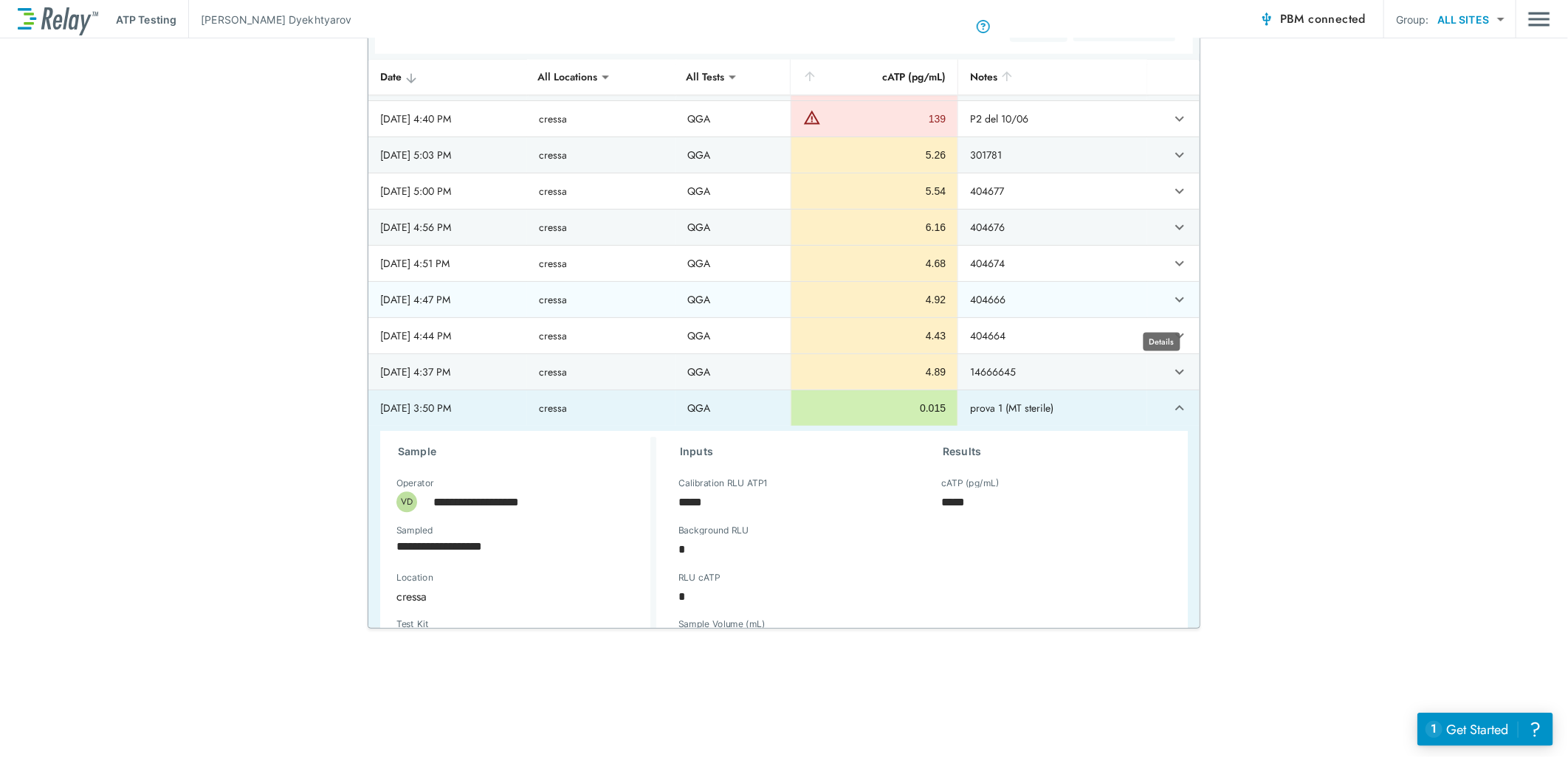
click at [1171, 304] on icon "expand row" at bounding box center [1179, 299] width 18 height 18
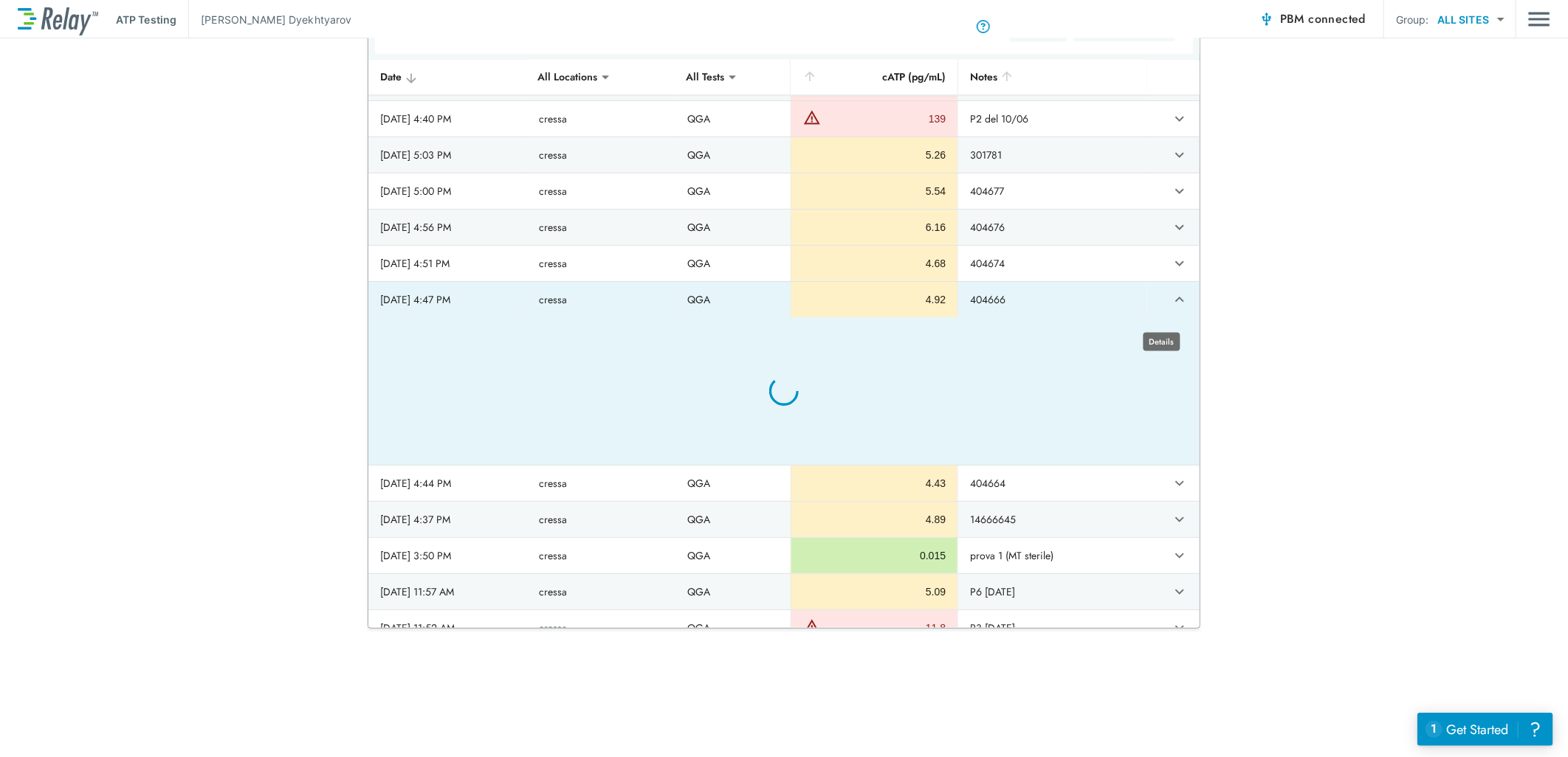
type textarea "*"
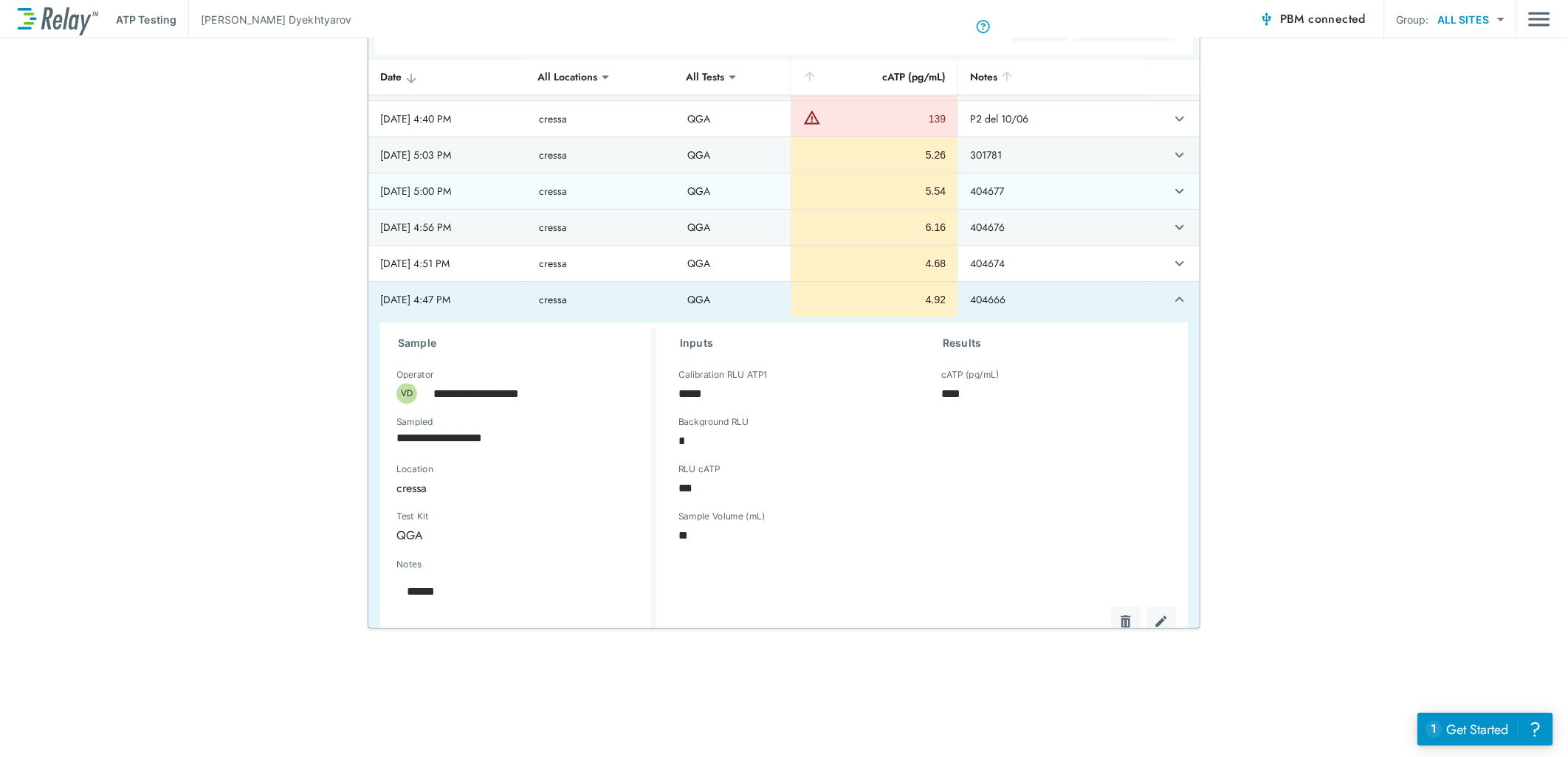
click at [1171, 197] on icon "expand row" at bounding box center [1179, 191] width 18 height 18
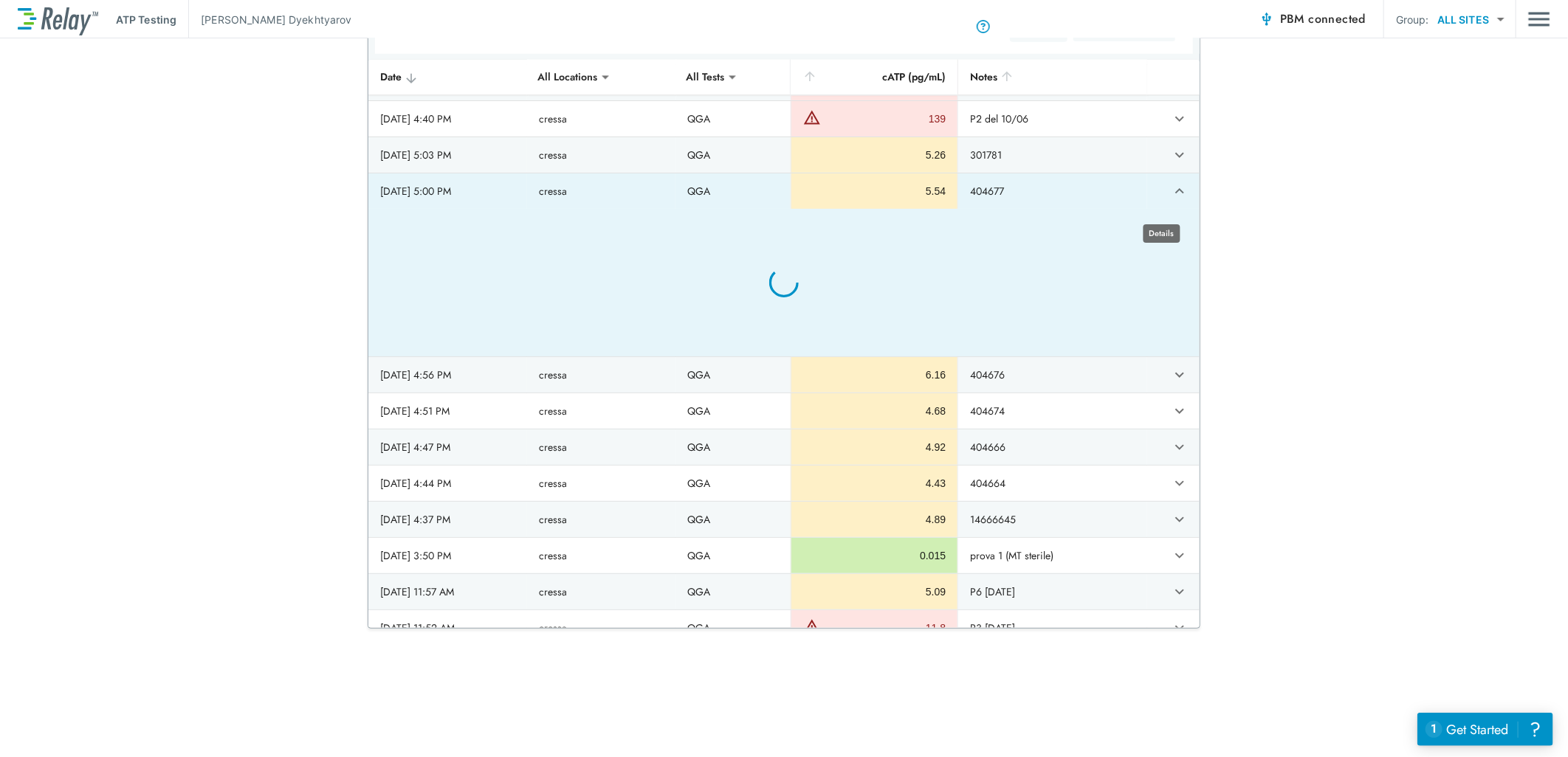
type textarea "*"
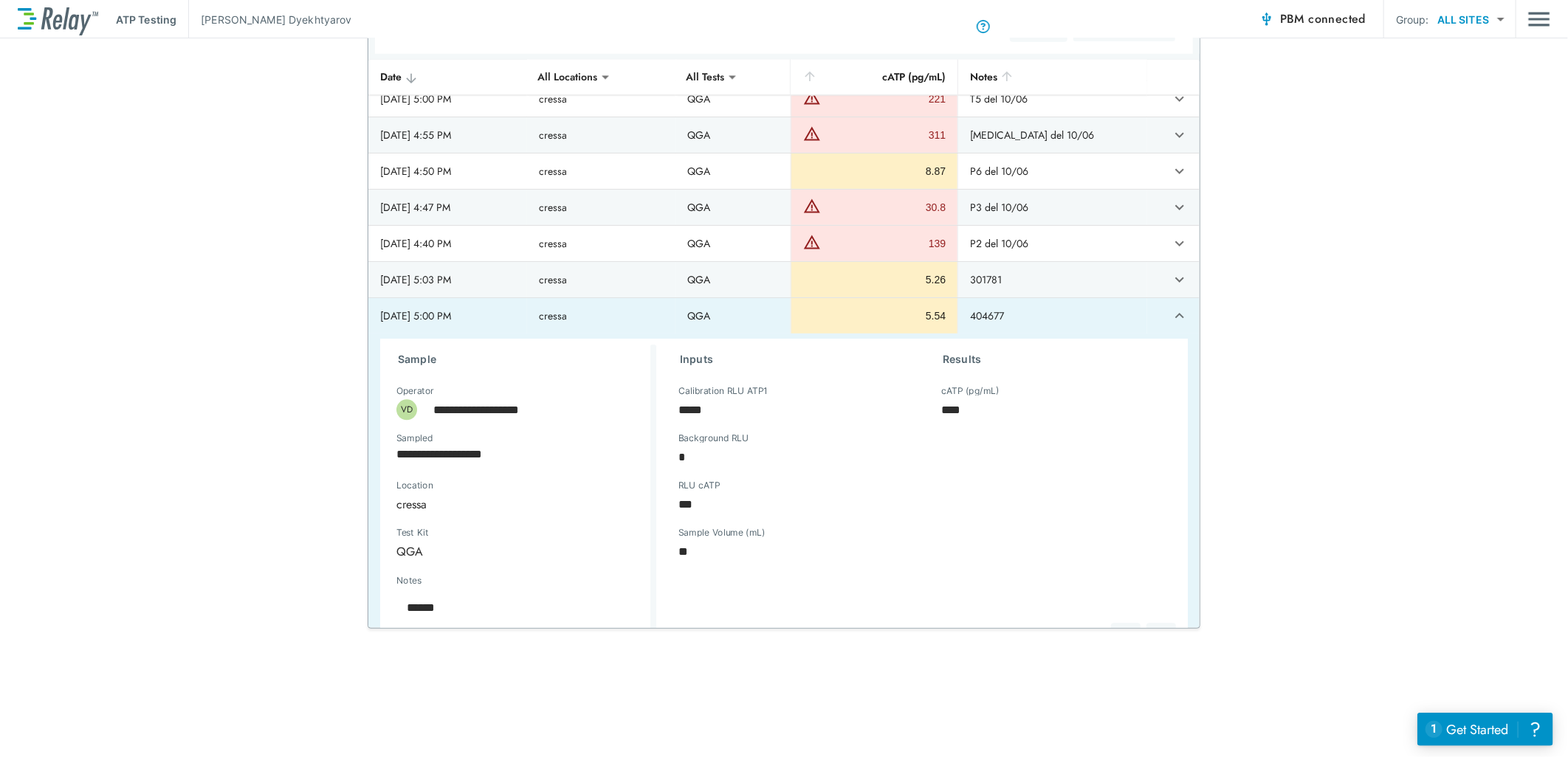
scroll to position [5227, 0]
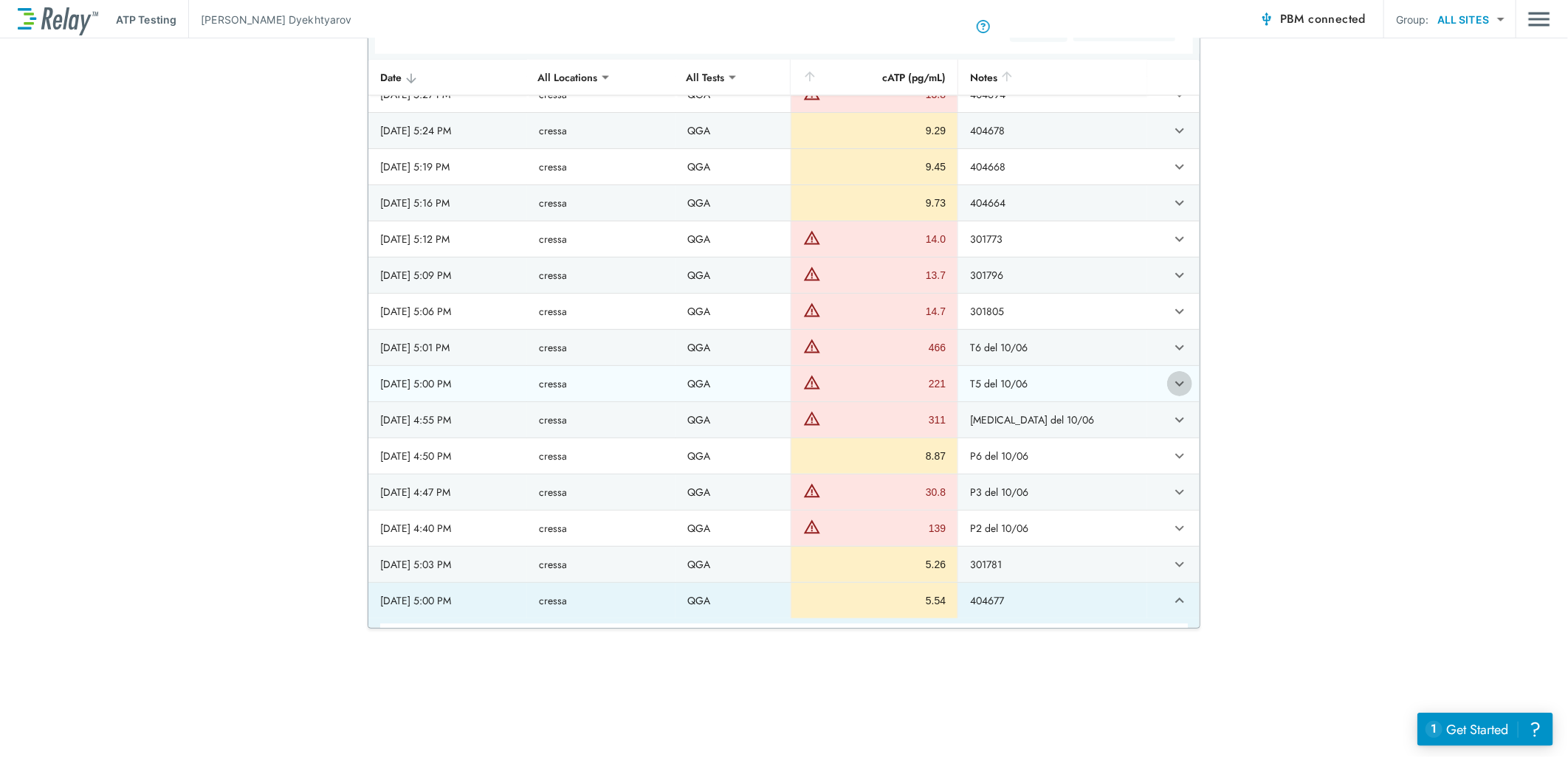
type textarea "*"
click at [1171, 387] on icon "expand row" at bounding box center [1179, 383] width 18 height 18
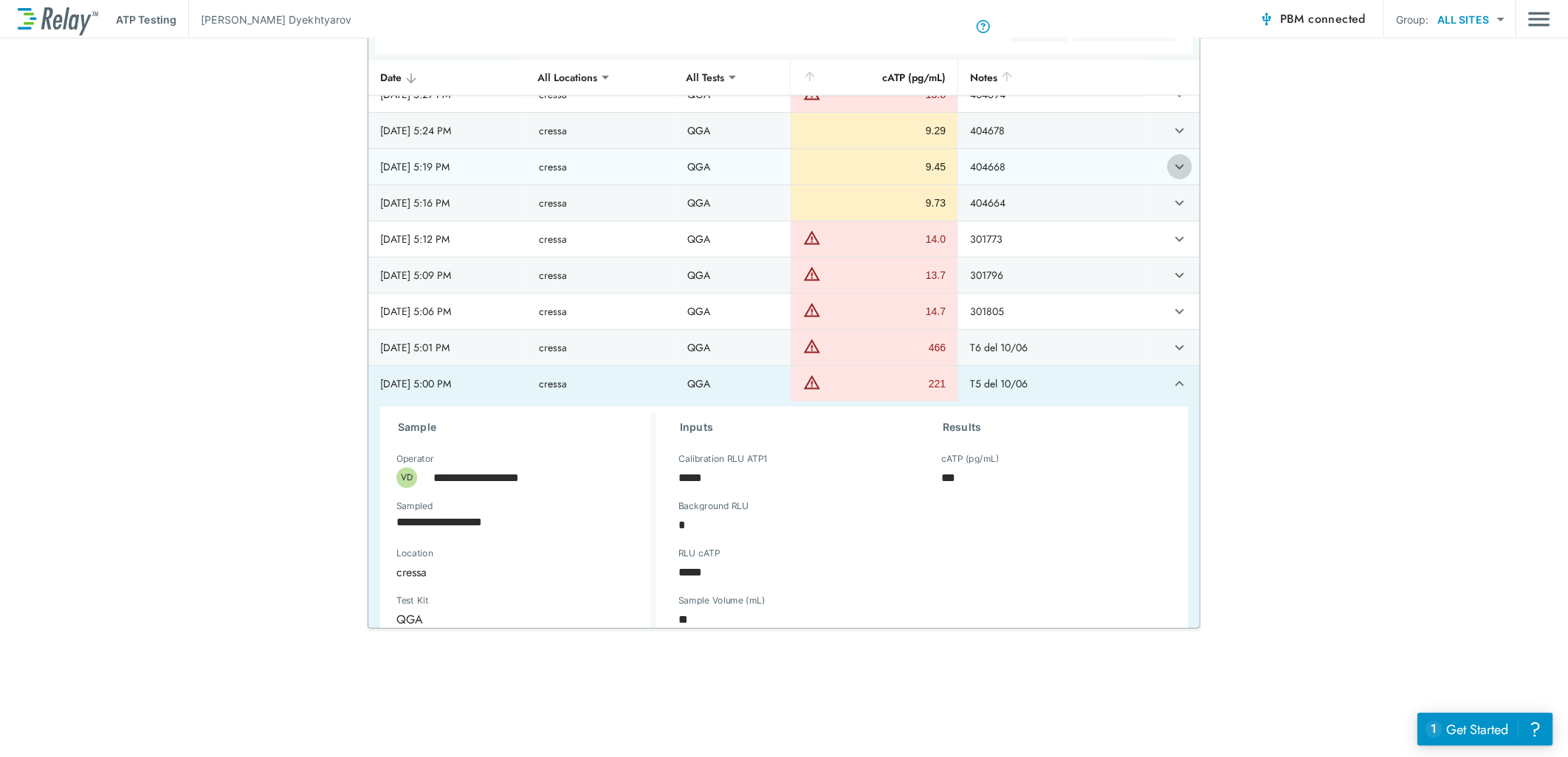
type textarea "*"
click at [1171, 175] on icon "expand row" at bounding box center [1179, 166] width 18 height 18
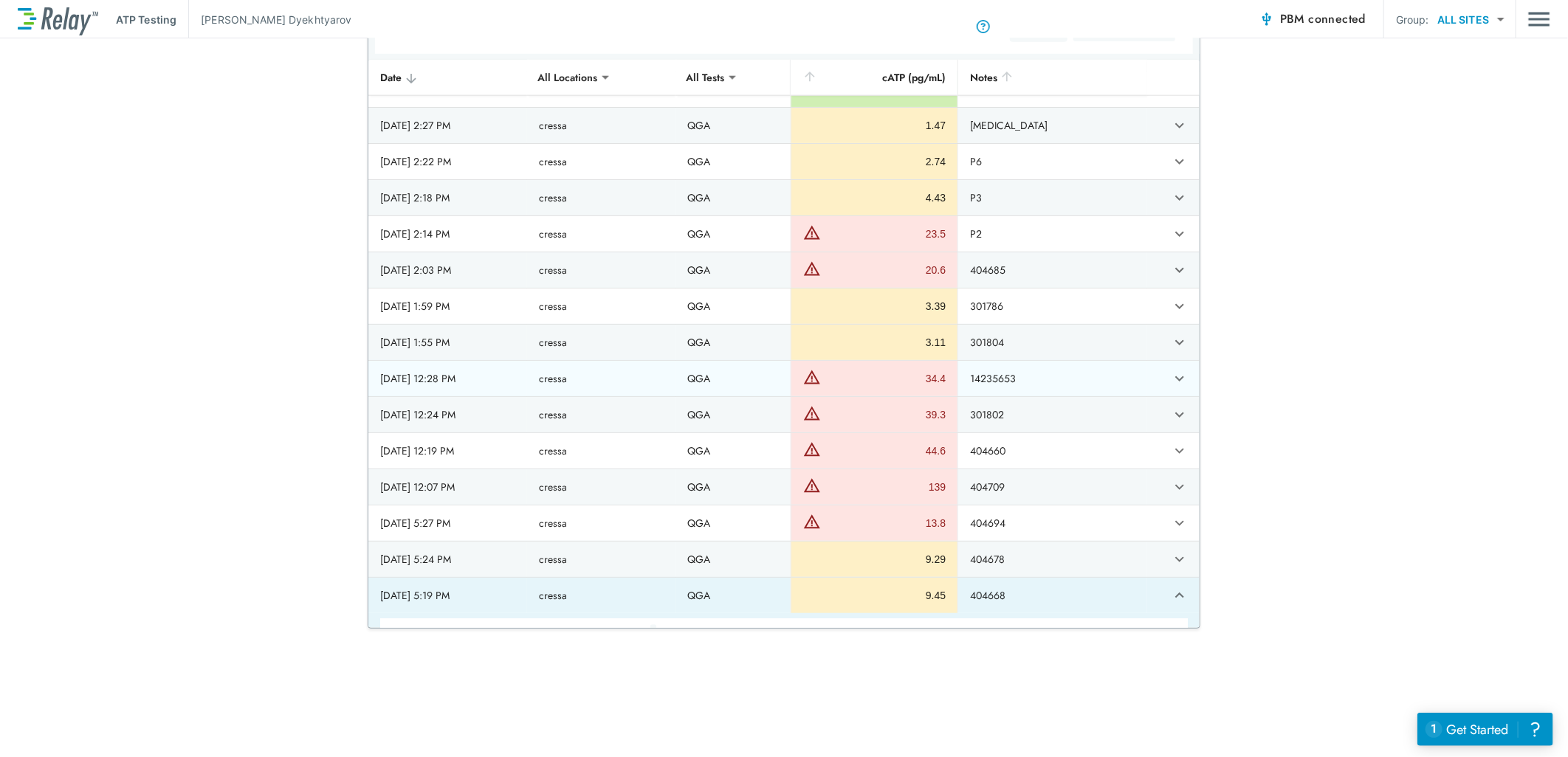
scroll to position [4735, 0]
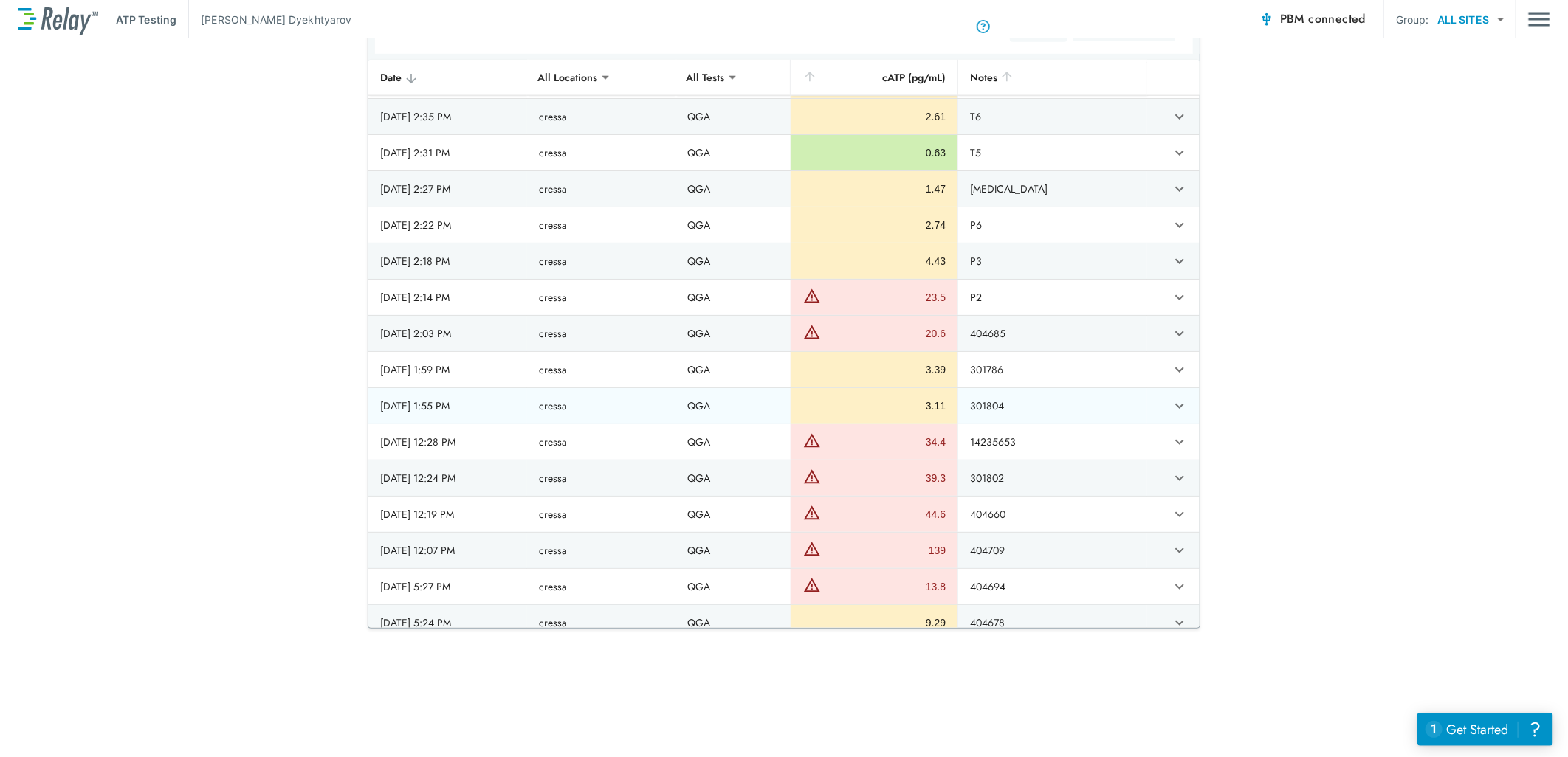
click at [1171, 413] on icon "expand row" at bounding box center [1179, 406] width 18 height 18
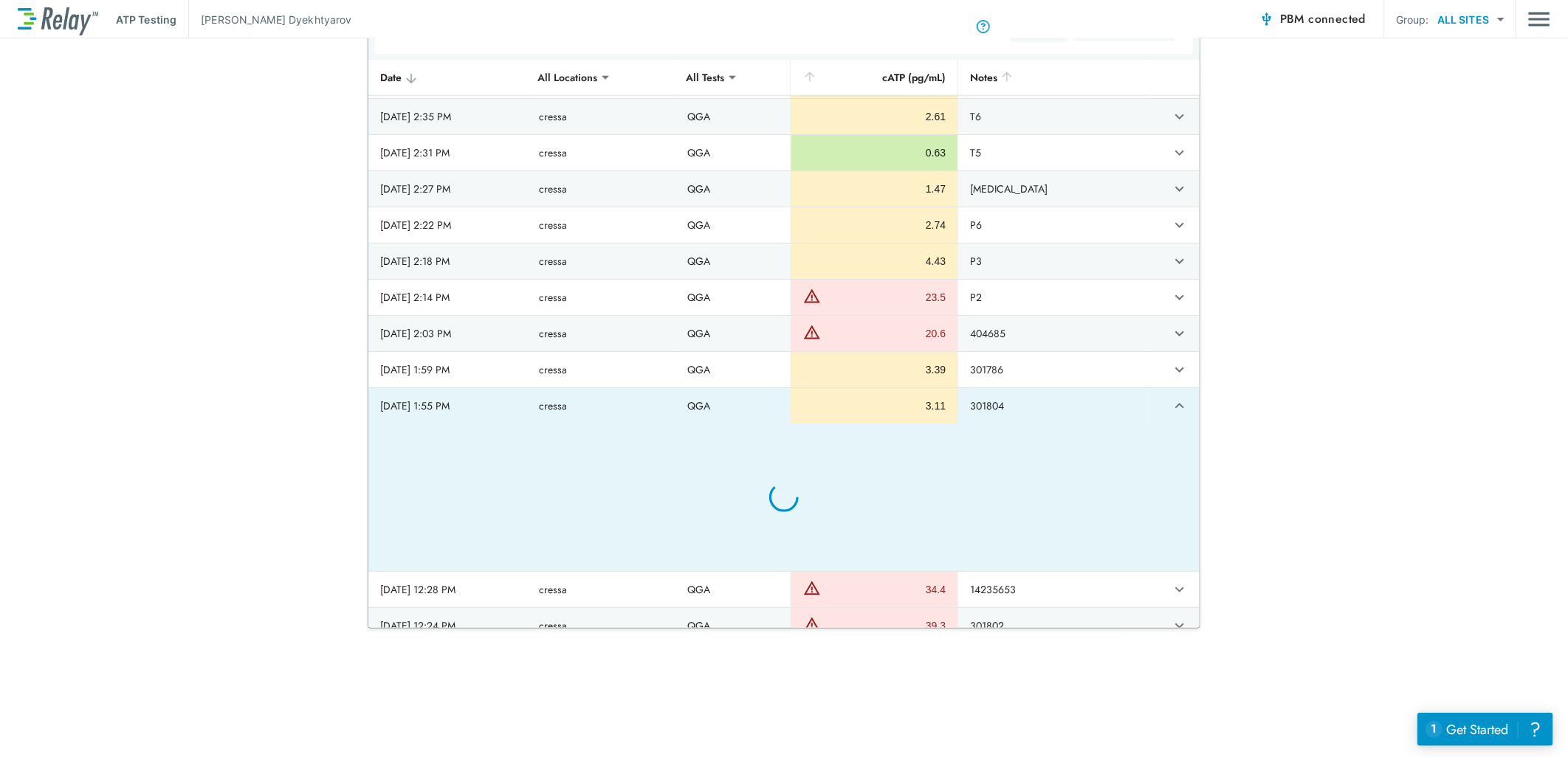
type textarea "*"
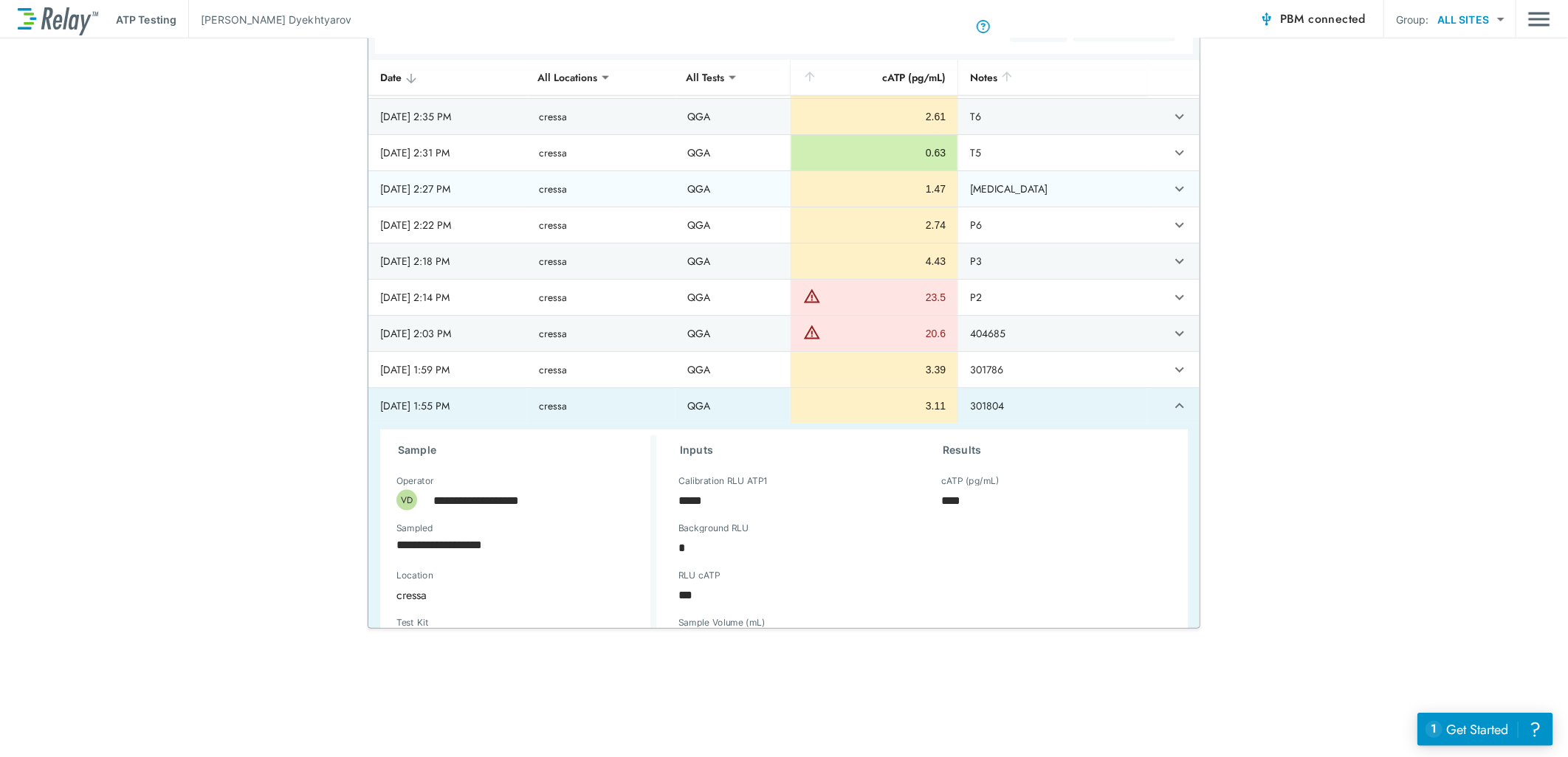
click at [1166, 183] on td "sticky table" at bounding box center [1173, 189] width 52 height 35
click at [1171, 161] on icon "expand row" at bounding box center [1179, 152] width 18 height 18
type textarea "*"
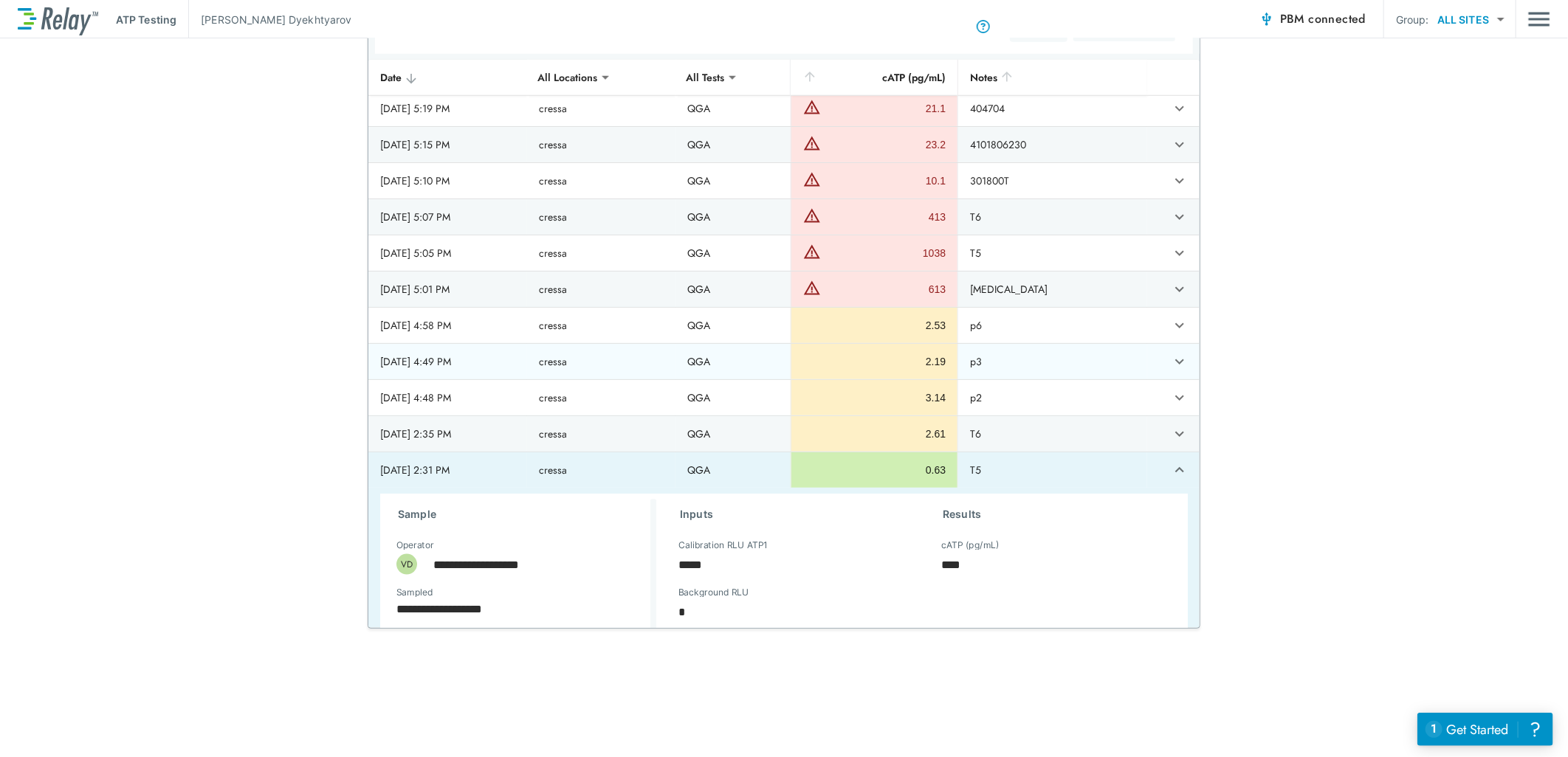
scroll to position [4325, 0]
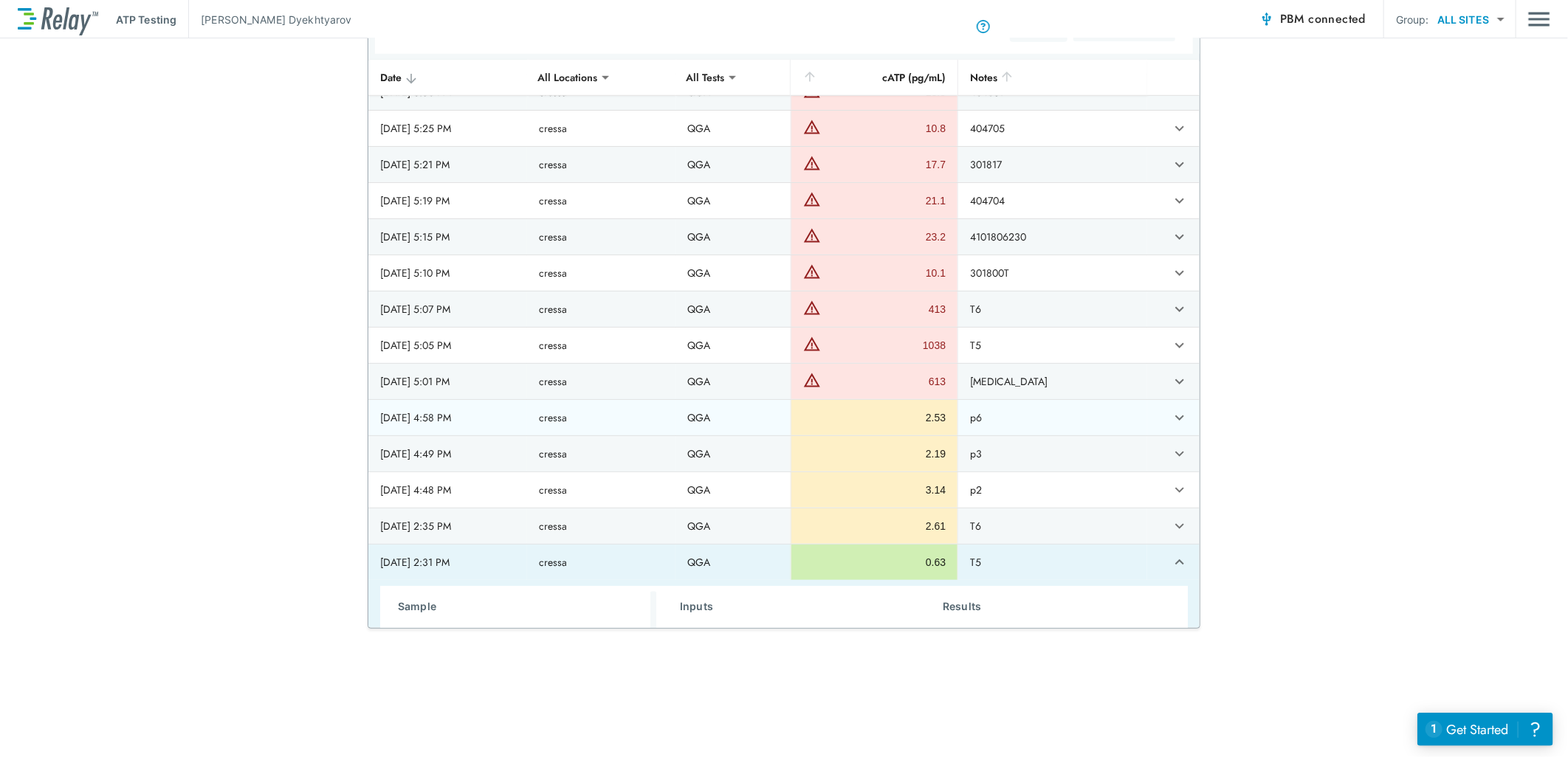
click at [1171, 427] on icon "expand row" at bounding box center [1179, 418] width 18 height 18
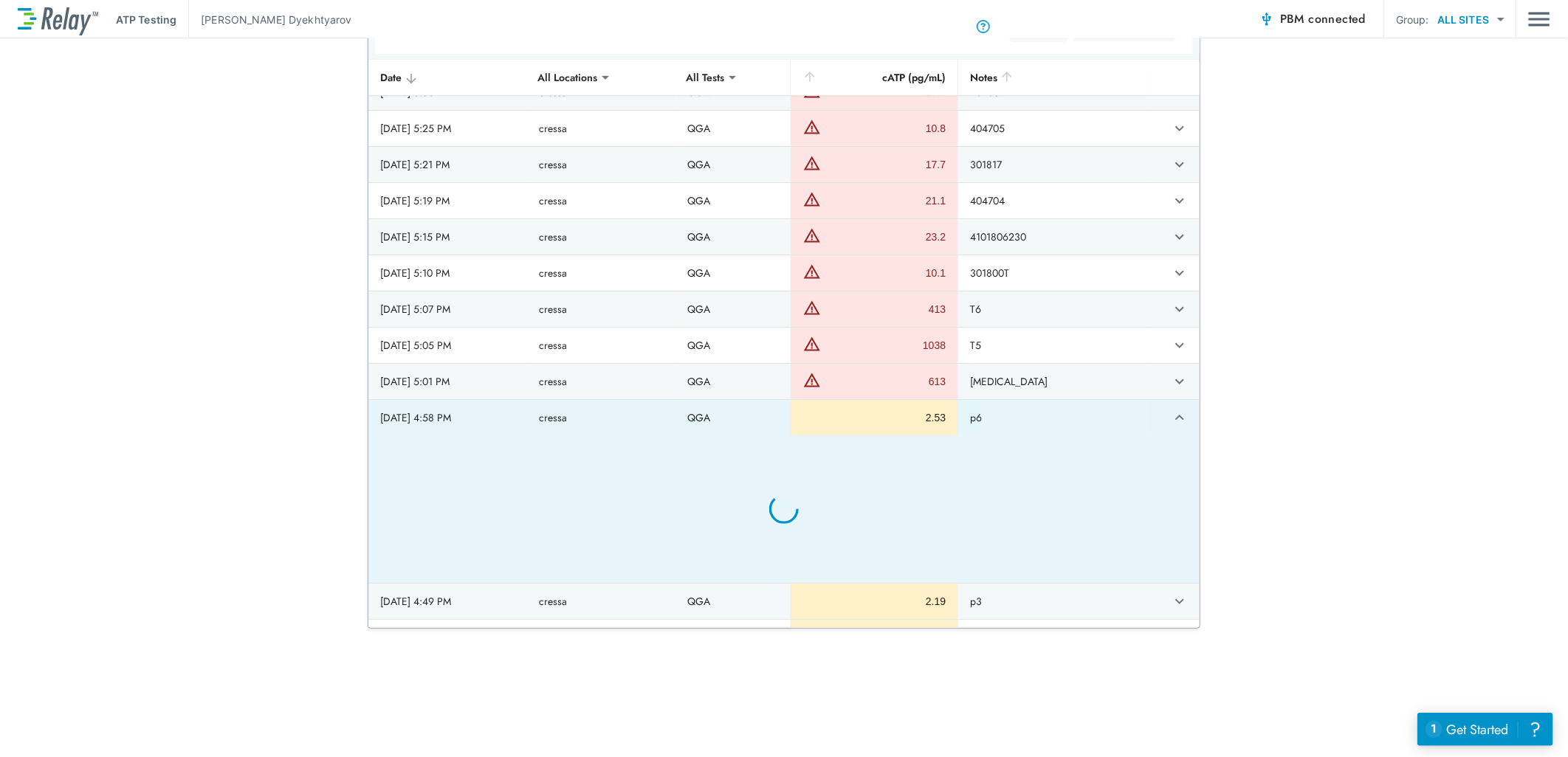
type textarea "*"
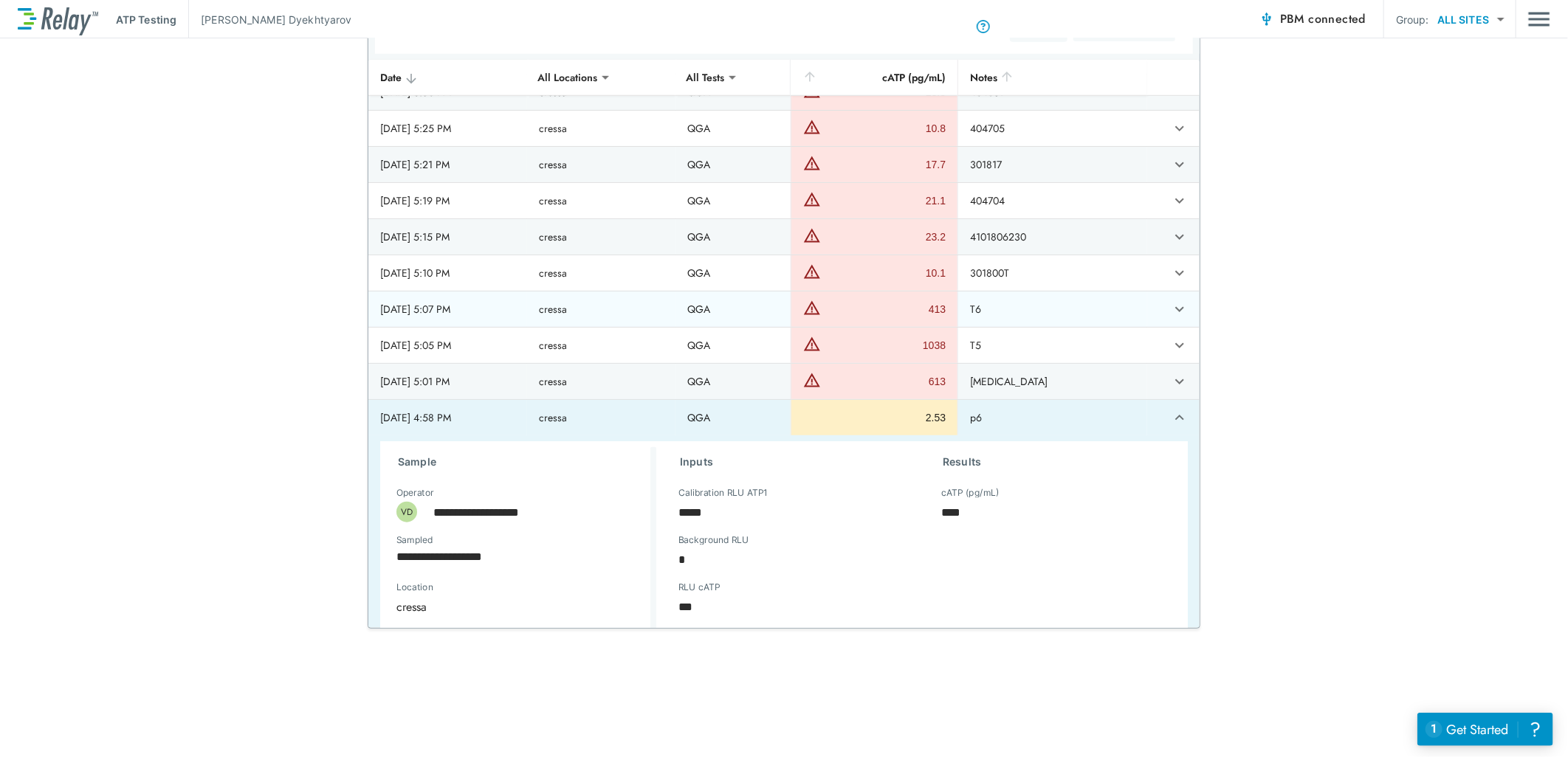
click at [1171, 315] on icon "expand row" at bounding box center [1179, 309] width 18 height 18
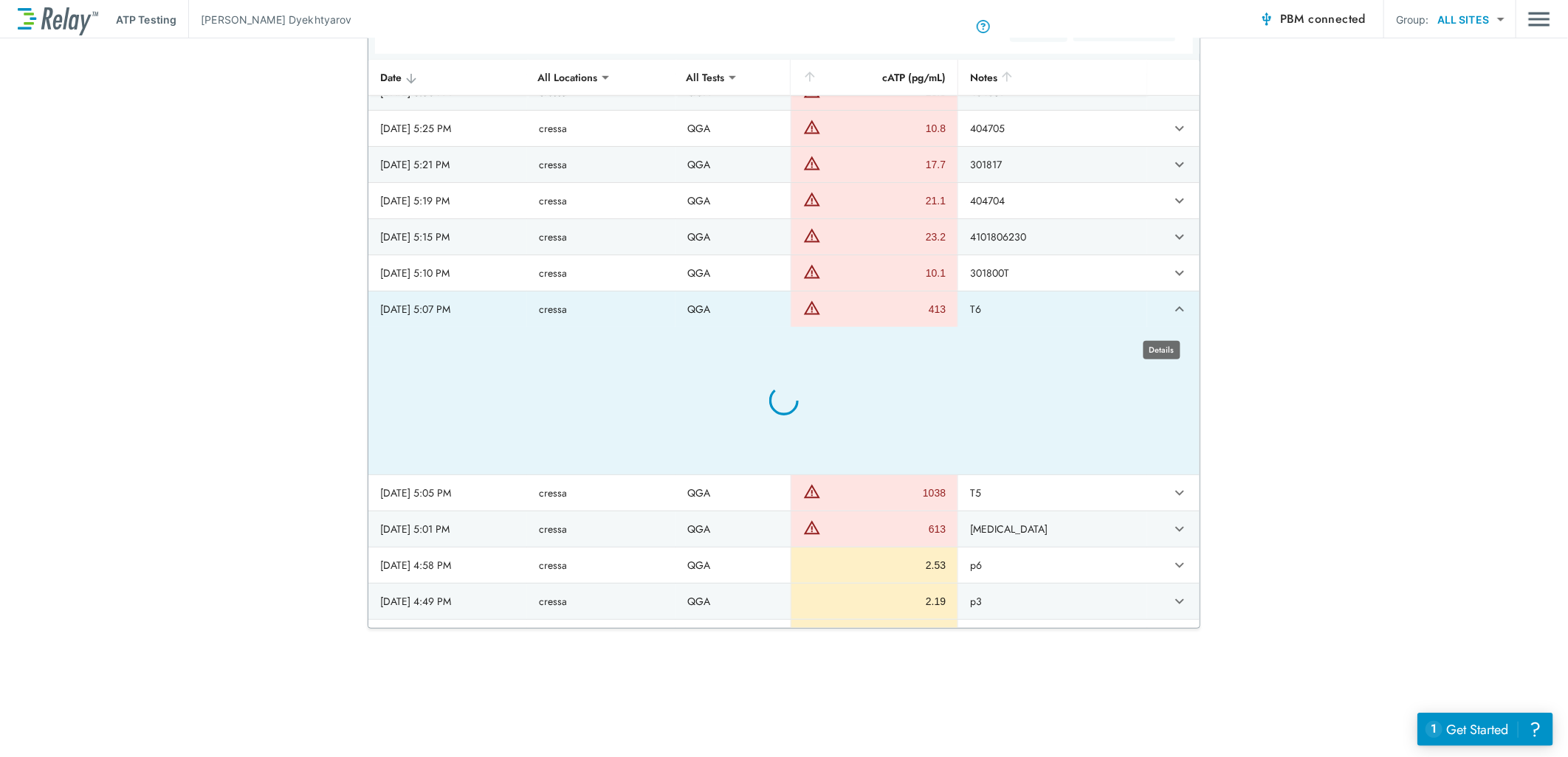
type textarea "*"
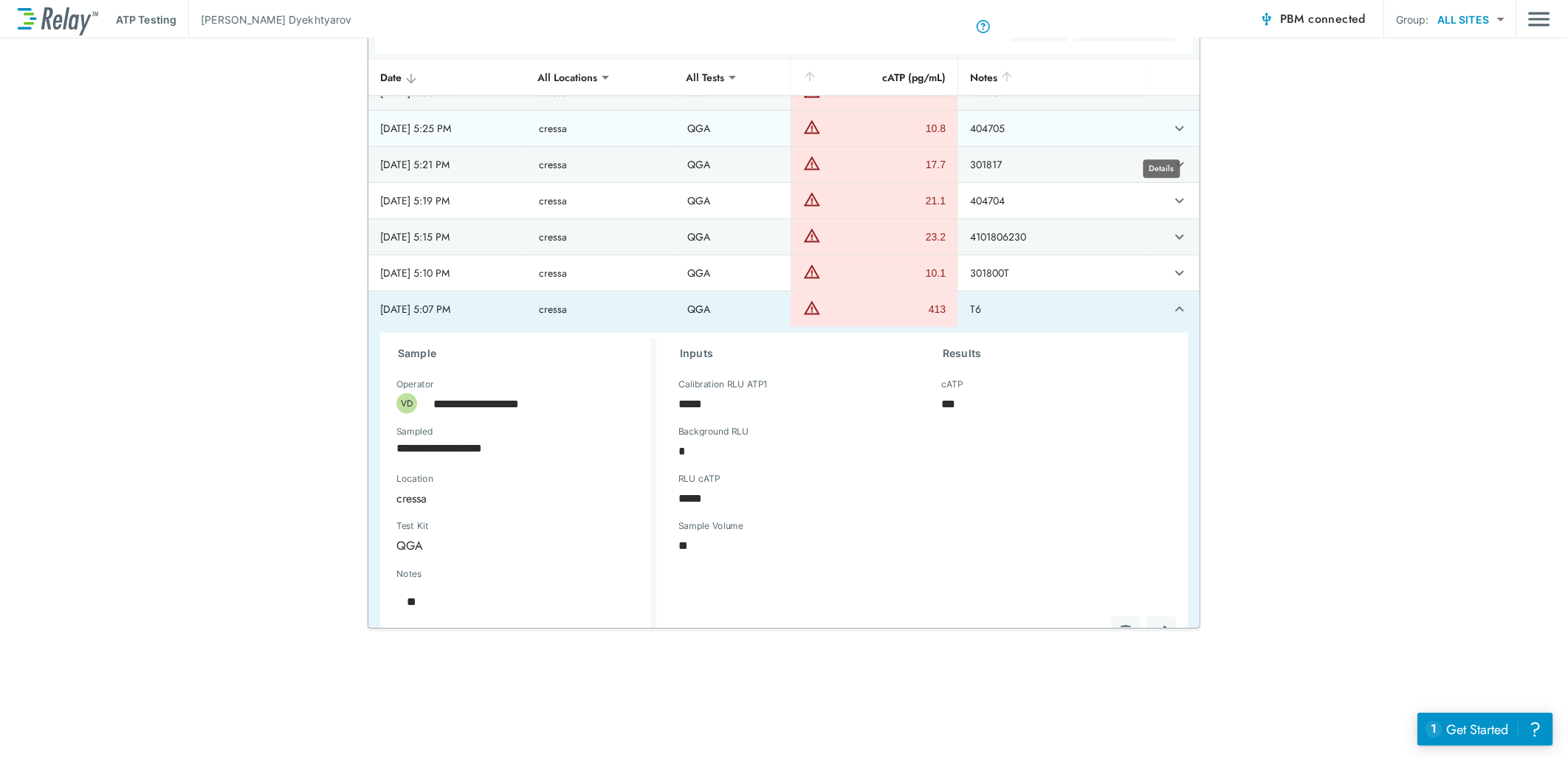
type textarea "*"
click at [1171, 137] on icon "expand row" at bounding box center [1179, 128] width 18 height 18
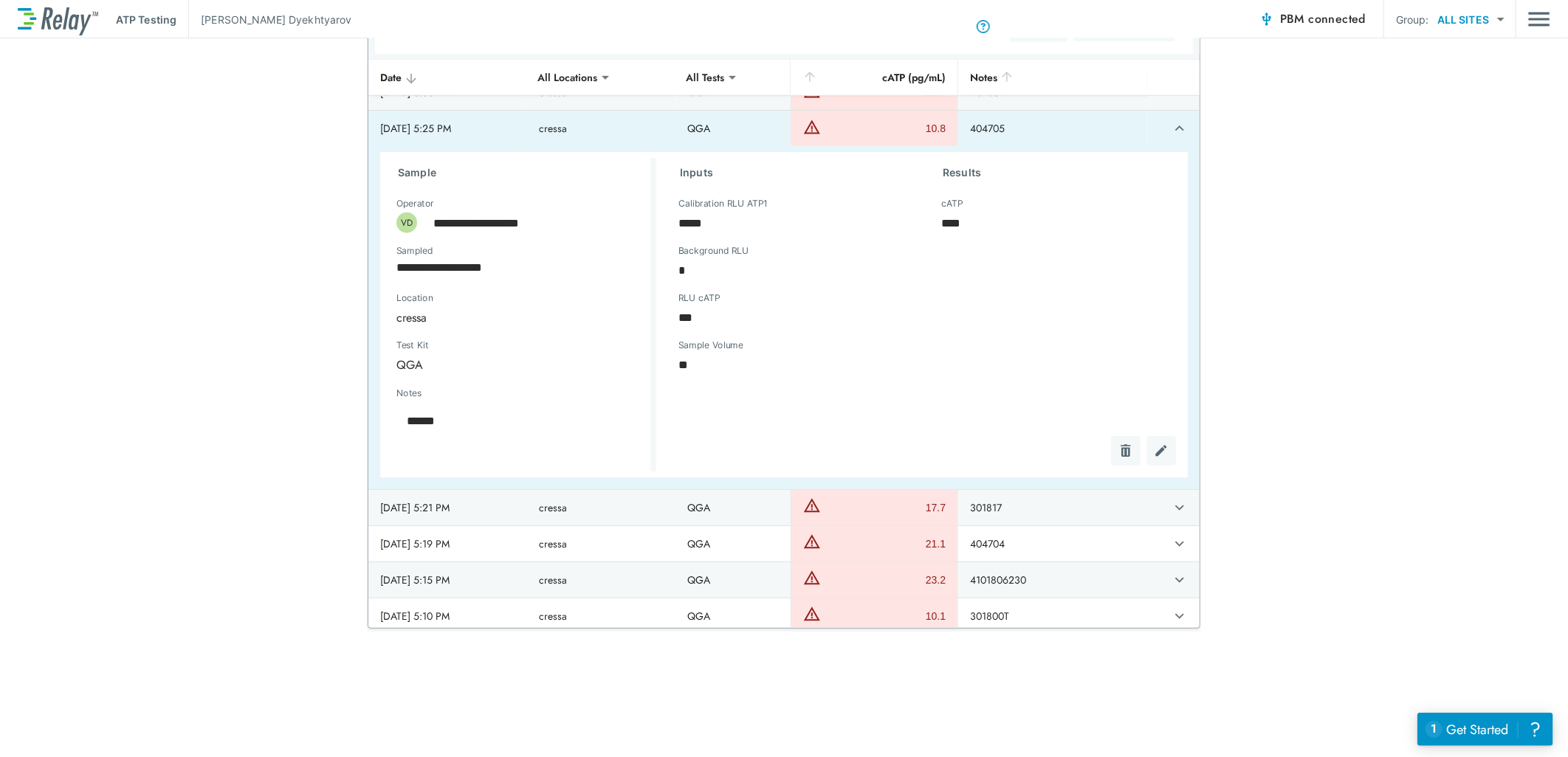
scroll to position [3915, 0]
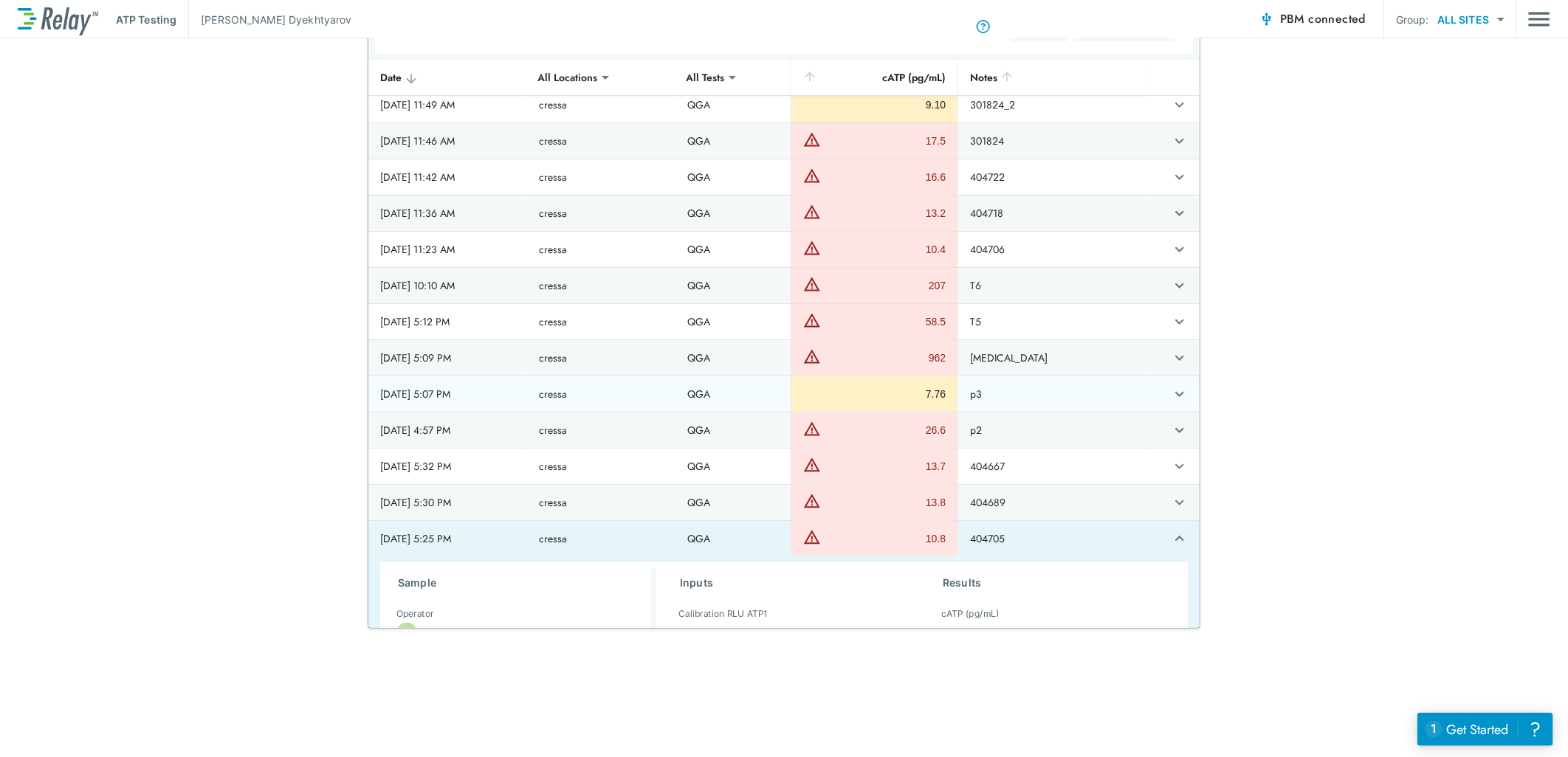
click at [1171, 403] on icon "expand row" at bounding box center [1179, 393] width 18 height 18
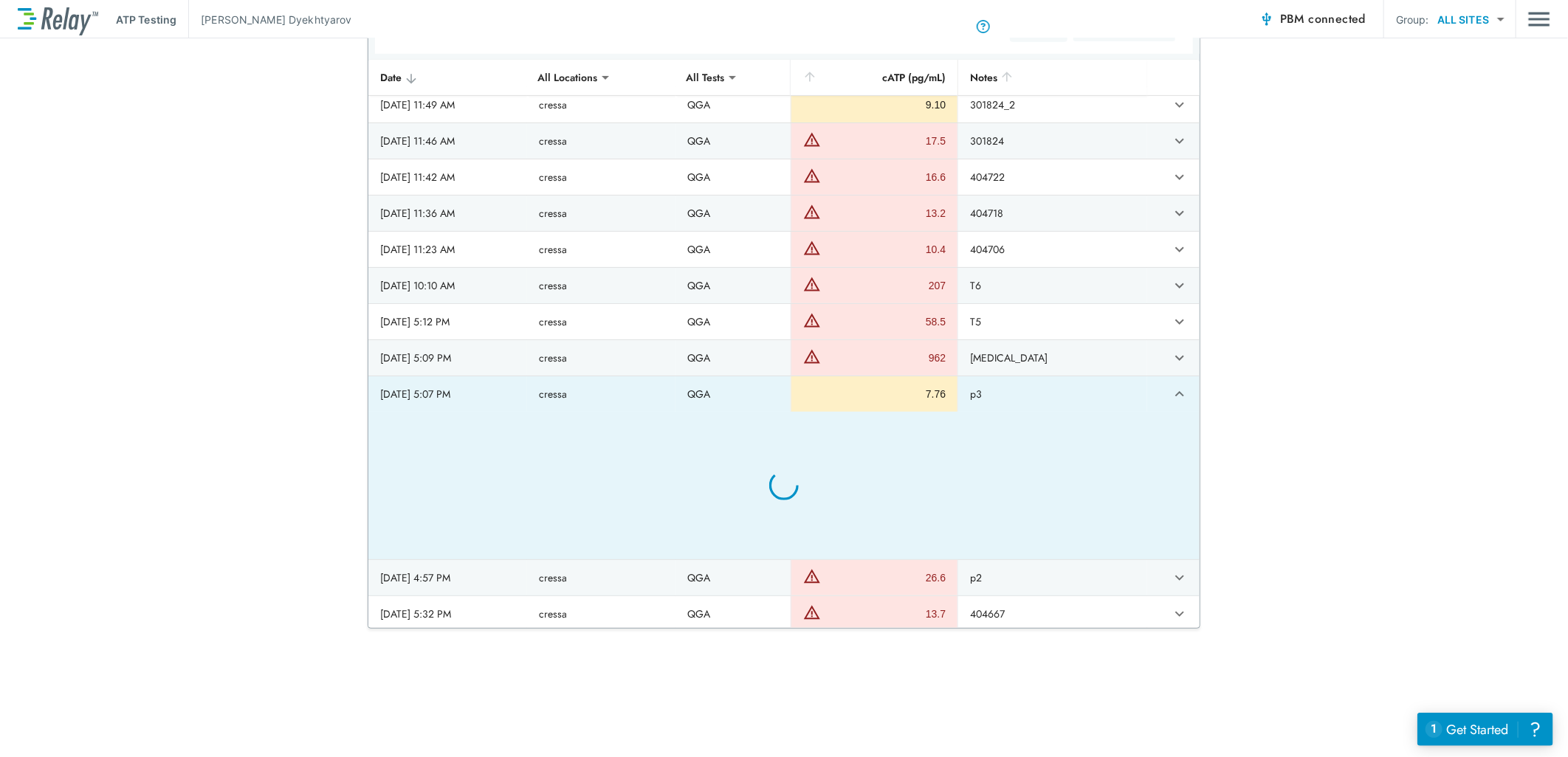
type textarea "*"
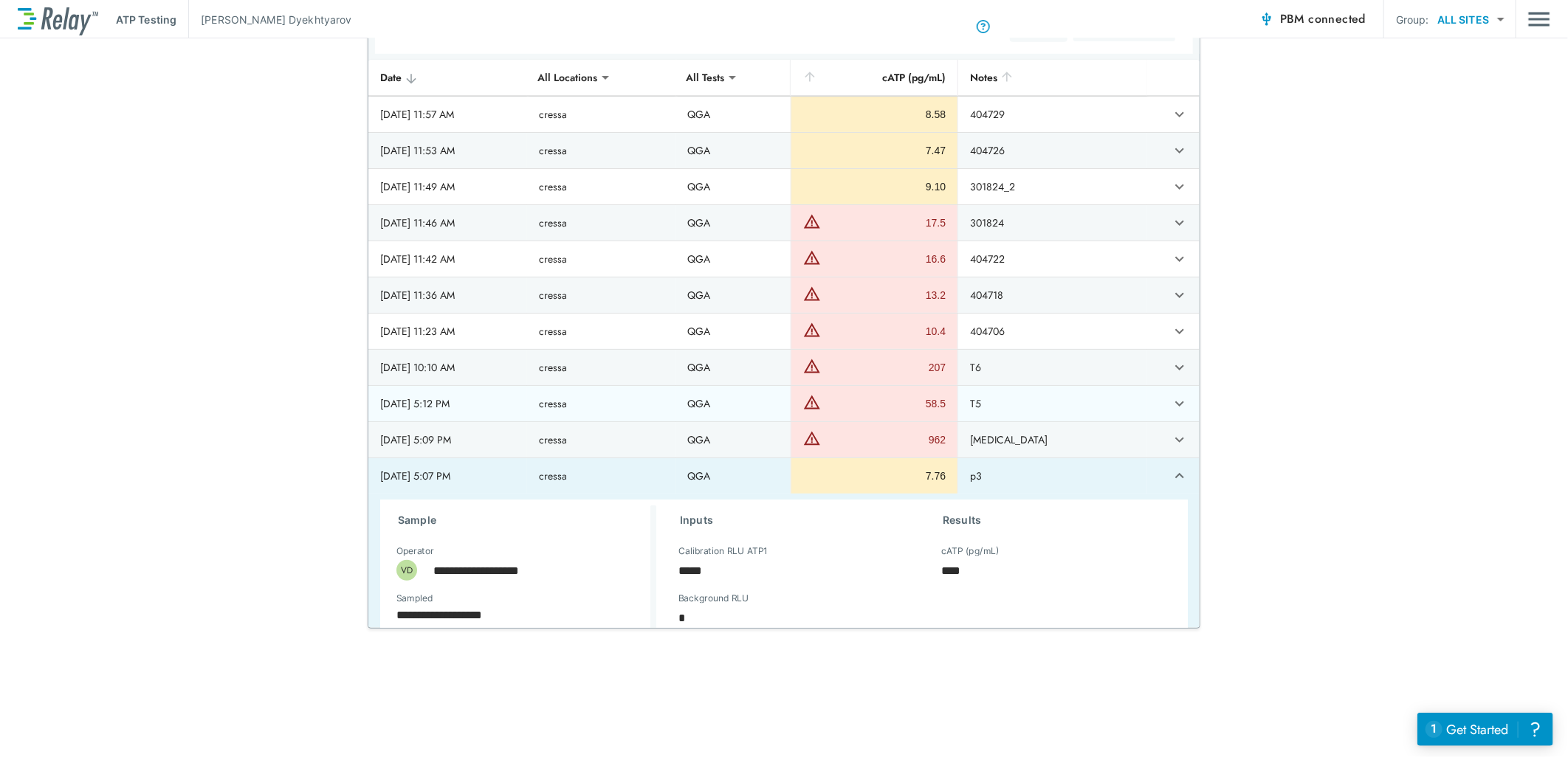
scroll to position [3668, 0]
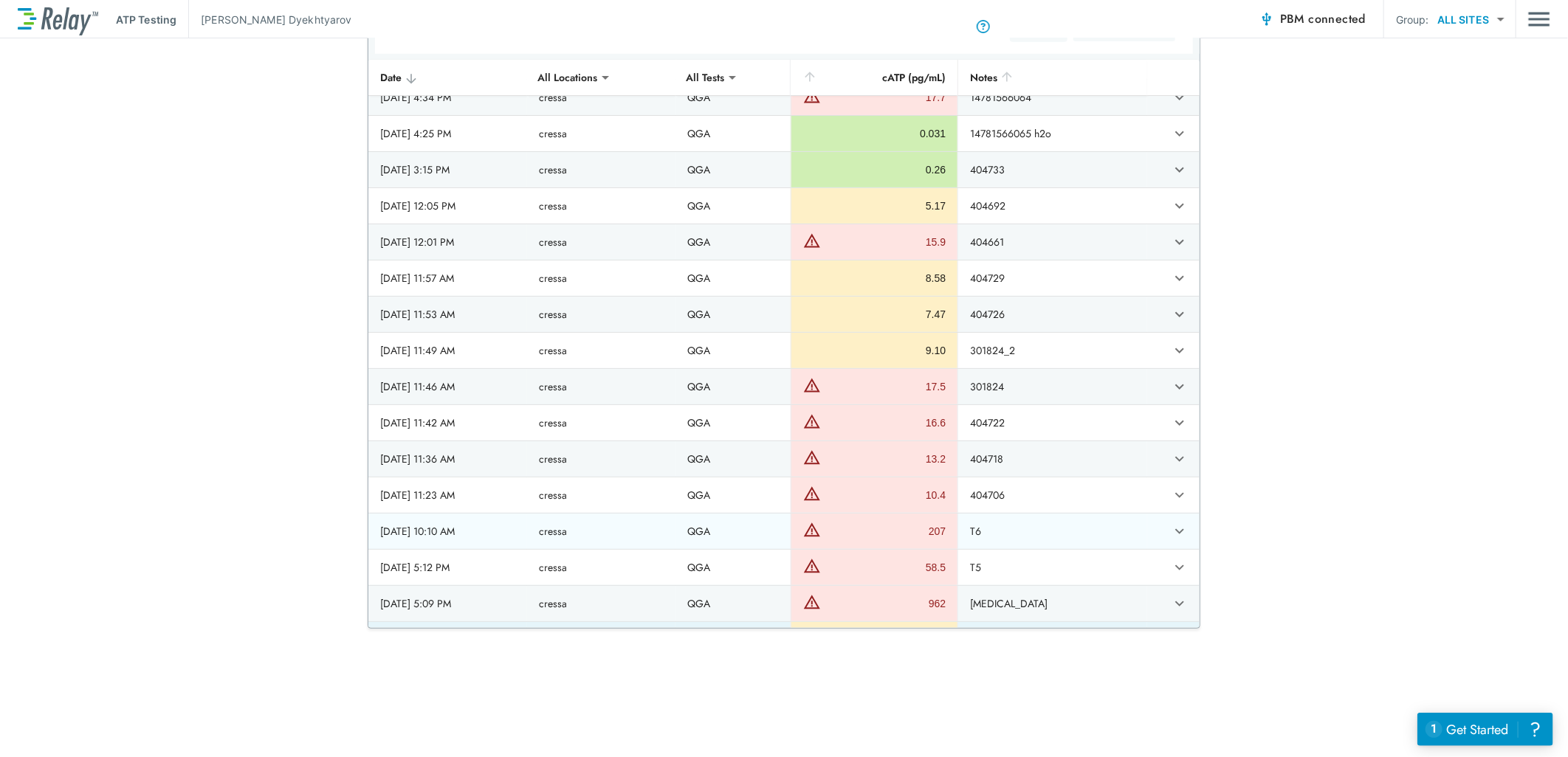
type textarea "*"
click at [1171, 537] on icon "expand row" at bounding box center [1179, 531] width 18 height 18
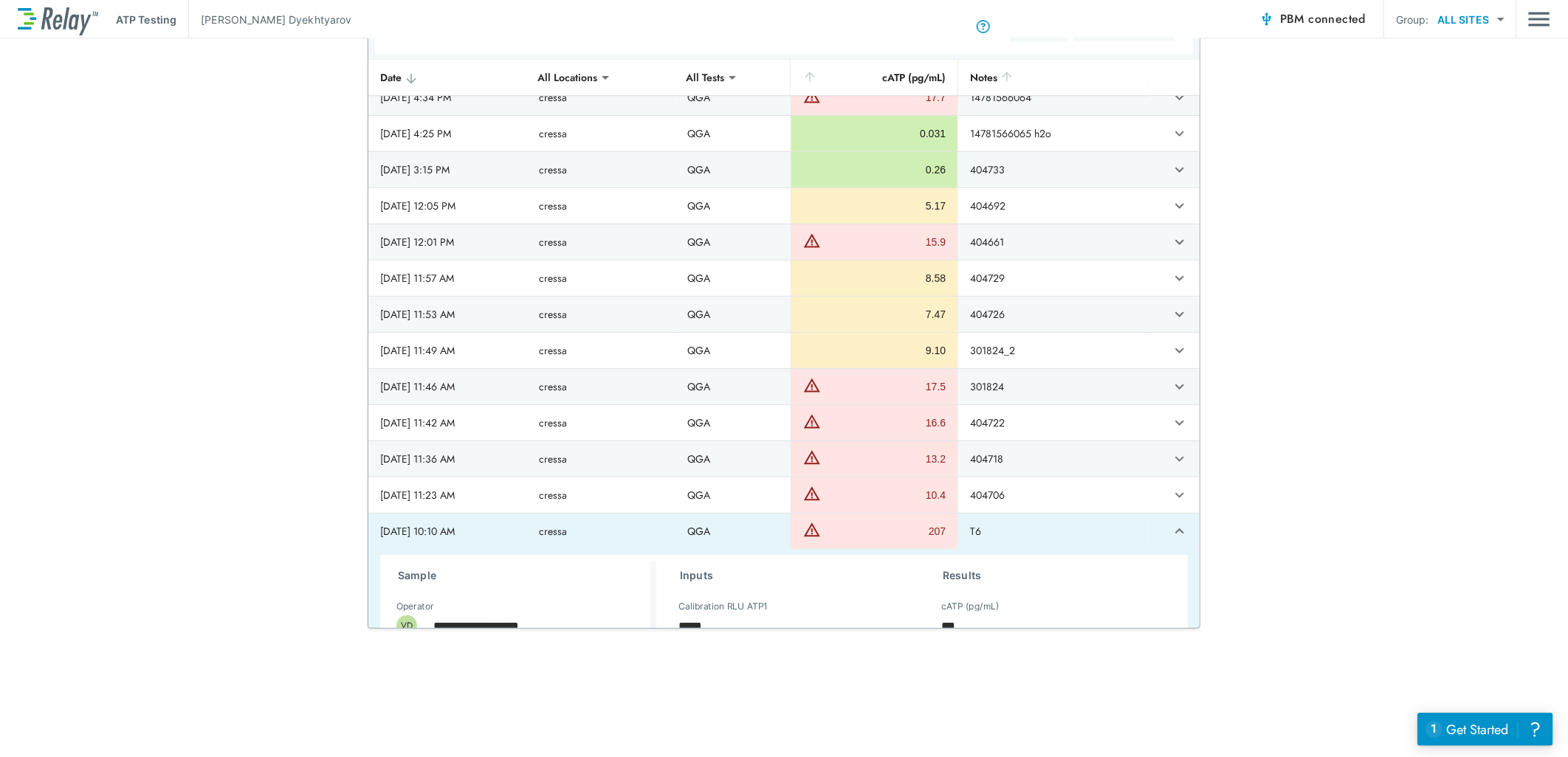
scroll to position [3751, 0]
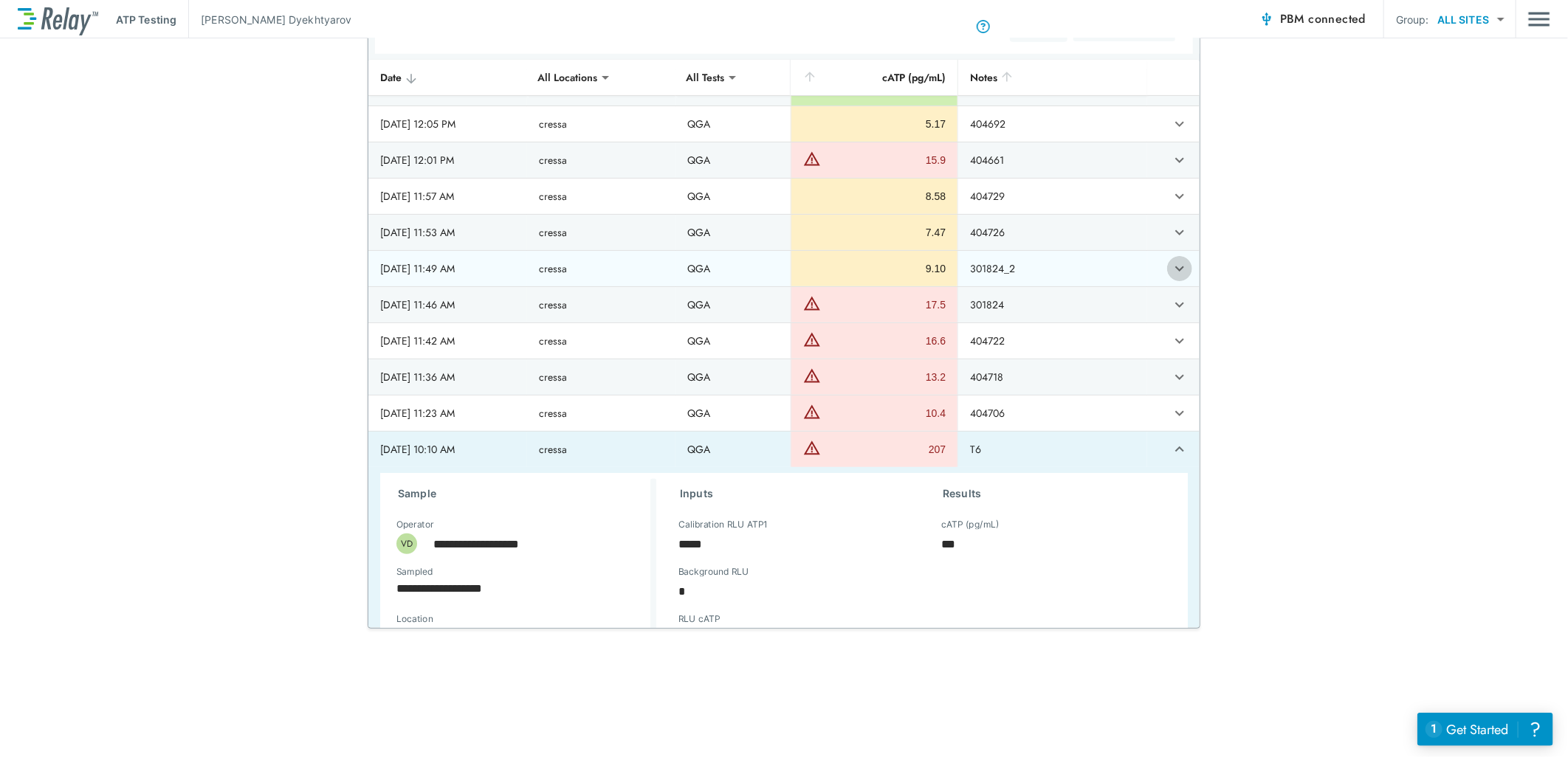
click at [1171, 278] on icon "expand row" at bounding box center [1179, 268] width 18 height 18
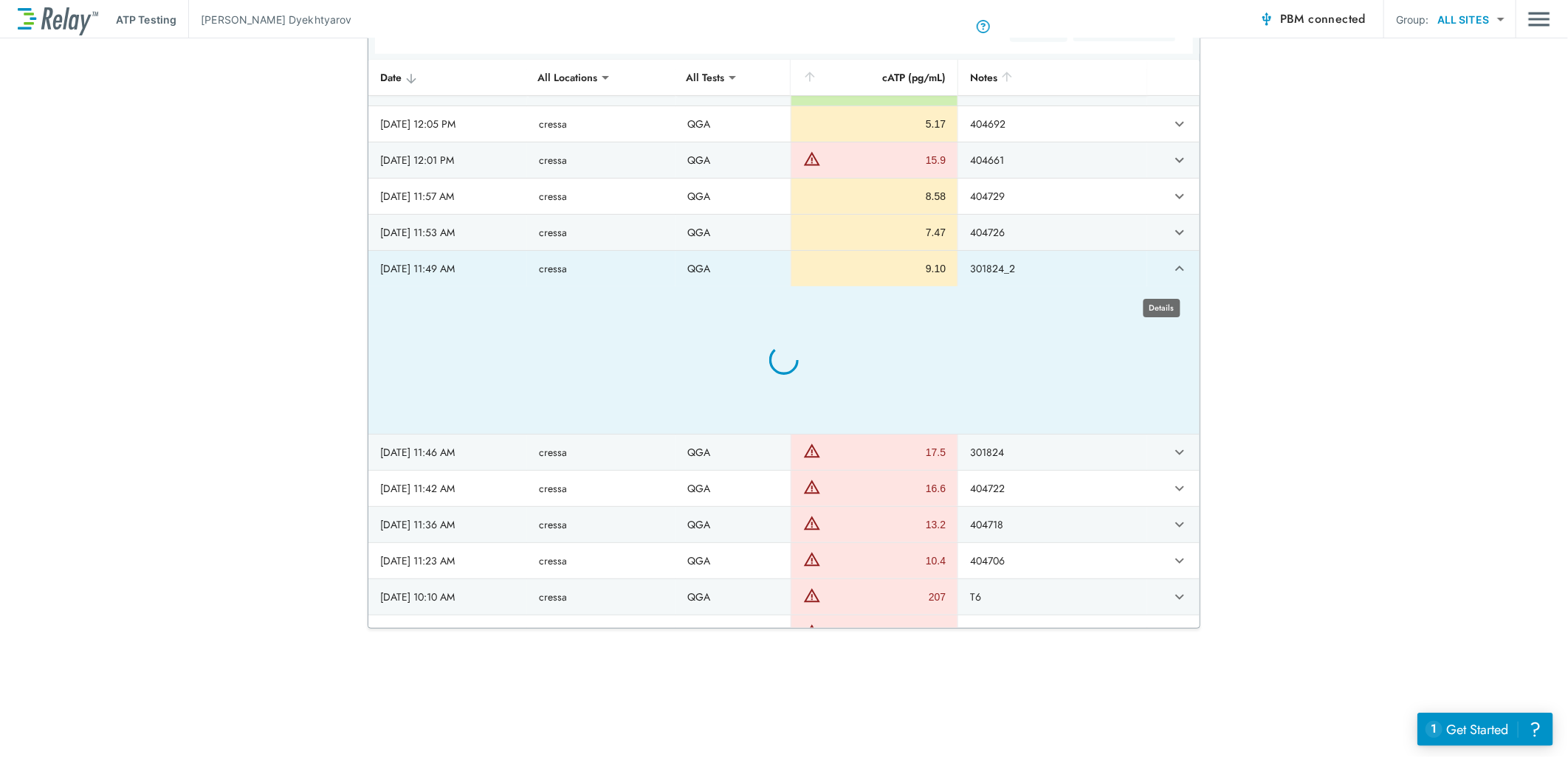
type textarea "*"
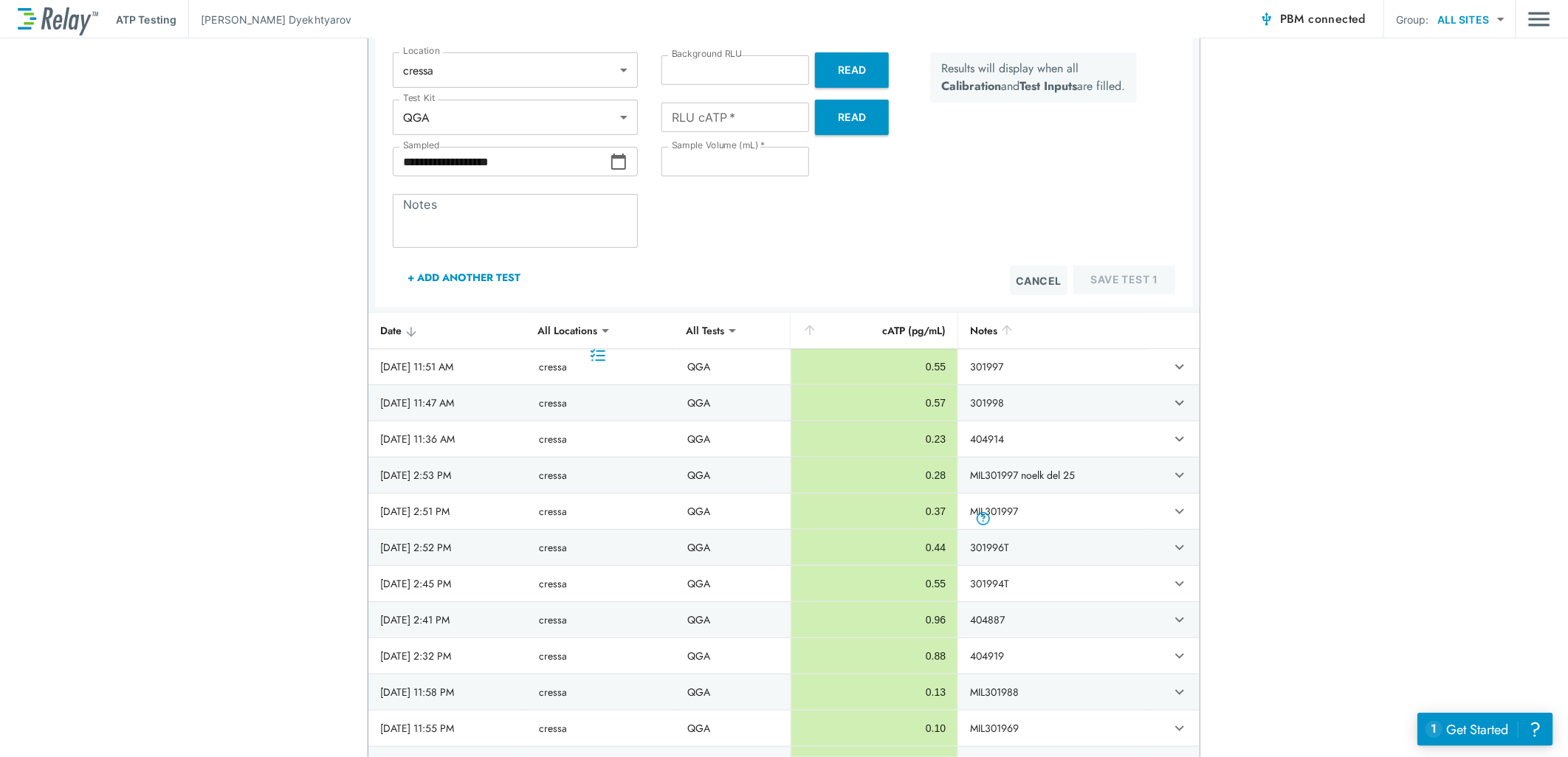
scroll to position [0, 0]
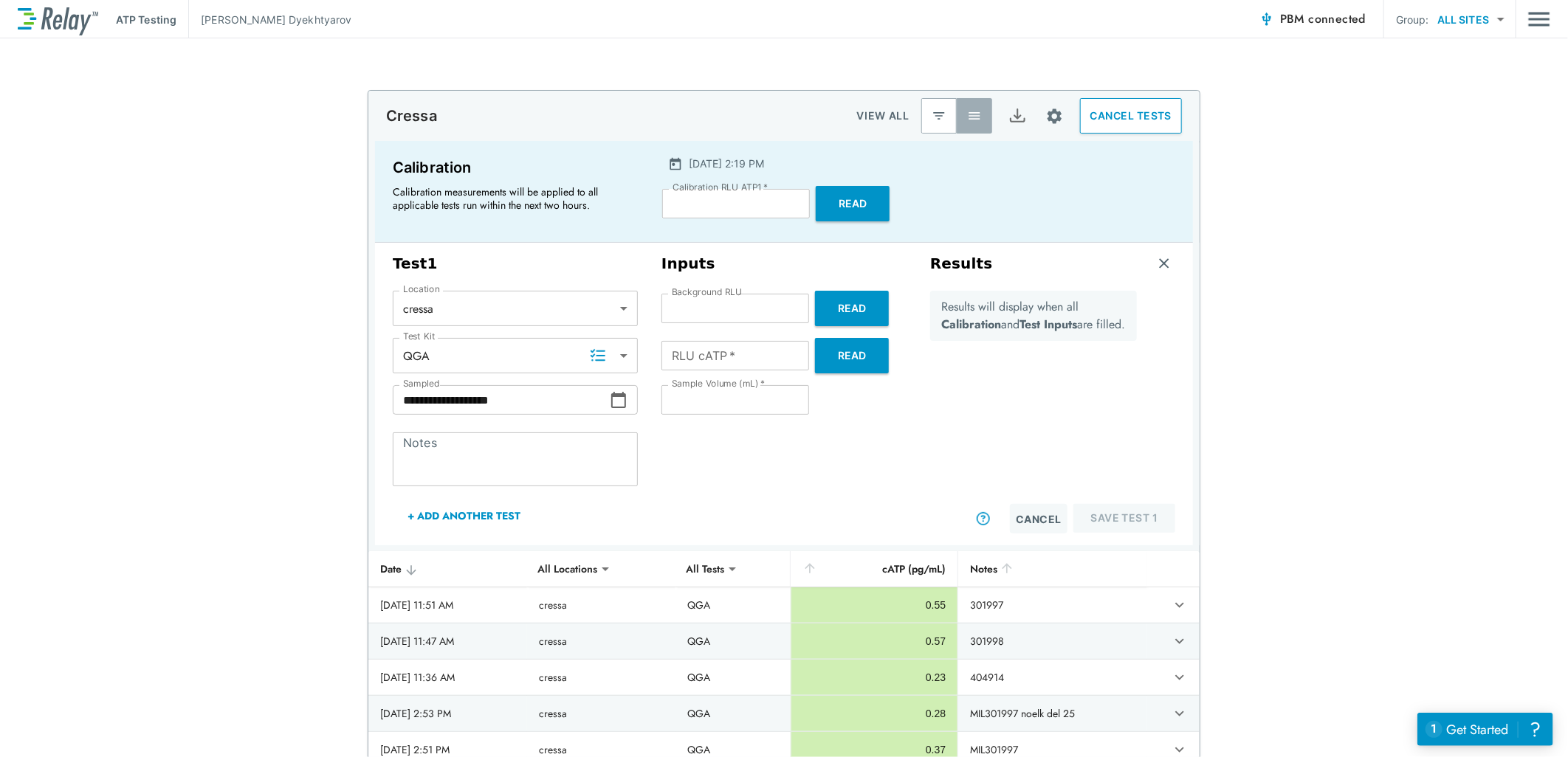
type textarea "*"
